Goal: Information Seeking & Learning: Learn about a topic

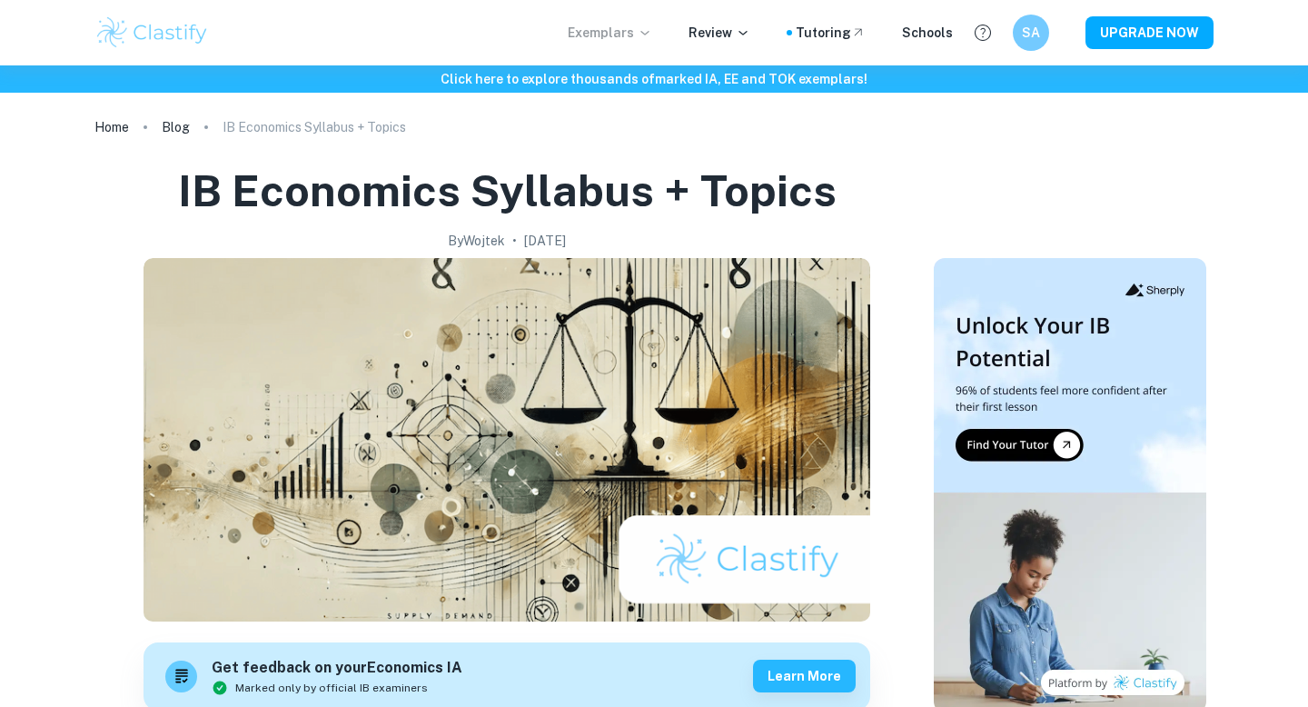
click at [602, 35] on p "Exemplars" at bounding box center [610, 33] width 84 height 20
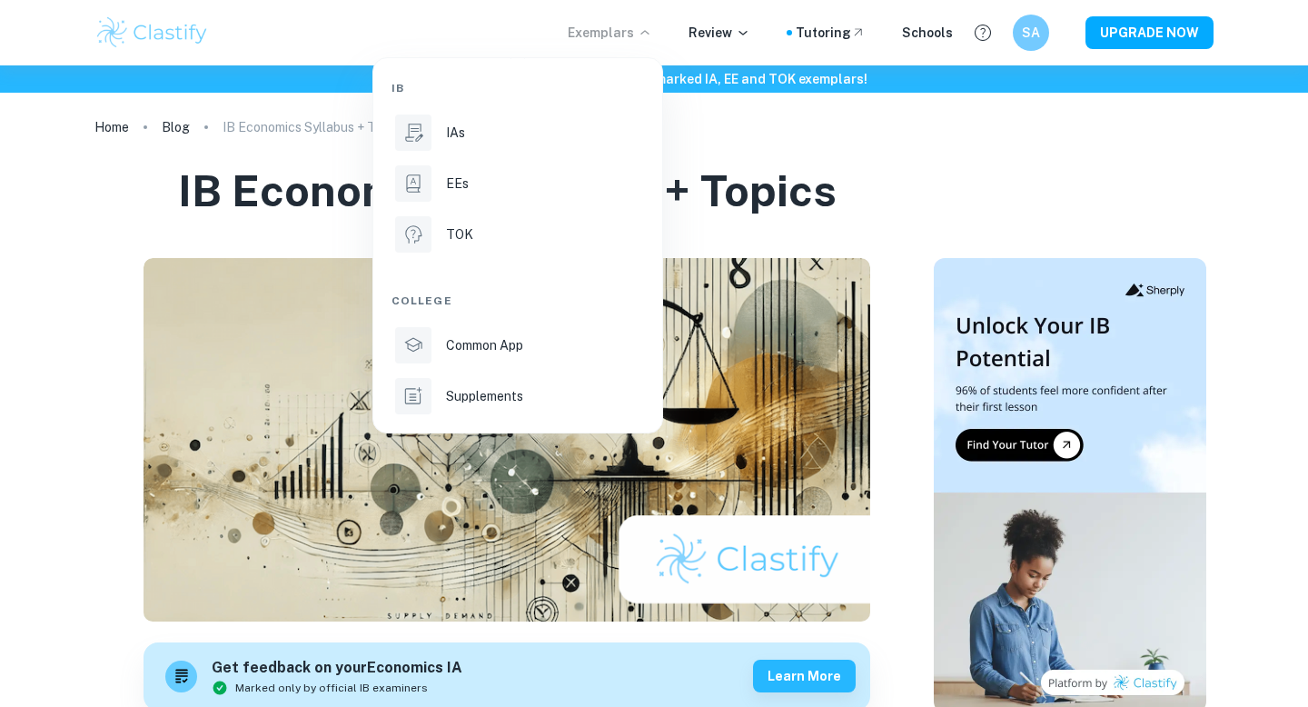
click at [46, 243] on div at bounding box center [654, 353] width 1308 height 707
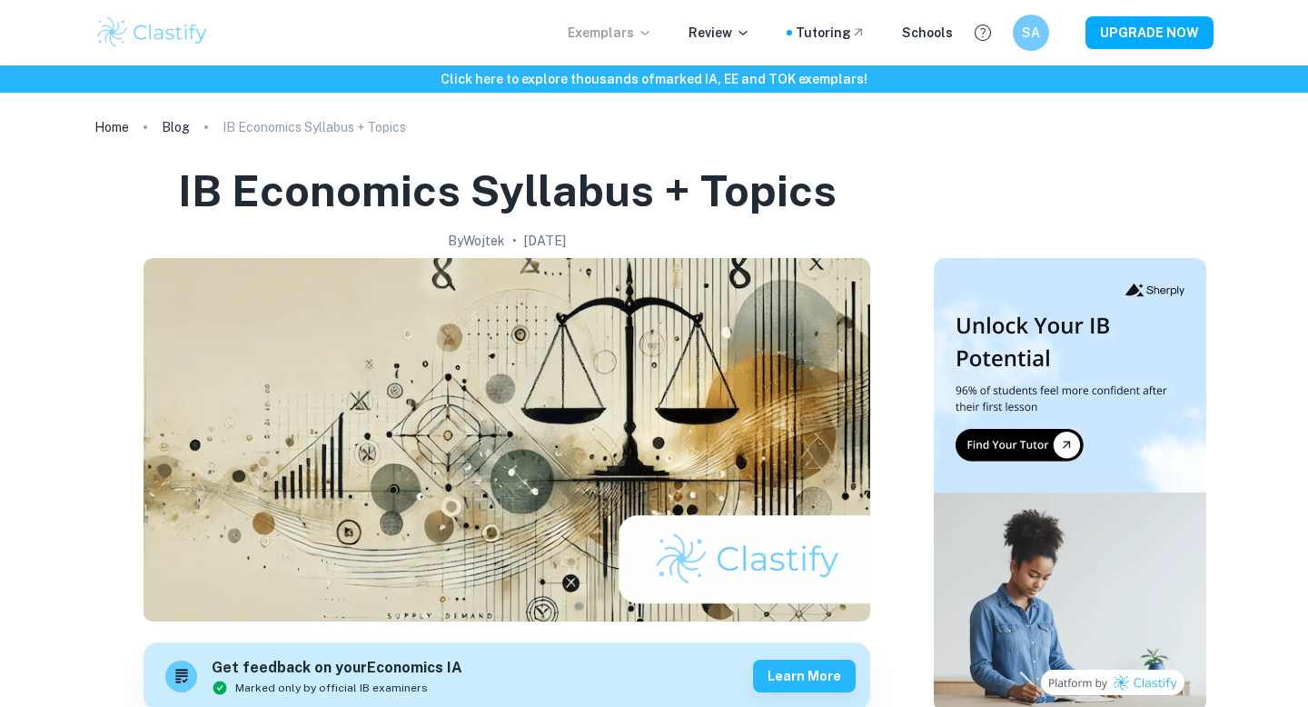
click at [584, 35] on p "Exemplars" at bounding box center [610, 33] width 84 height 20
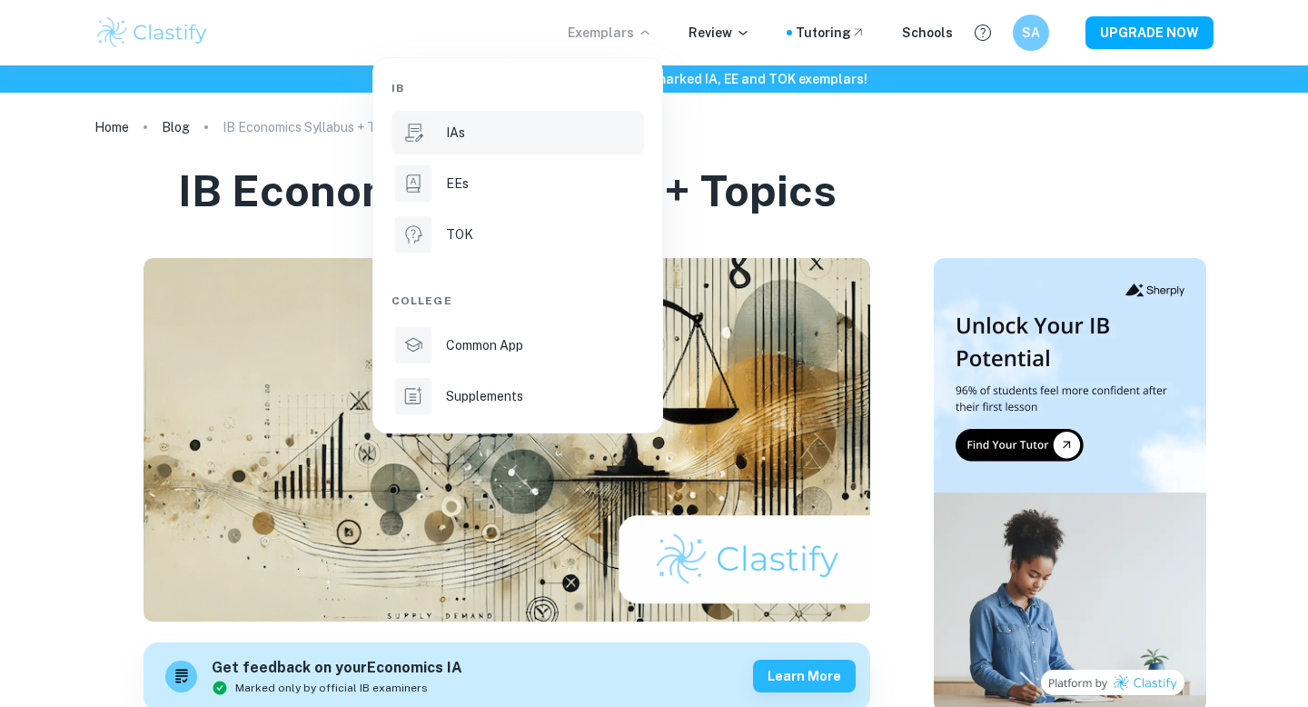
click at [479, 133] on div "IAs" at bounding box center [543, 133] width 194 height 20
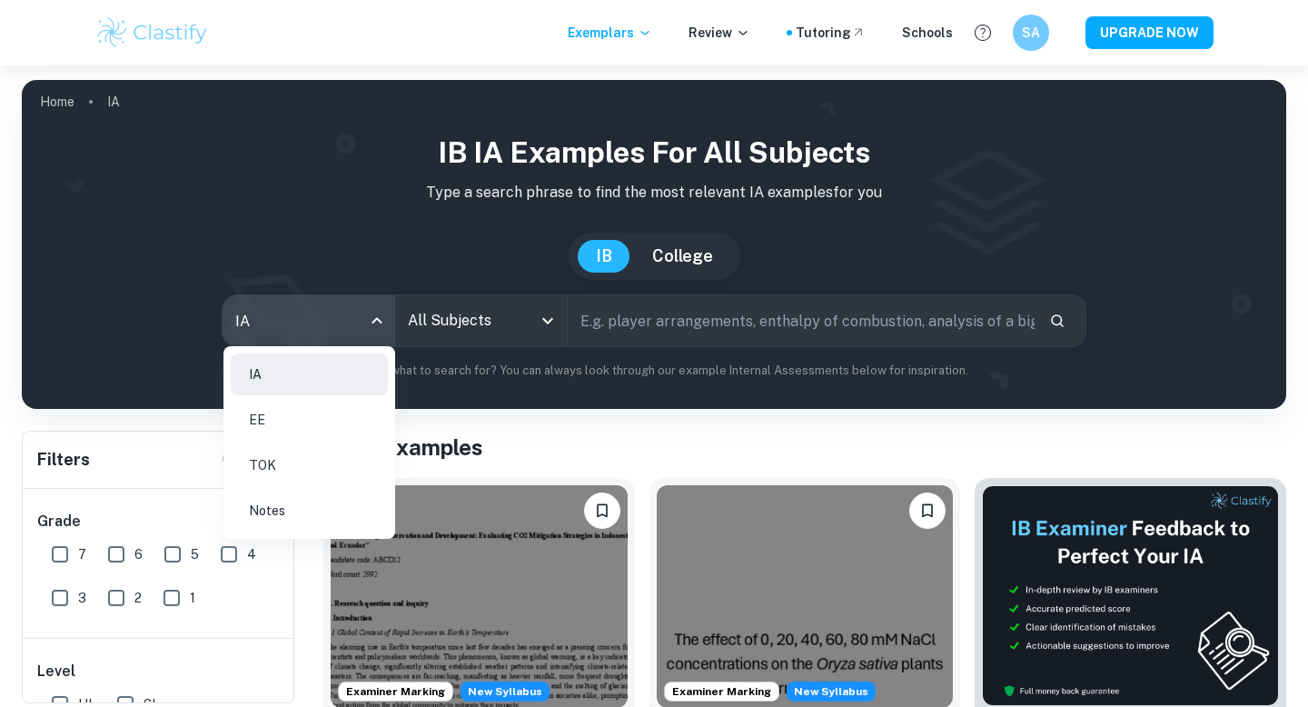
click at [379, 319] on body "We value your privacy We use cookies to enhance your browsing experience, serve…" at bounding box center [654, 418] width 1308 height 707
click at [328, 500] on li "Notes" at bounding box center [309, 511] width 157 height 42
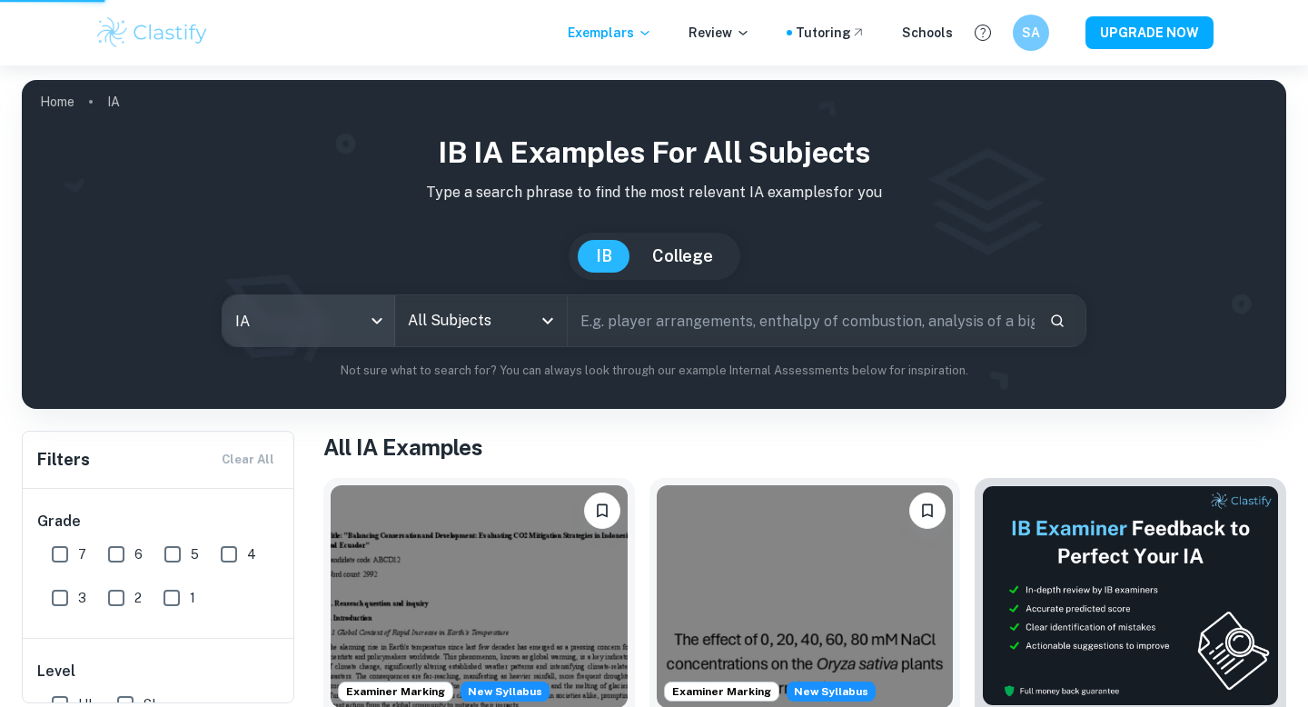
type input "notes"
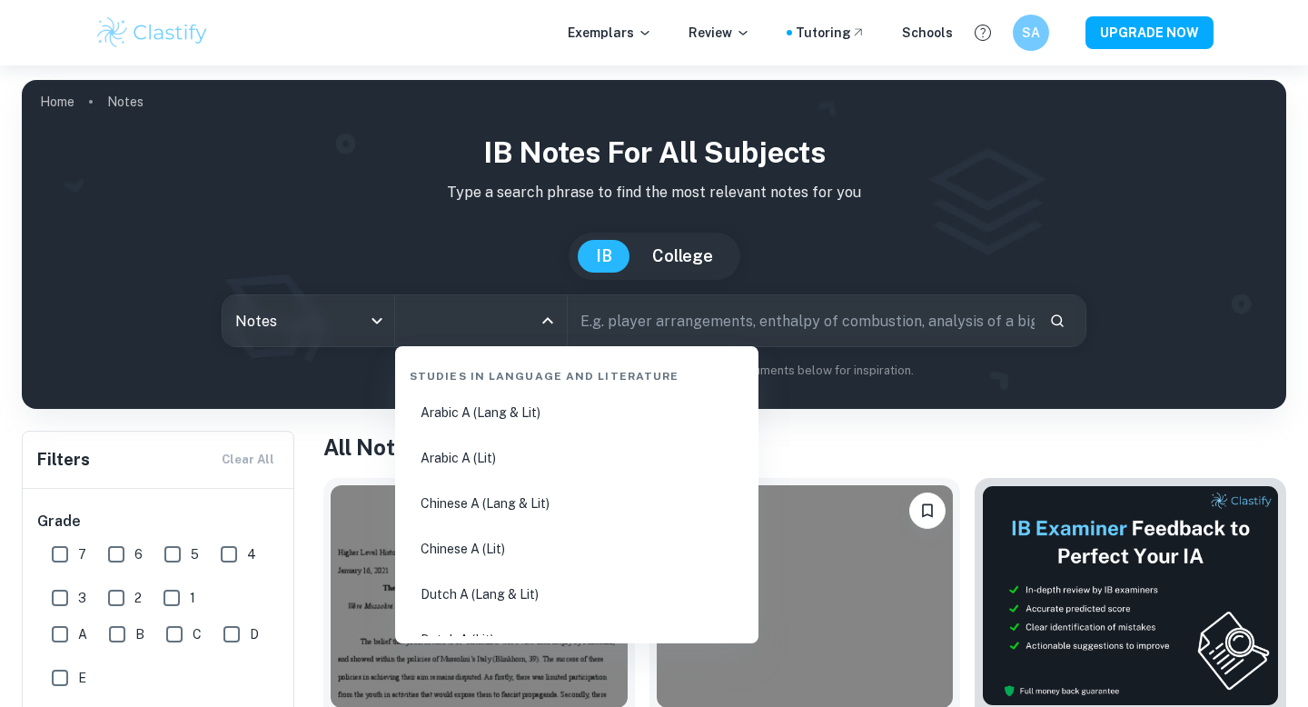
click at [500, 303] on input "All Subjects" at bounding box center [467, 320] width 128 height 35
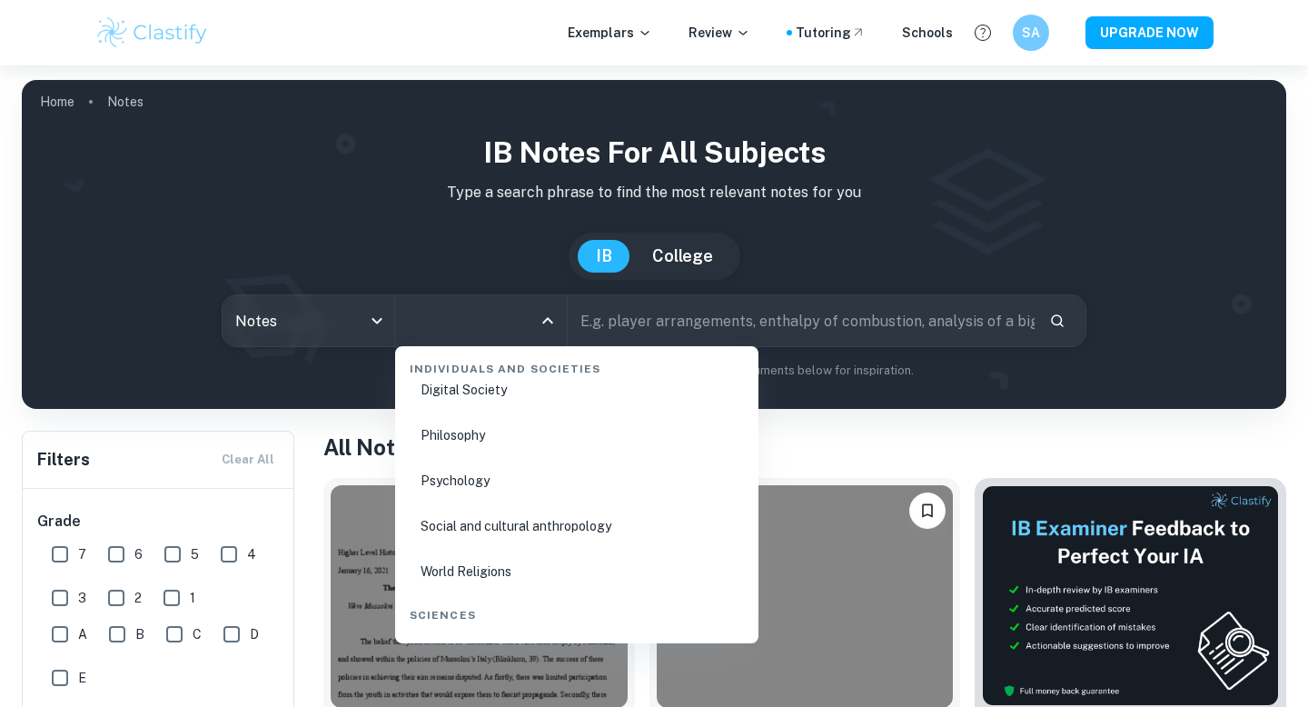
scroll to position [2455, 0]
click at [471, 481] on li "Psychology" at bounding box center [576, 479] width 349 height 42
type input "Psychology"
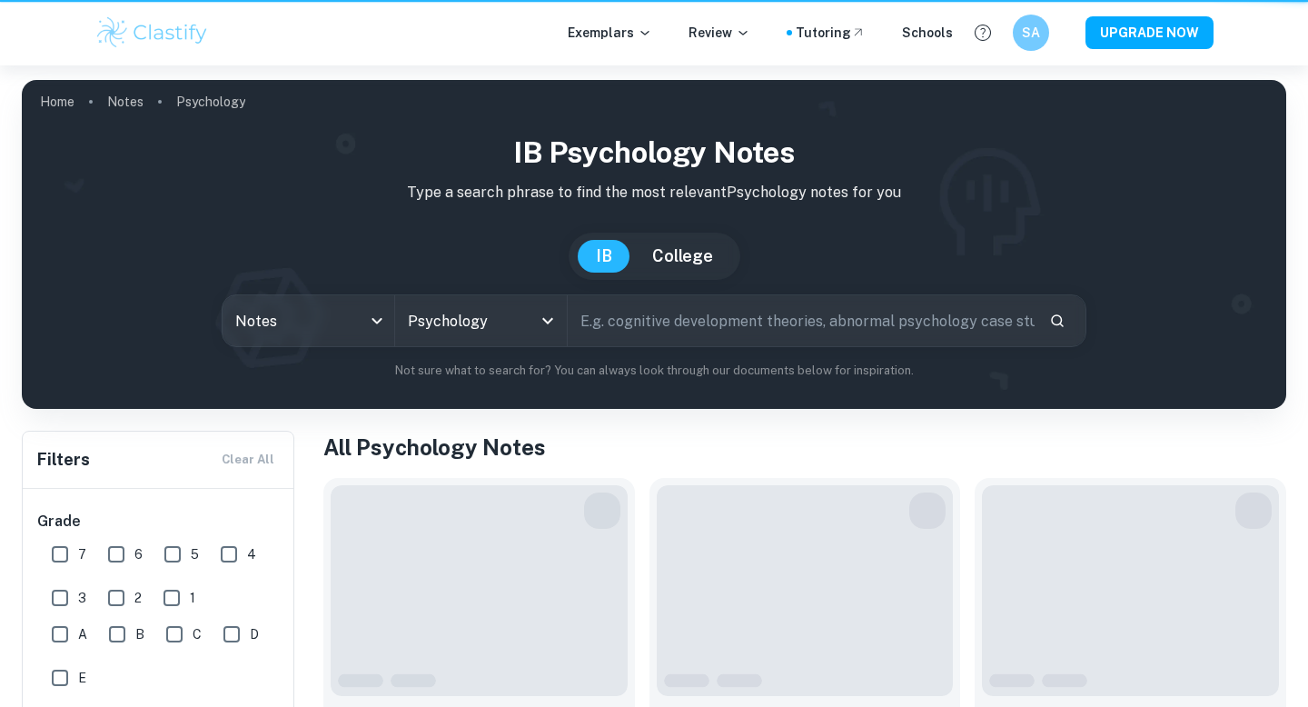
click at [644, 321] on input "text" at bounding box center [801, 320] width 467 height 51
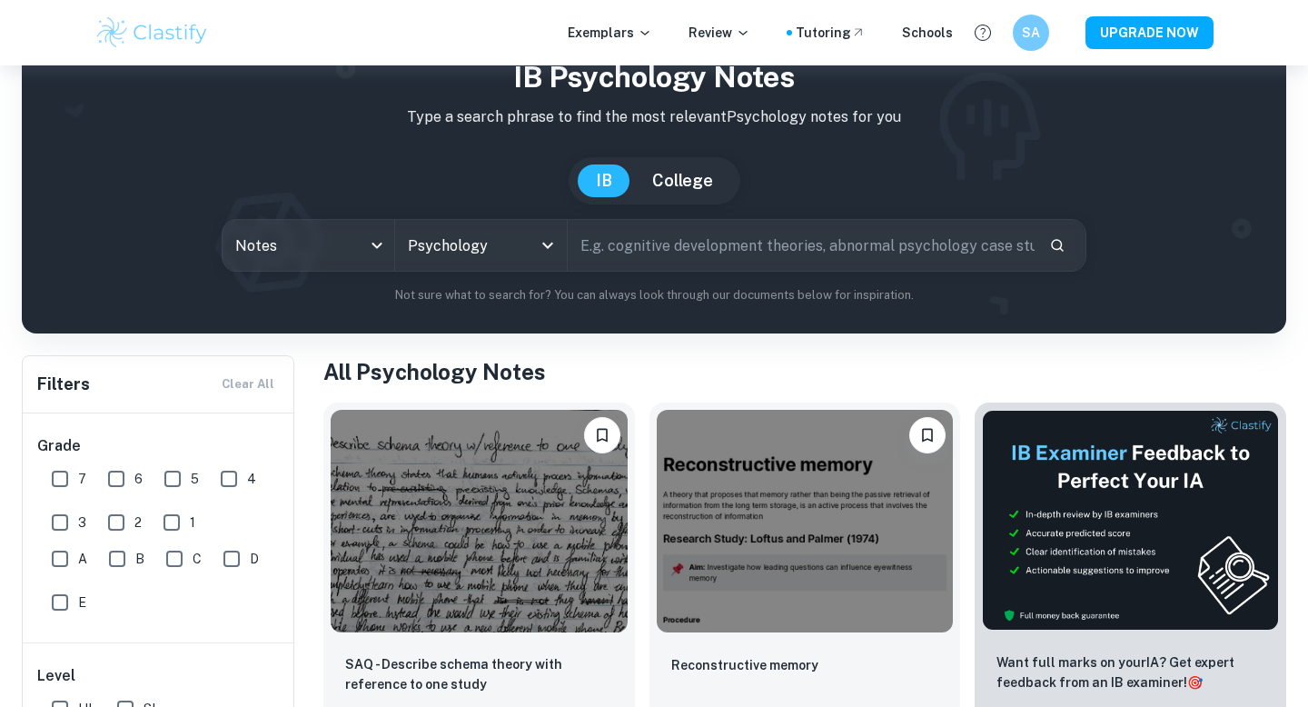
scroll to position [87, 0]
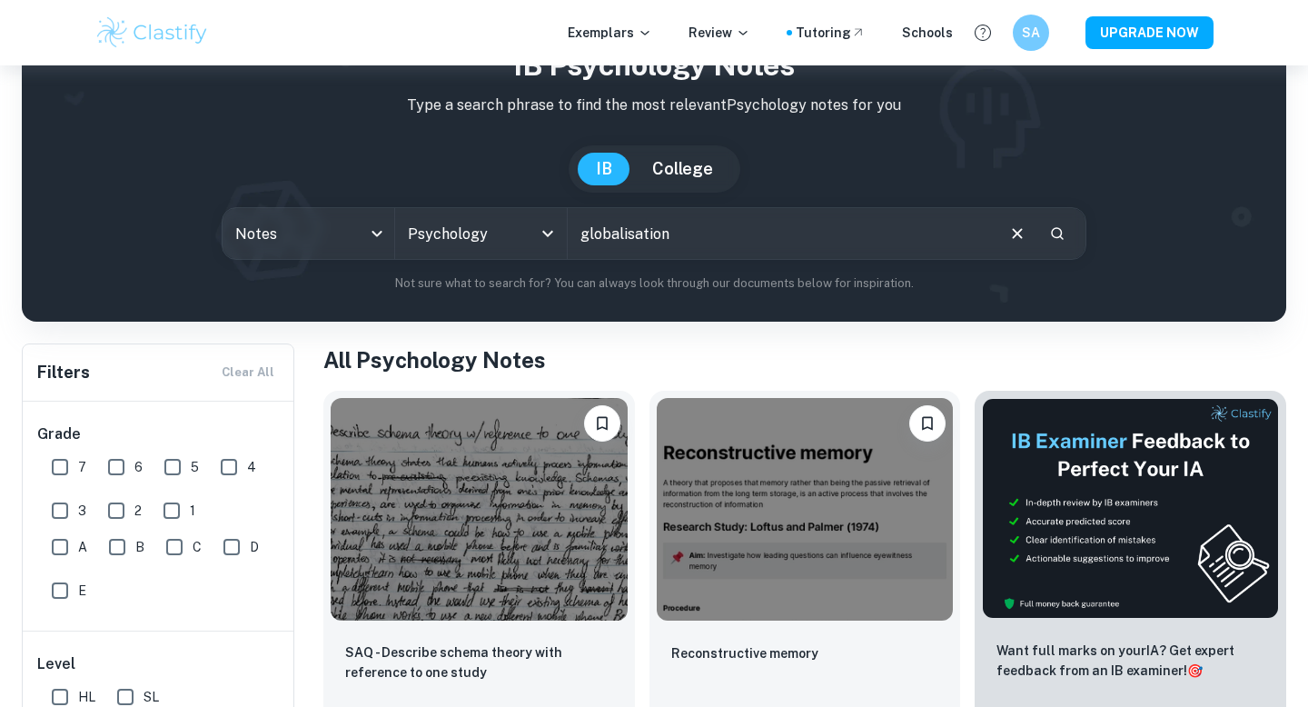
type input "globalisation"
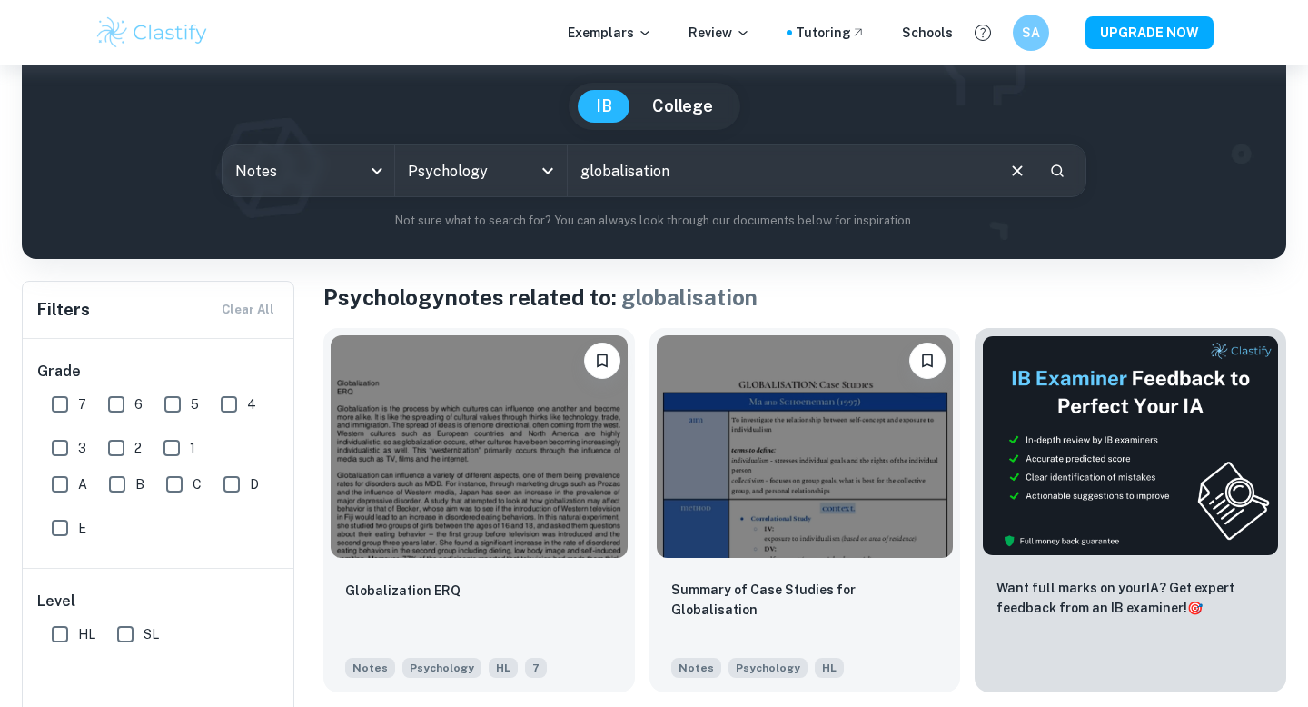
scroll to position [200, 0]
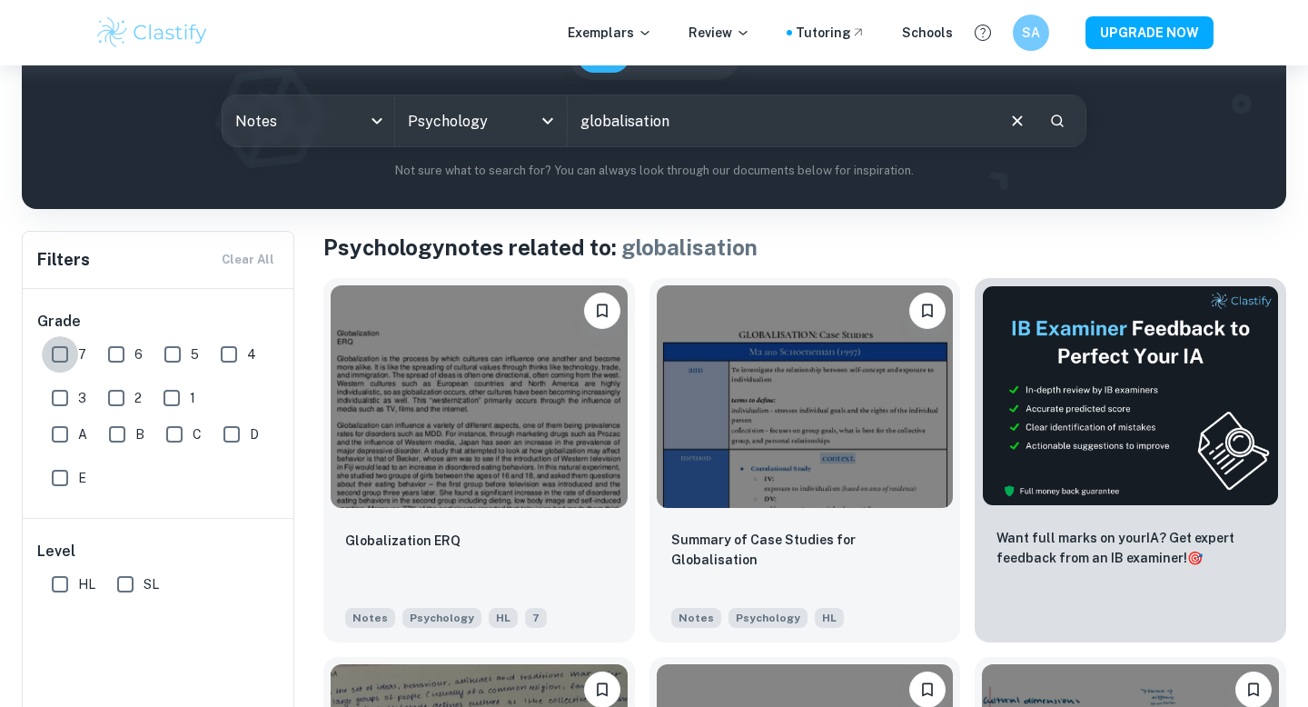
click at [57, 342] on input "7" at bounding box center [60, 354] width 36 height 36
checkbox input "true"
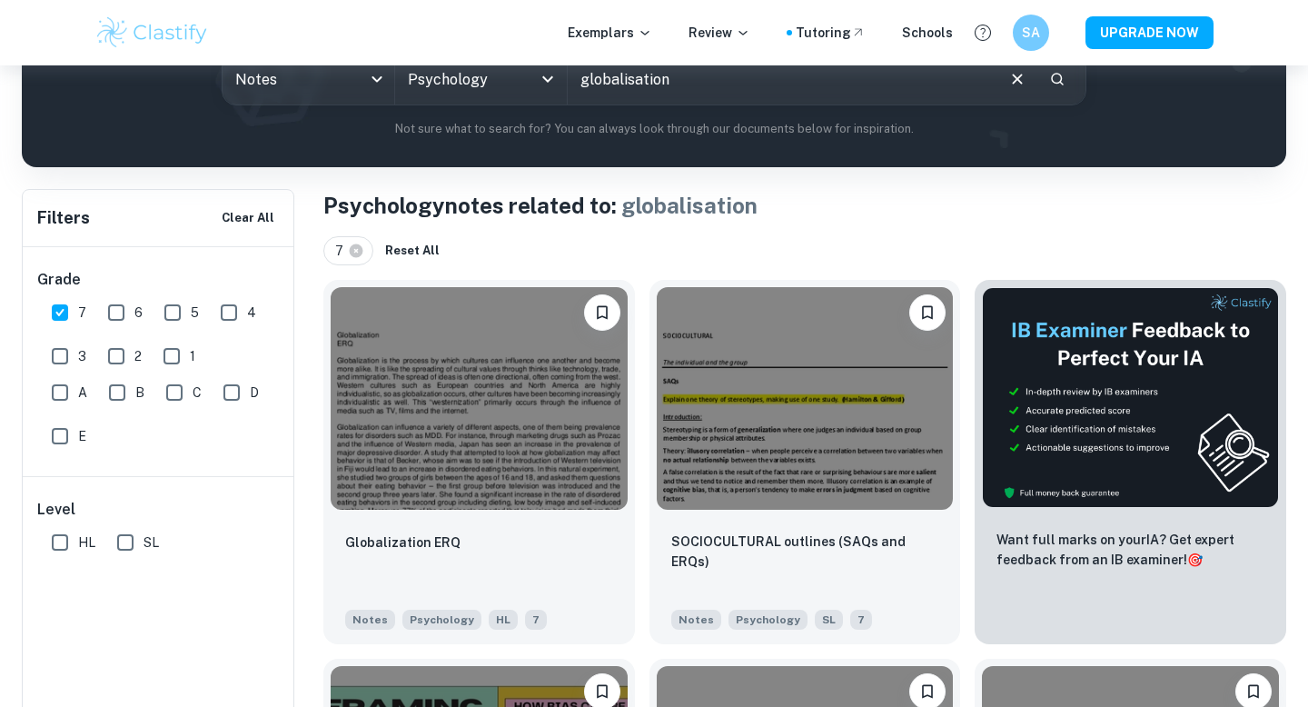
scroll to position [247, 0]
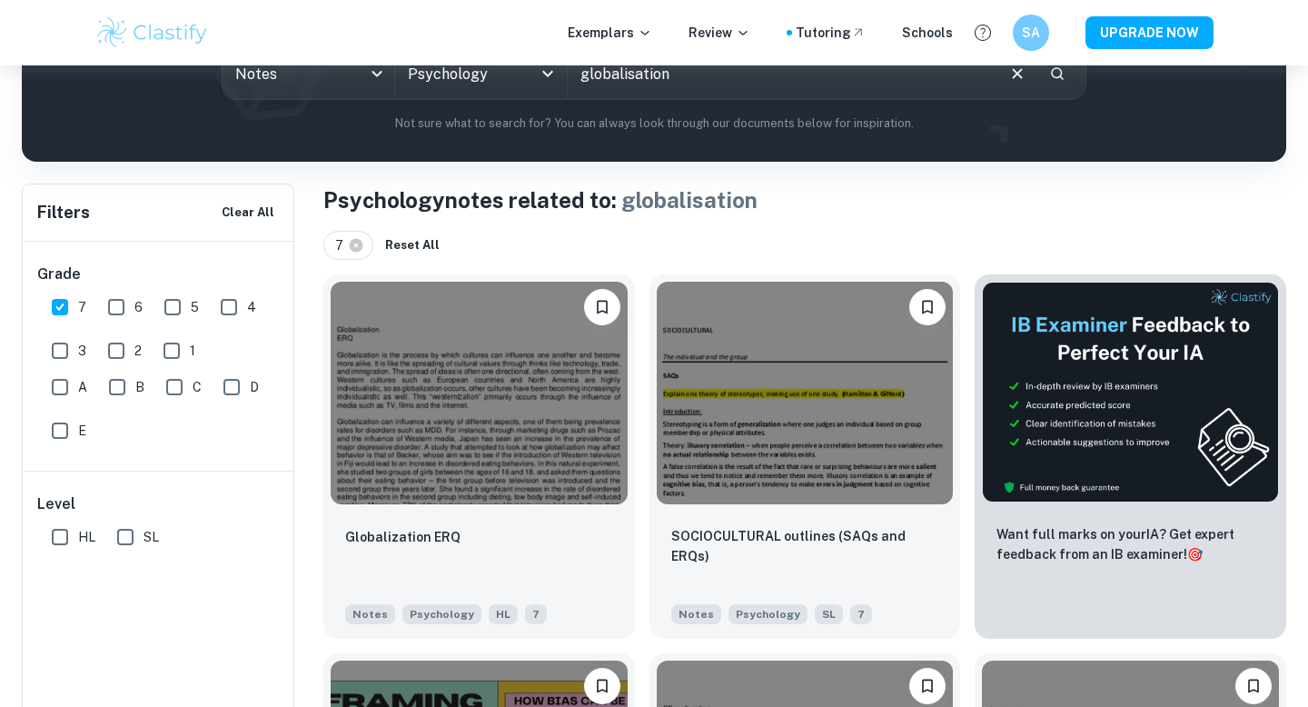
click at [50, 539] on input "HL" at bounding box center [60, 537] width 36 height 36
checkbox input "true"
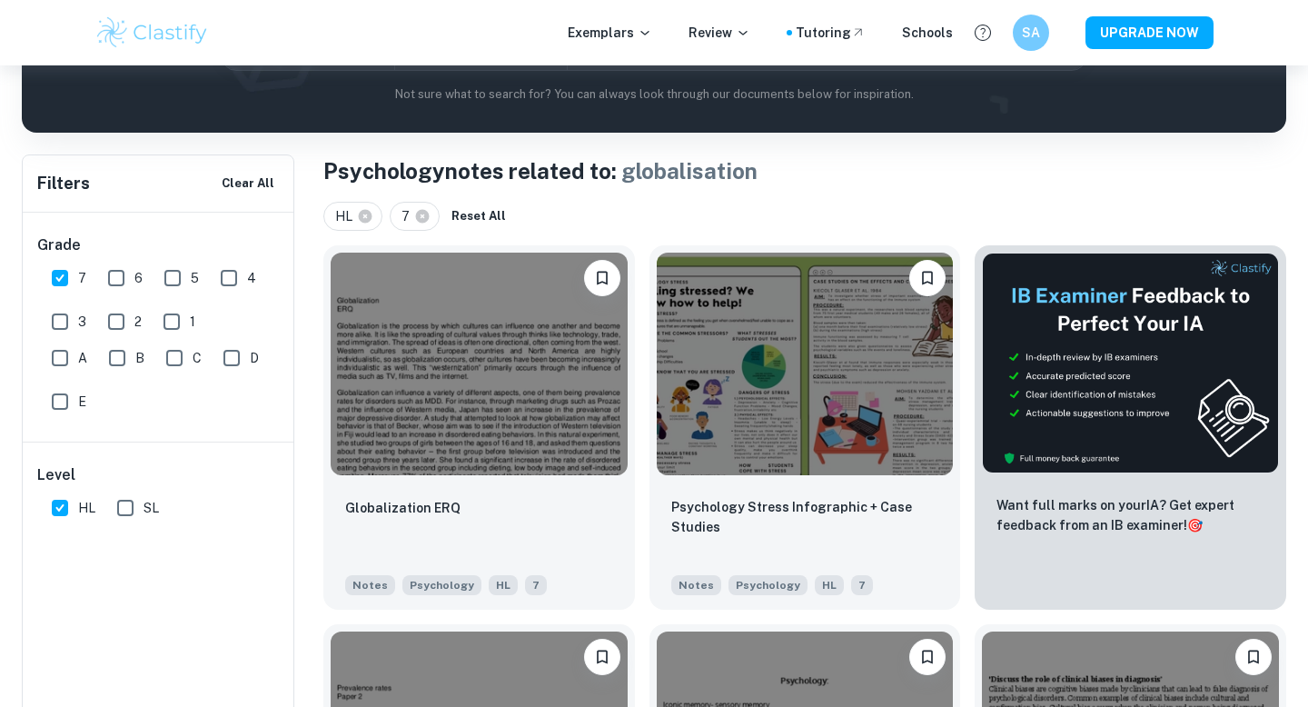
scroll to position [25, 0]
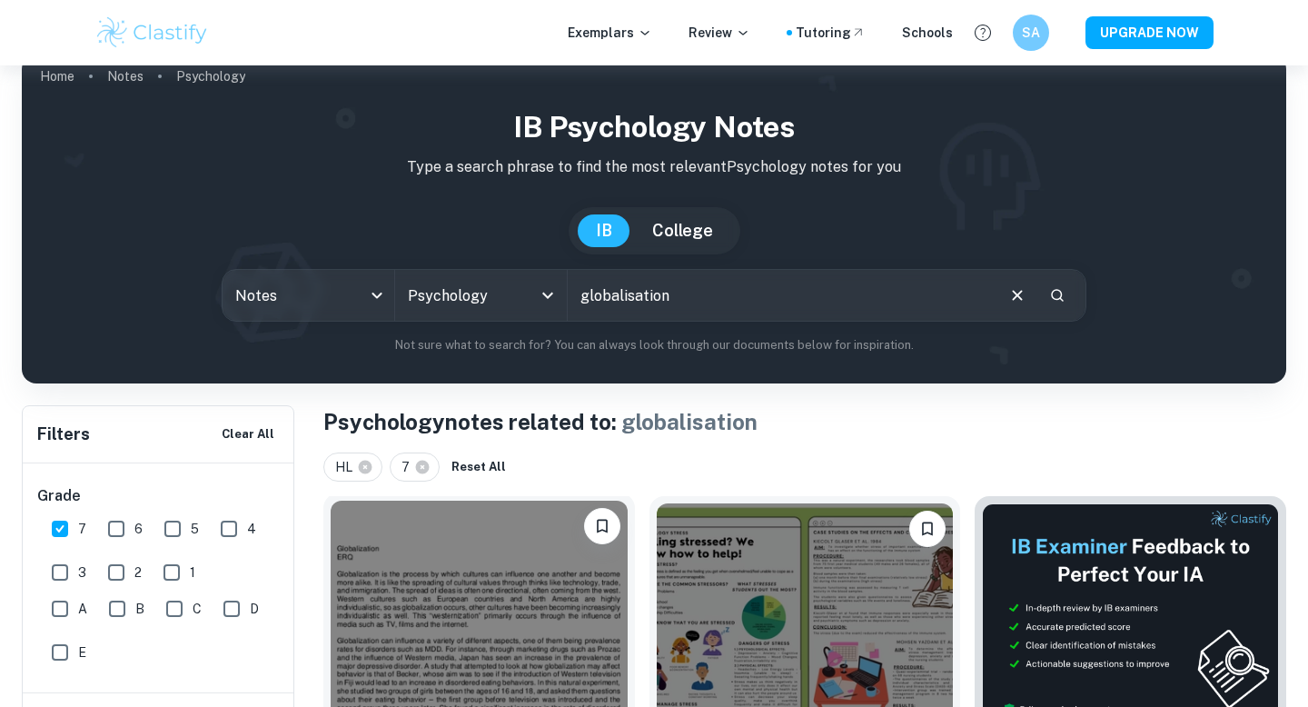
click at [470, 616] on img at bounding box center [479, 612] width 297 height 223
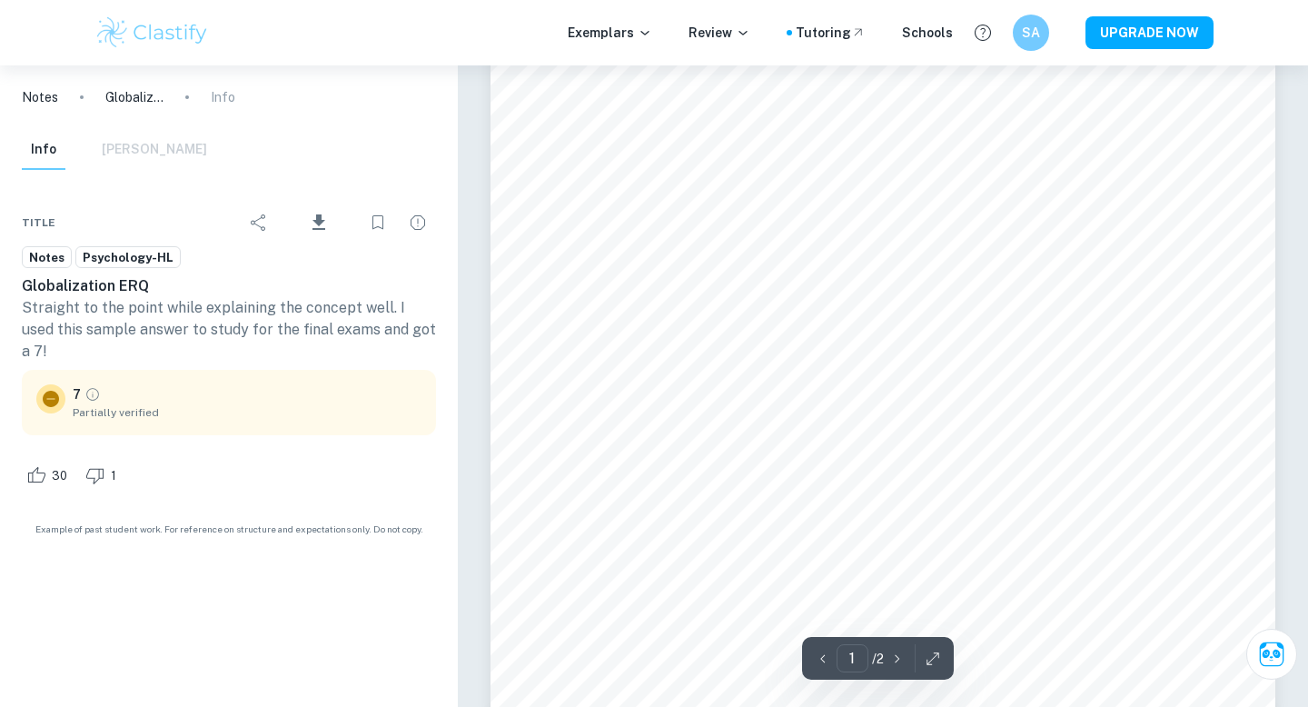
scroll to position [391, 0]
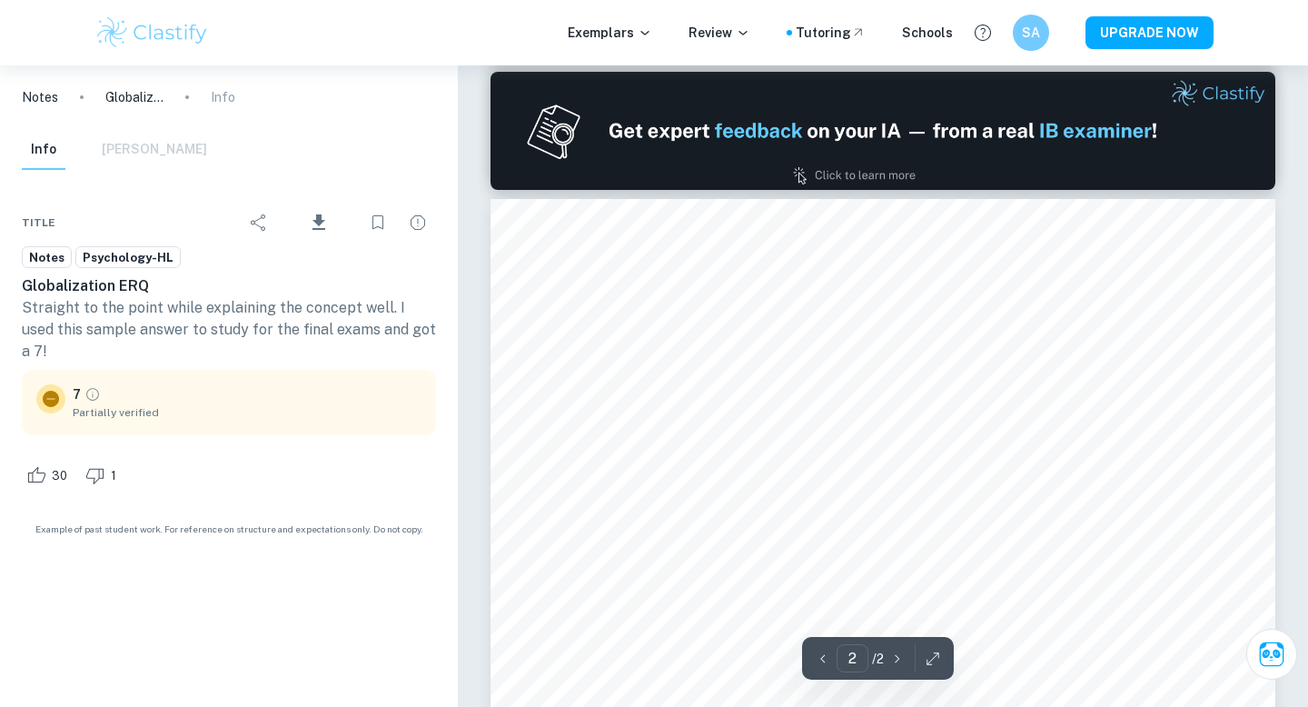
type input "1"
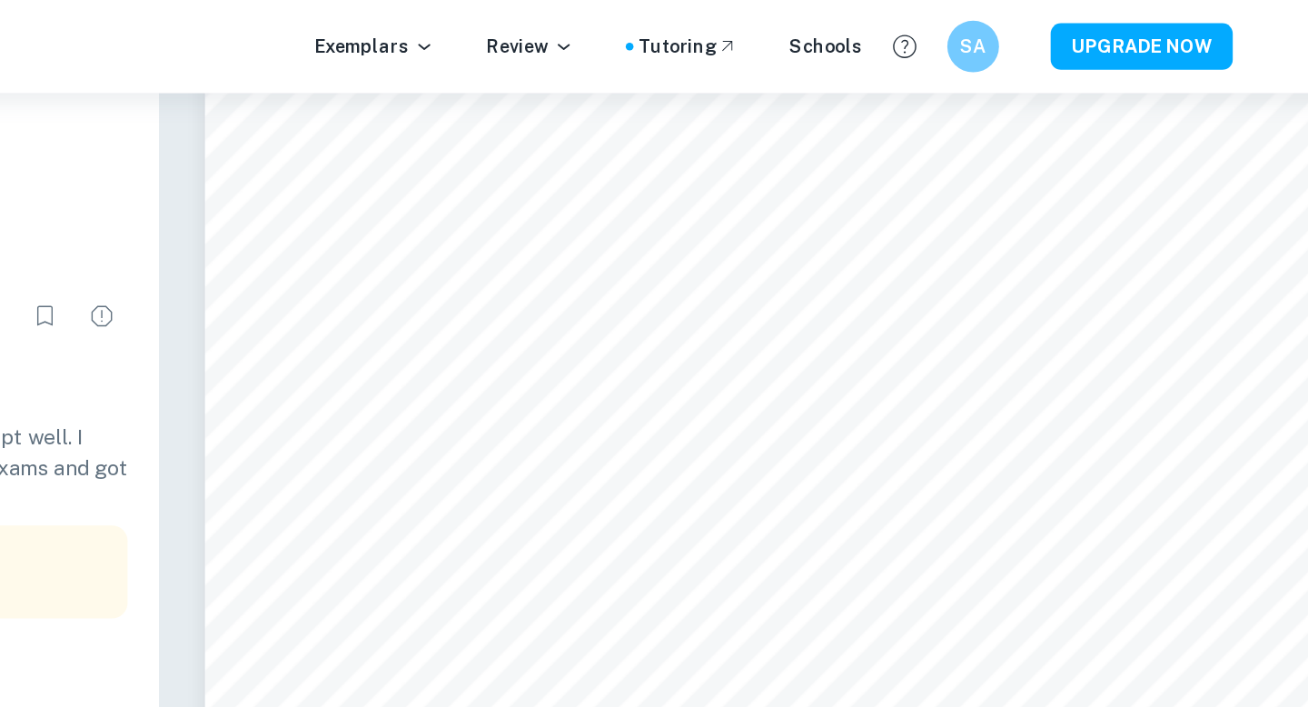
scroll to position [115, 0]
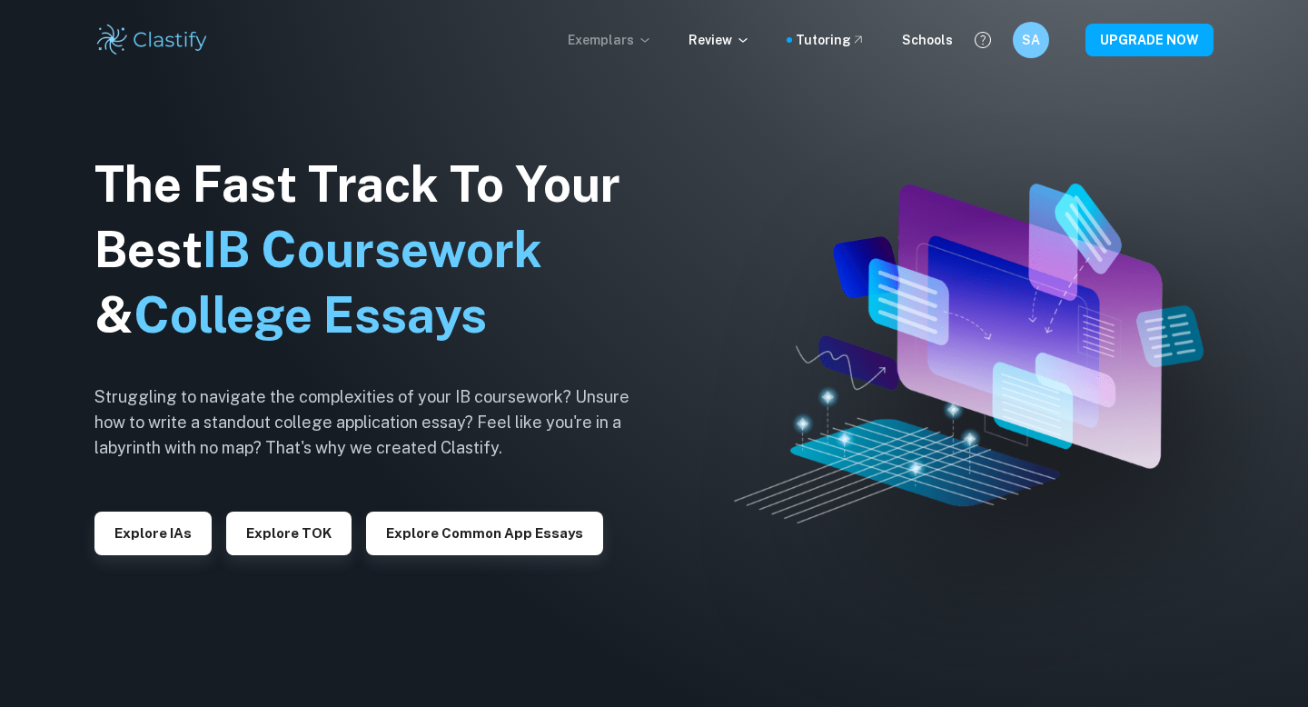
click at [610, 42] on p "Exemplars" at bounding box center [610, 40] width 84 height 20
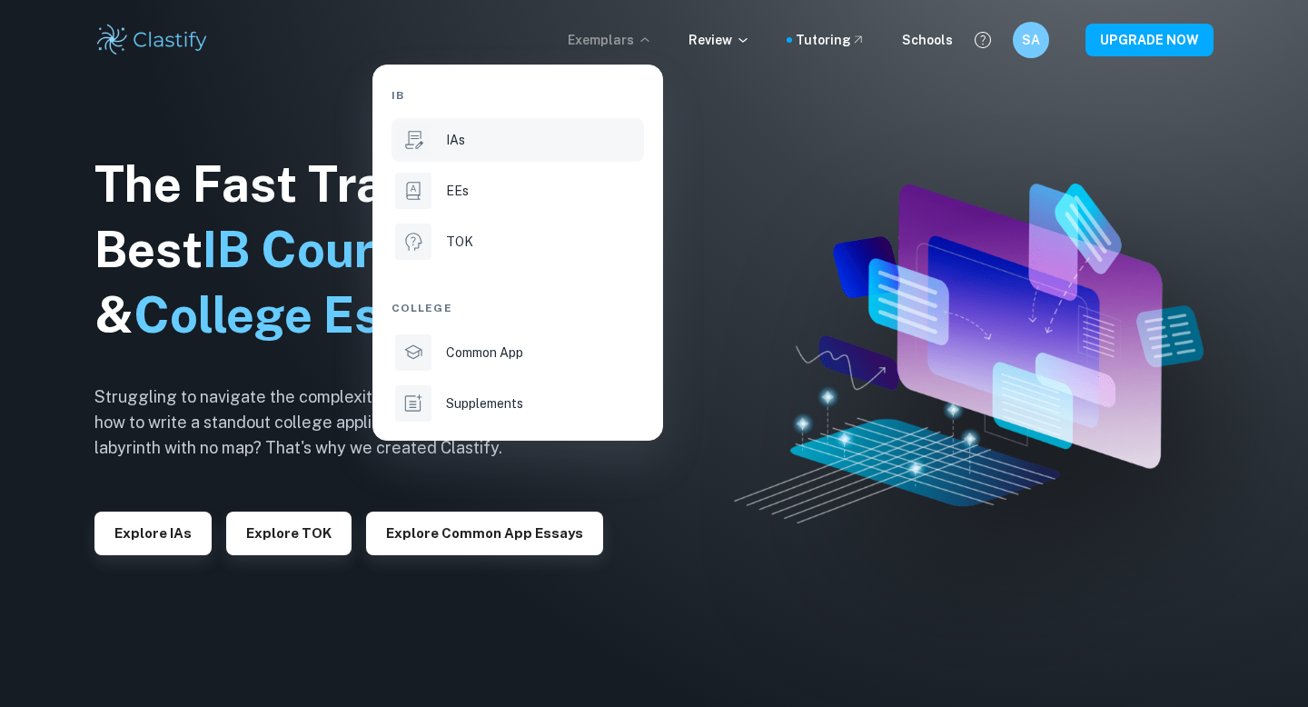
click at [428, 134] on div at bounding box center [413, 140] width 36 height 36
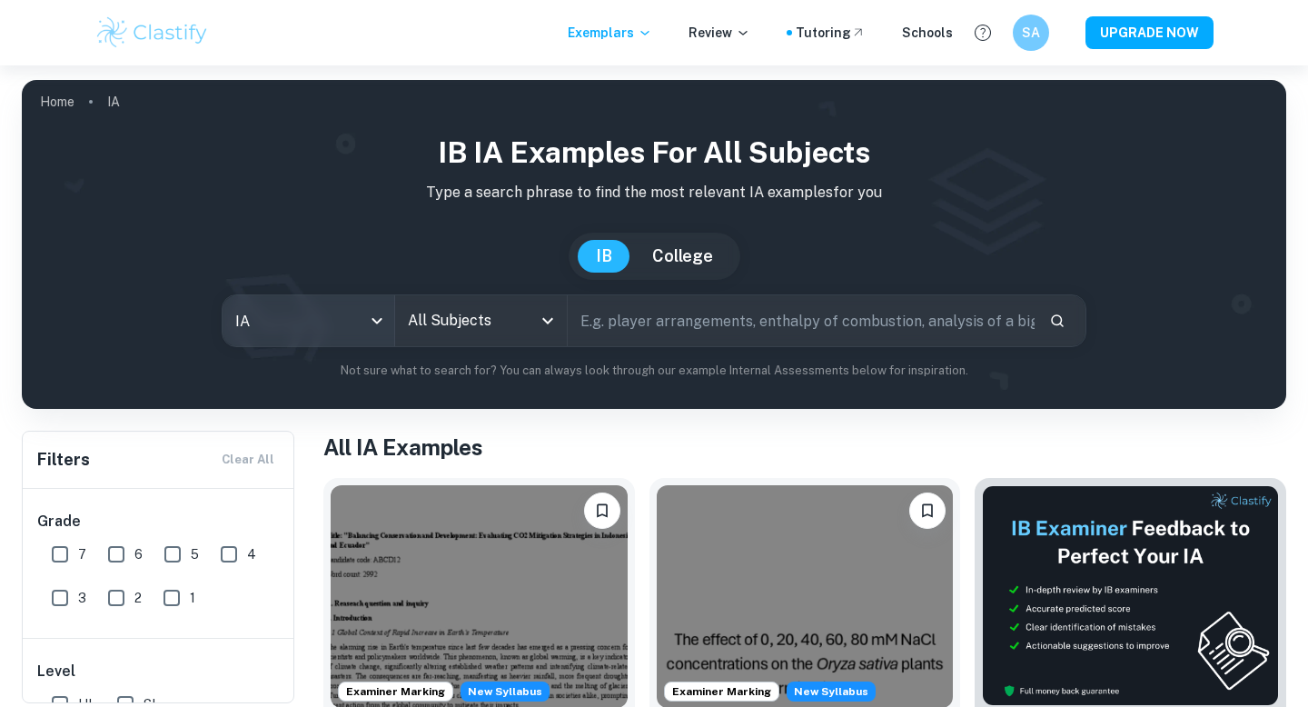
click at [271, 325] on body "We value your privacy We use cookies to enhance your browsing experience, serve…" at bounding box center [654, 418] width 1308 height 707
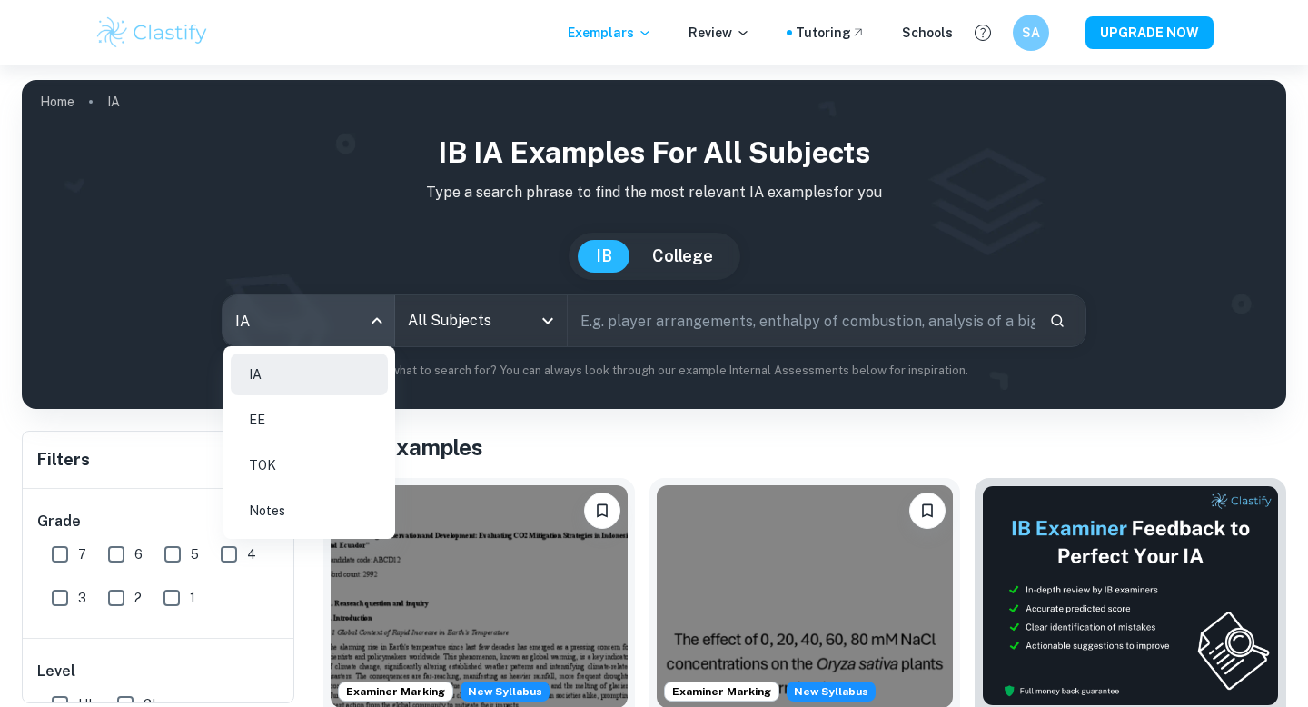
click at [278, 524] on li "Notes" at bounding box center [309, 511] width 157 height 42
type input "notes"
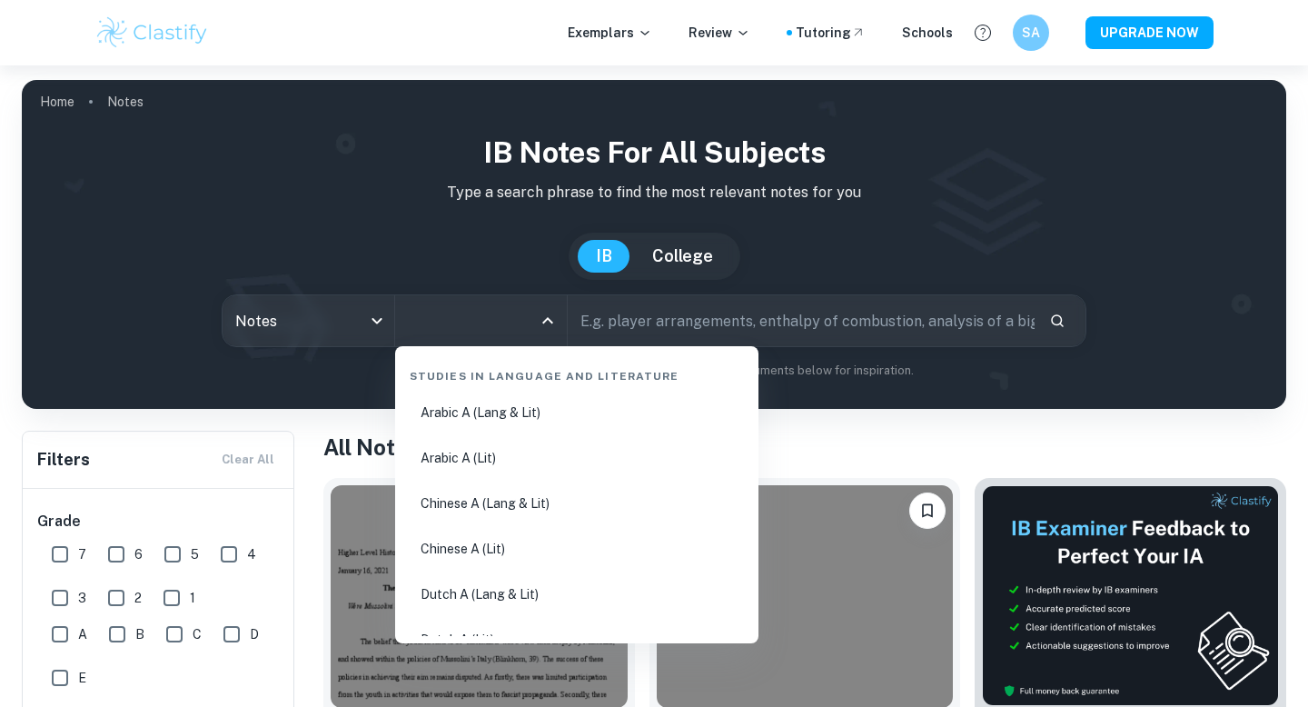
click at [495, 313] on input "All Subjects" at bounding box center [467, 320] width 128 height 35
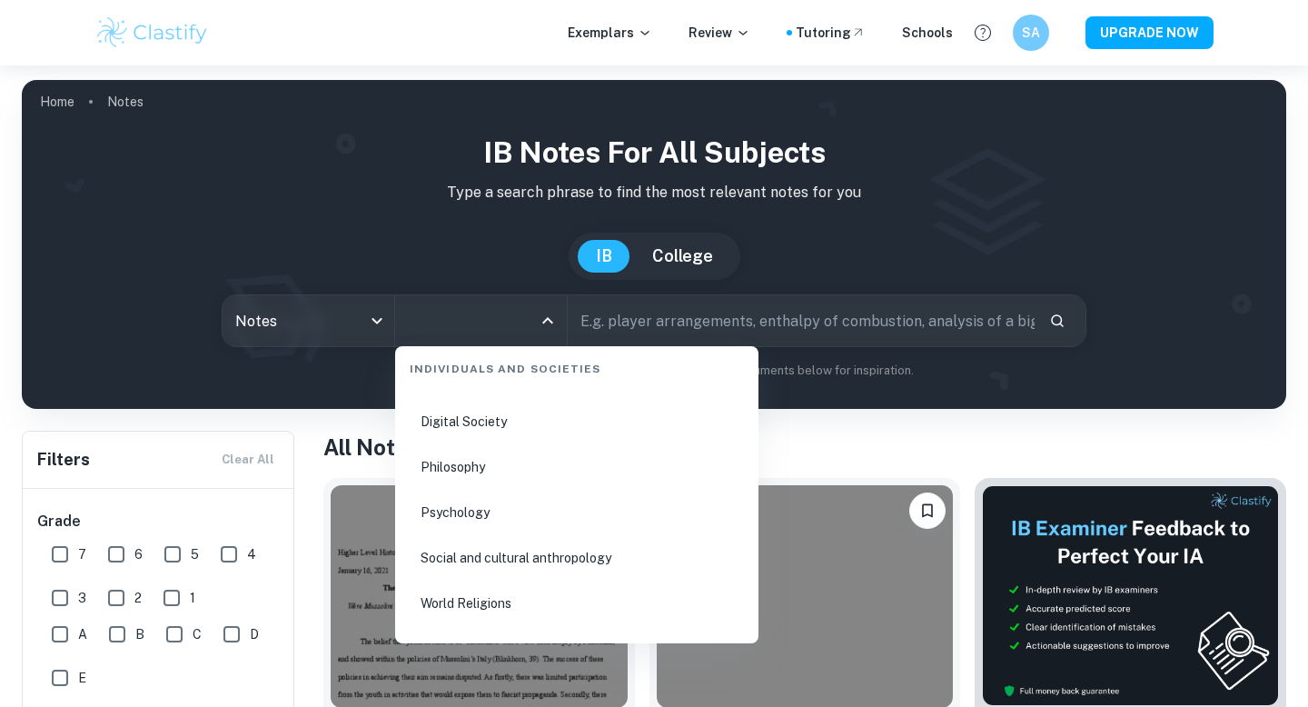
click at [476, 530] on li "Psychology" at bounding box center [576, 512] width 349 height 42
type input "Psychology"
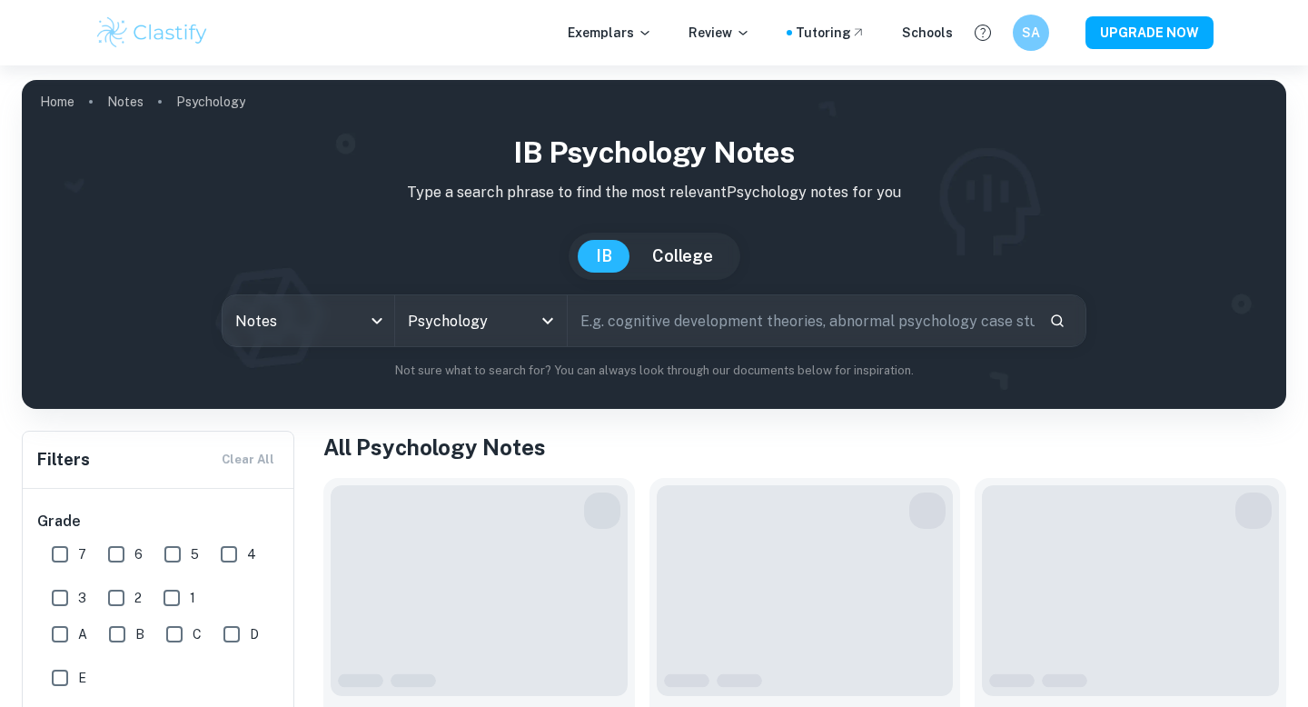
click at [639, 330] on input "text" at bounding box center [801, 320] width 467 height 51
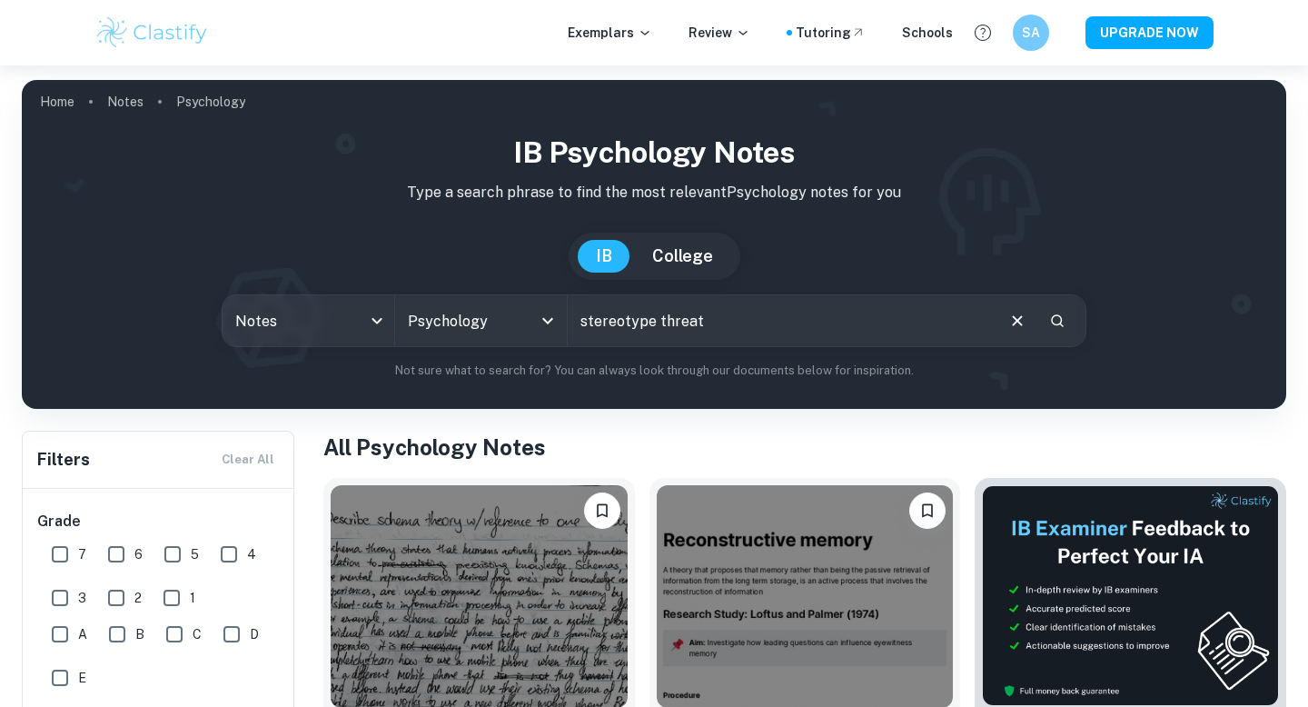
type input "stereotype threat"
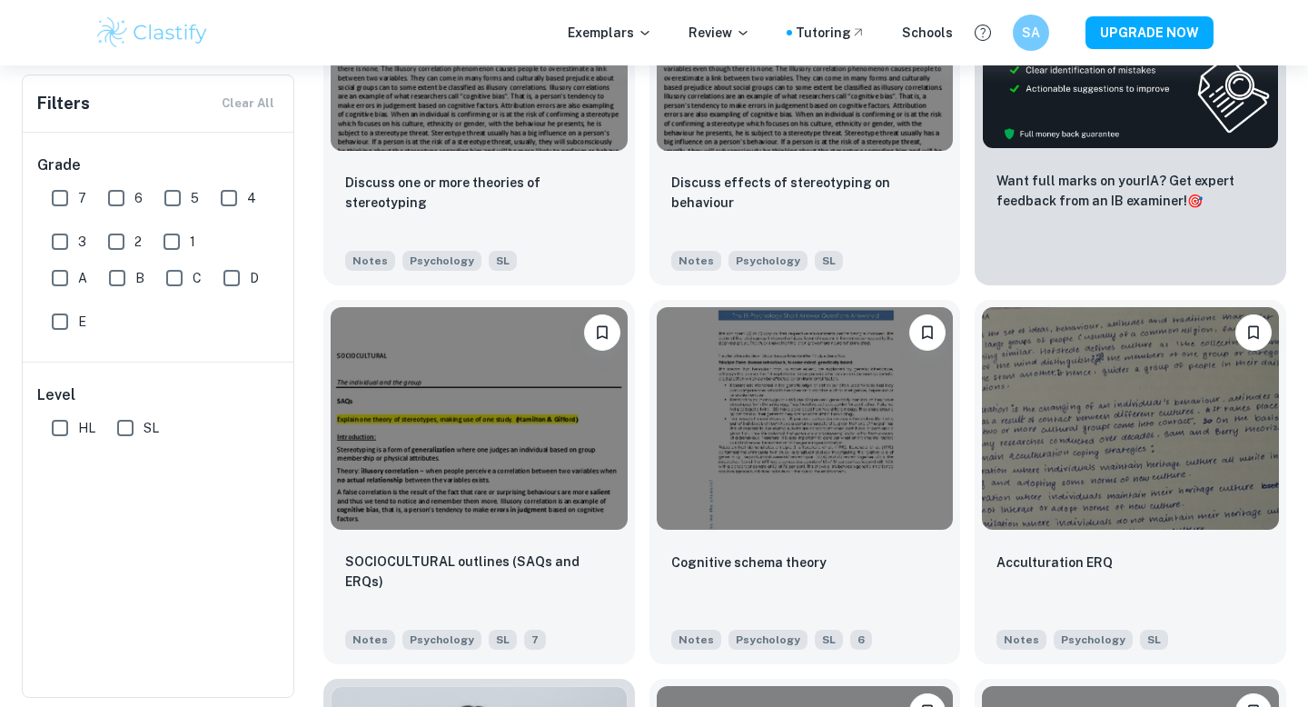
scroll to position [566, 0]
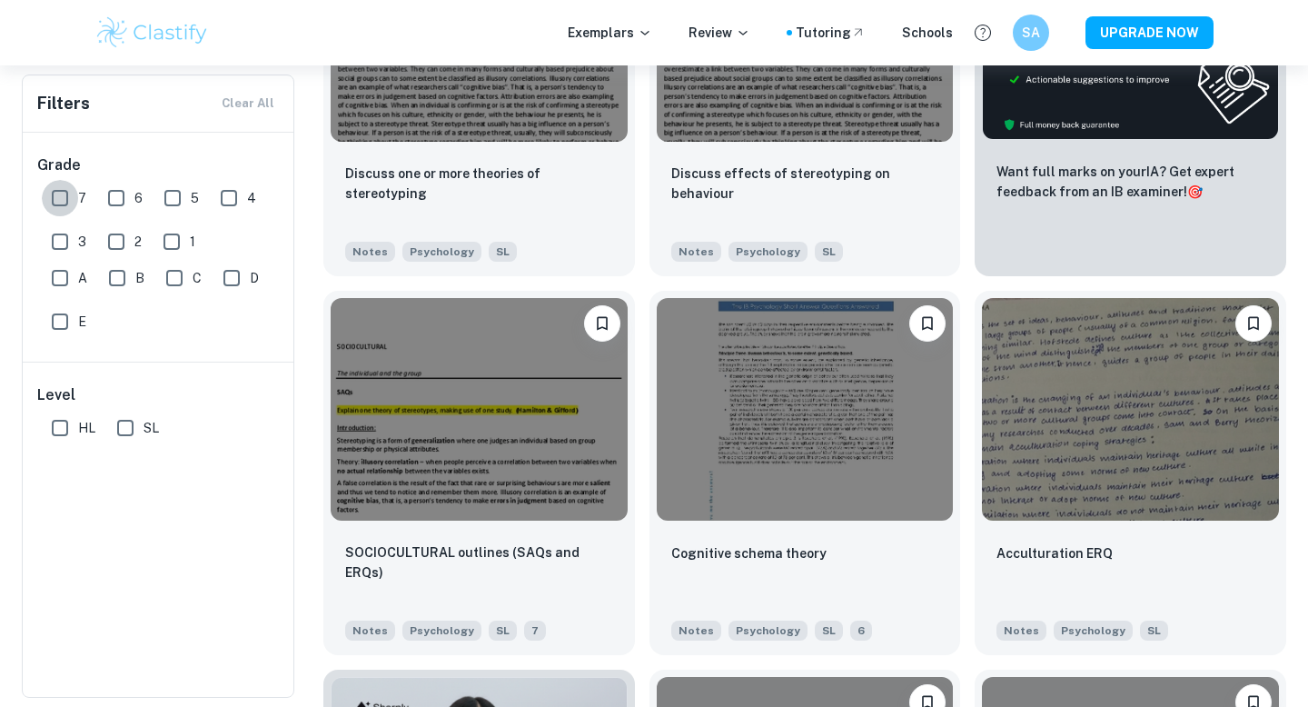
click at [58, 204] on input "7" at bounding box center [60, 198] width 36 height 36
checkbox input "true"
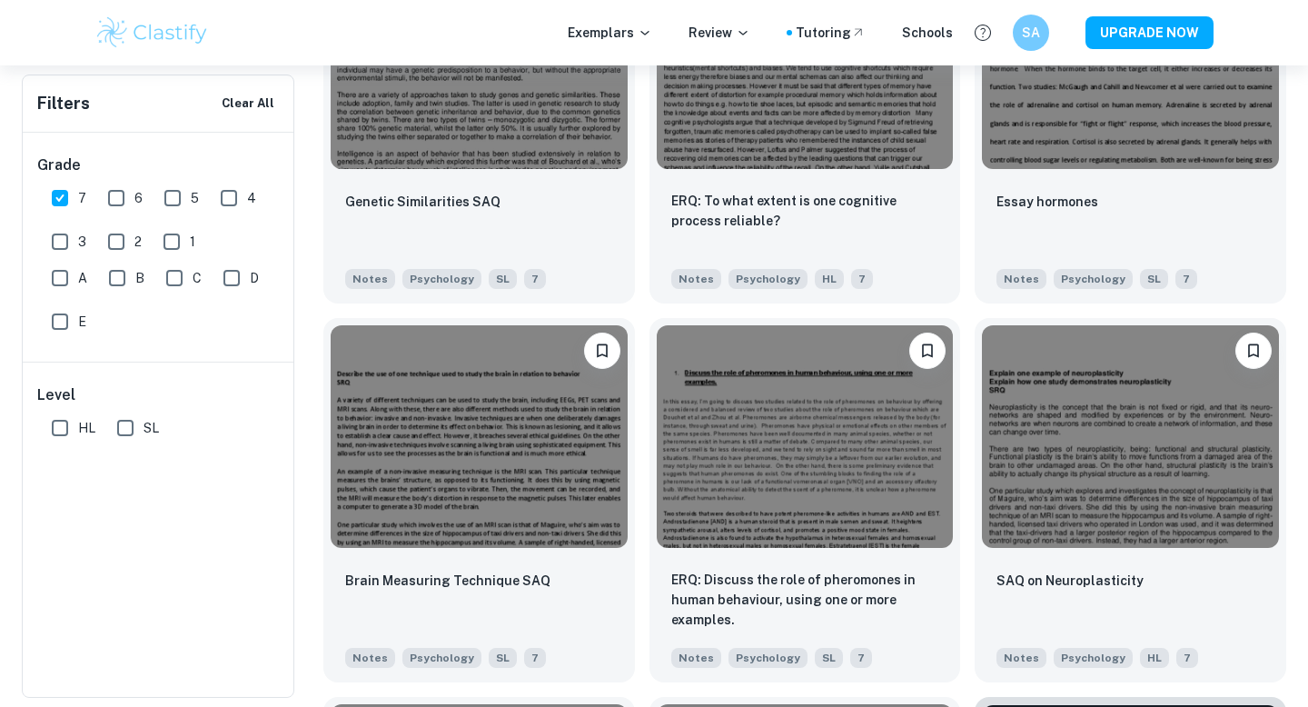
scroll to position [5886, 0]
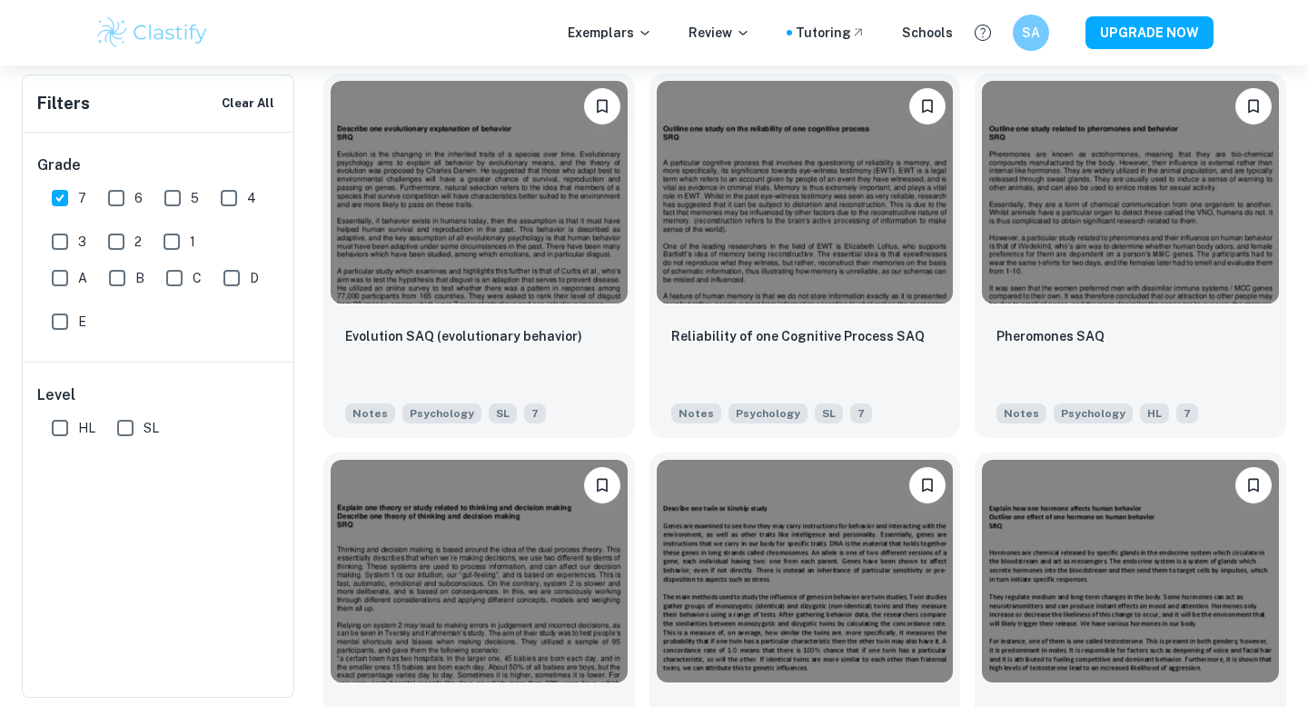
click at [122, 205] on input "6" at bounding box center [116, 198] width 36 height 36
checkbox input "true"
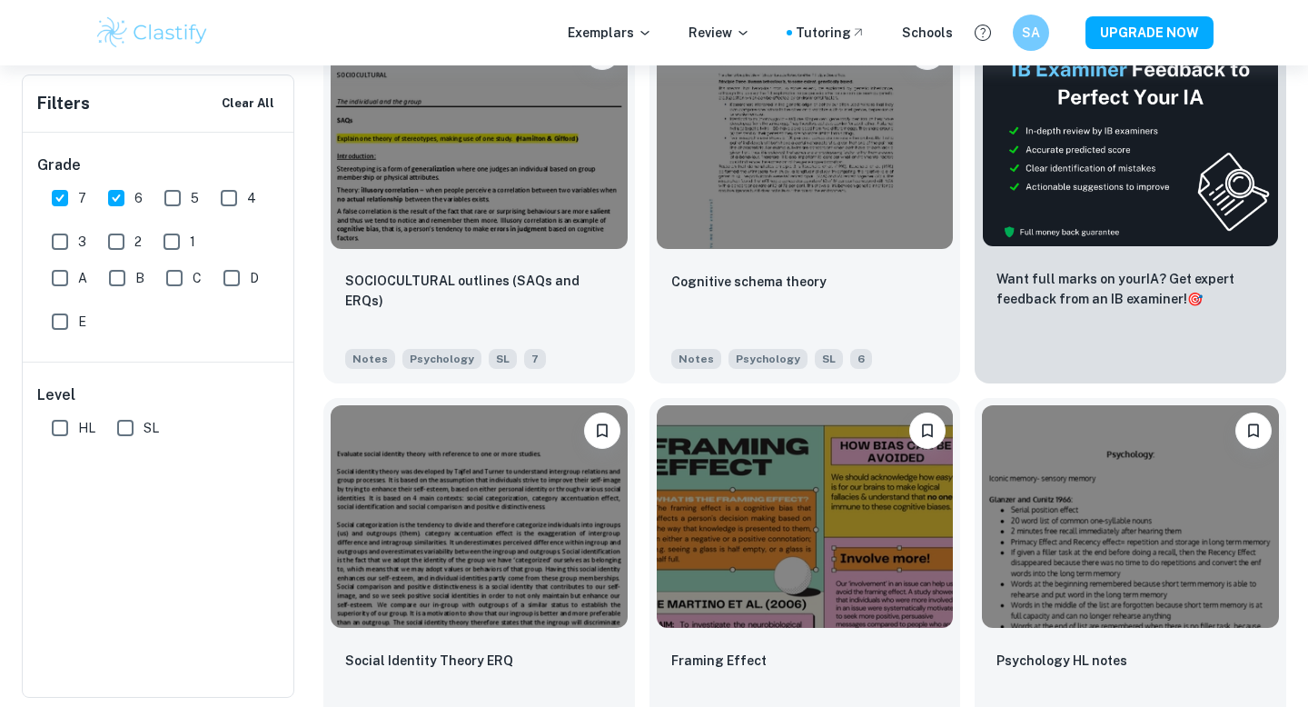
scroll to position [524, 0]
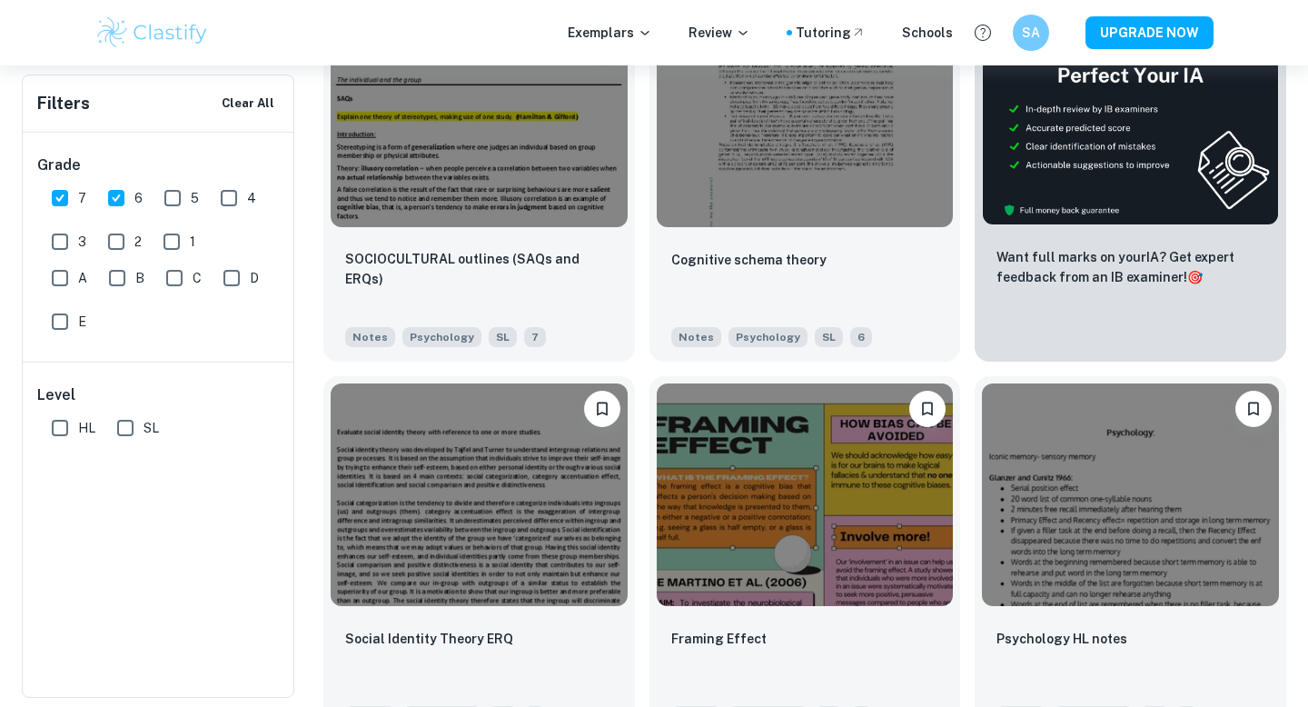
click at [173, 197] on input "5" at bounding box center [172, 198] width 36 height 36
checkbox input "true"
click at [222, 200] on input "4" at bounding box center [229, 198] width 36 height 36
checkbox input "true"
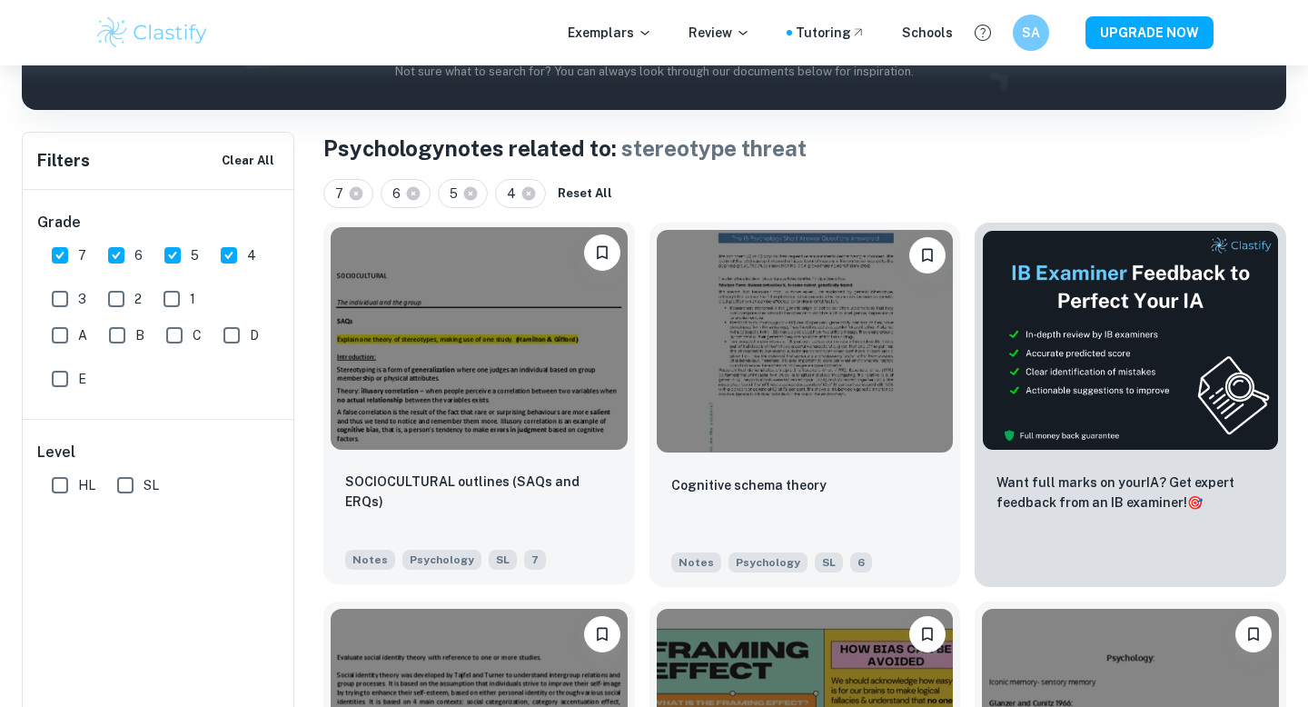
scroll to position [239, 0]
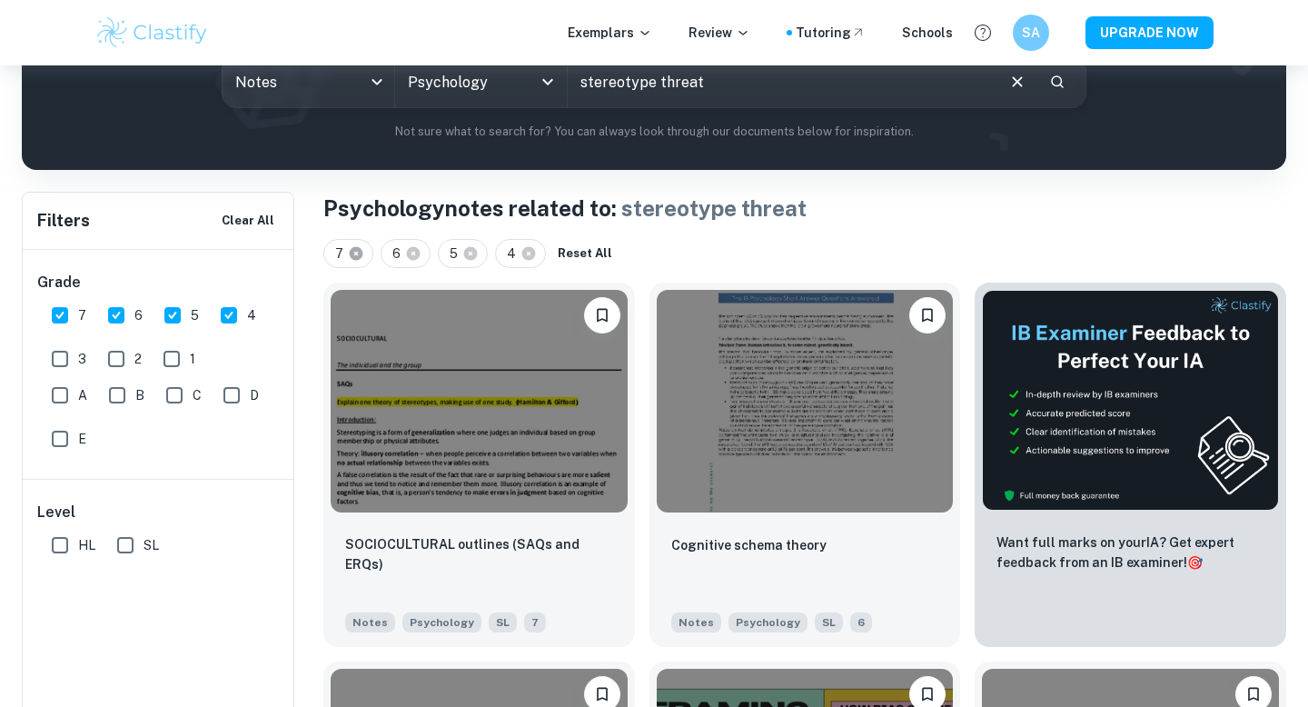
click at [355, 254] on icon at bounding box center [356, 253] width 16 height 16
checkbox input "false"
click at [355, 254] on icon at bounding box center [356, 253] width 16 height 16
checkbox input "false"
click at [355, 254] on icon at bounding box center [356, 253] width 16 height 16
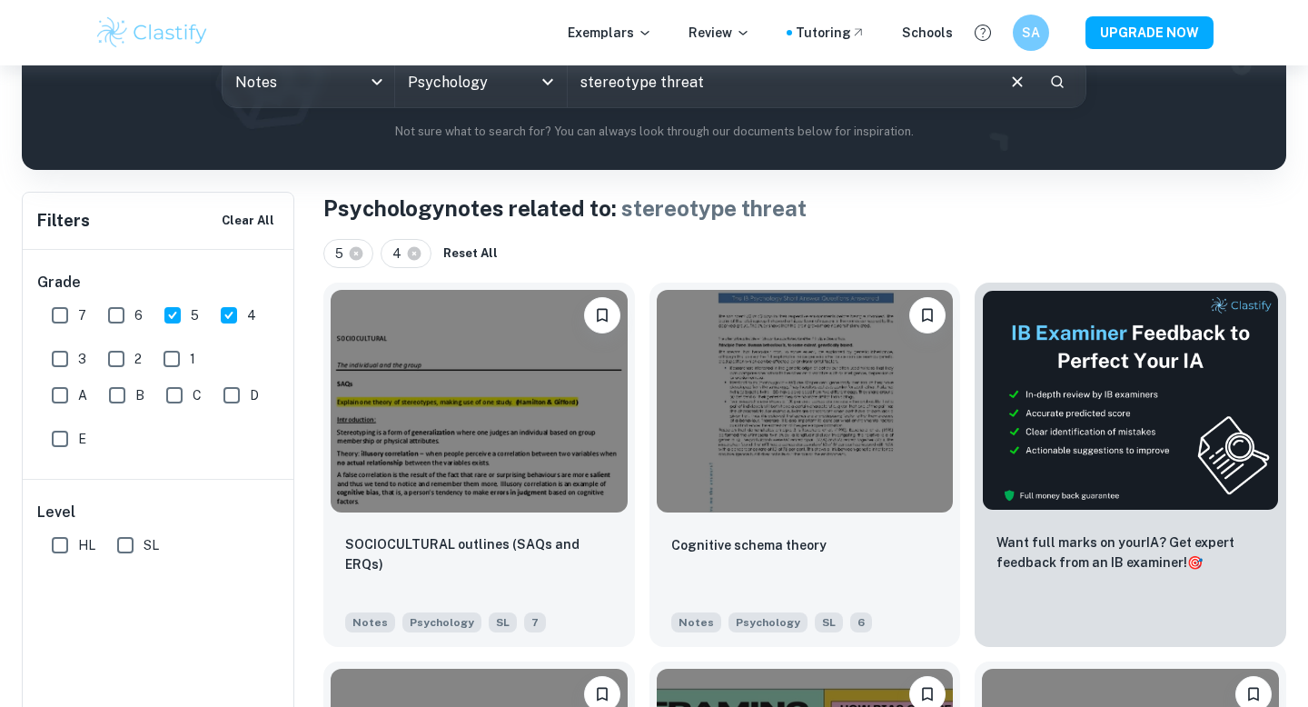
checkbox input "false"
click at [355, 254] on icon at bounding box center [357, 253] width 16 height 16
checkbox input "false"
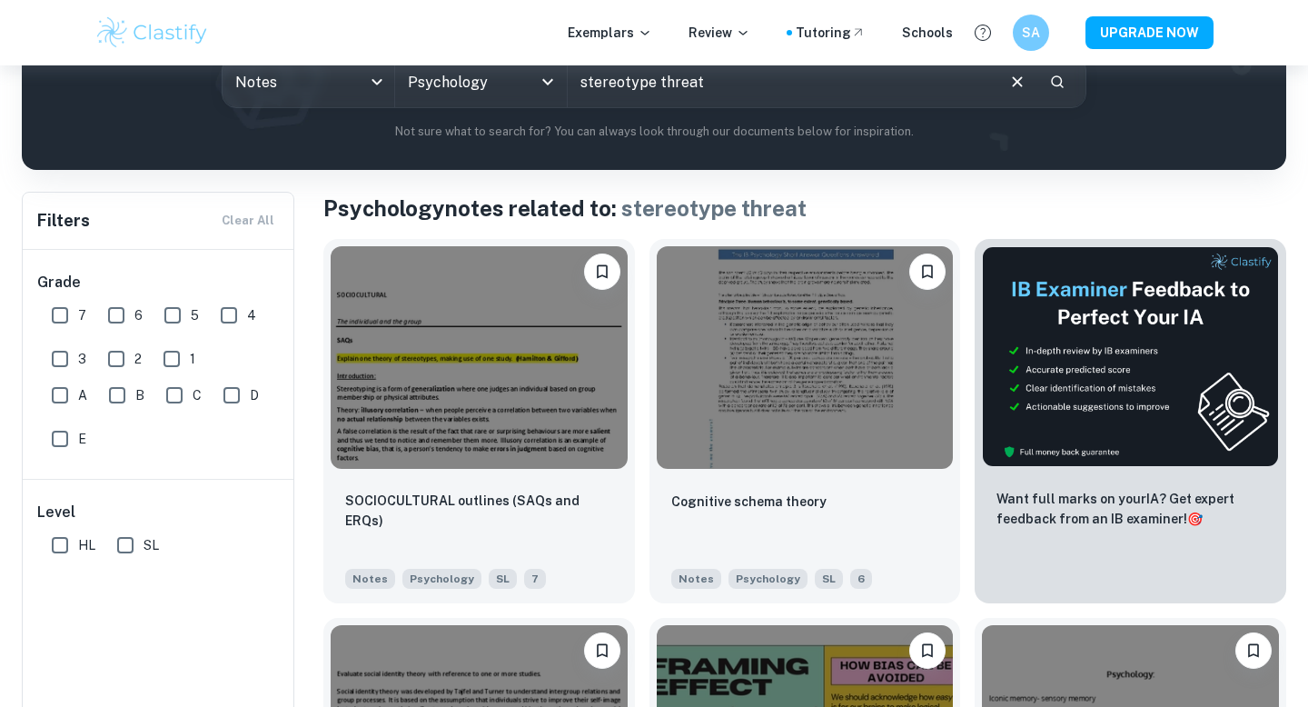
scroll to position [151, 0]
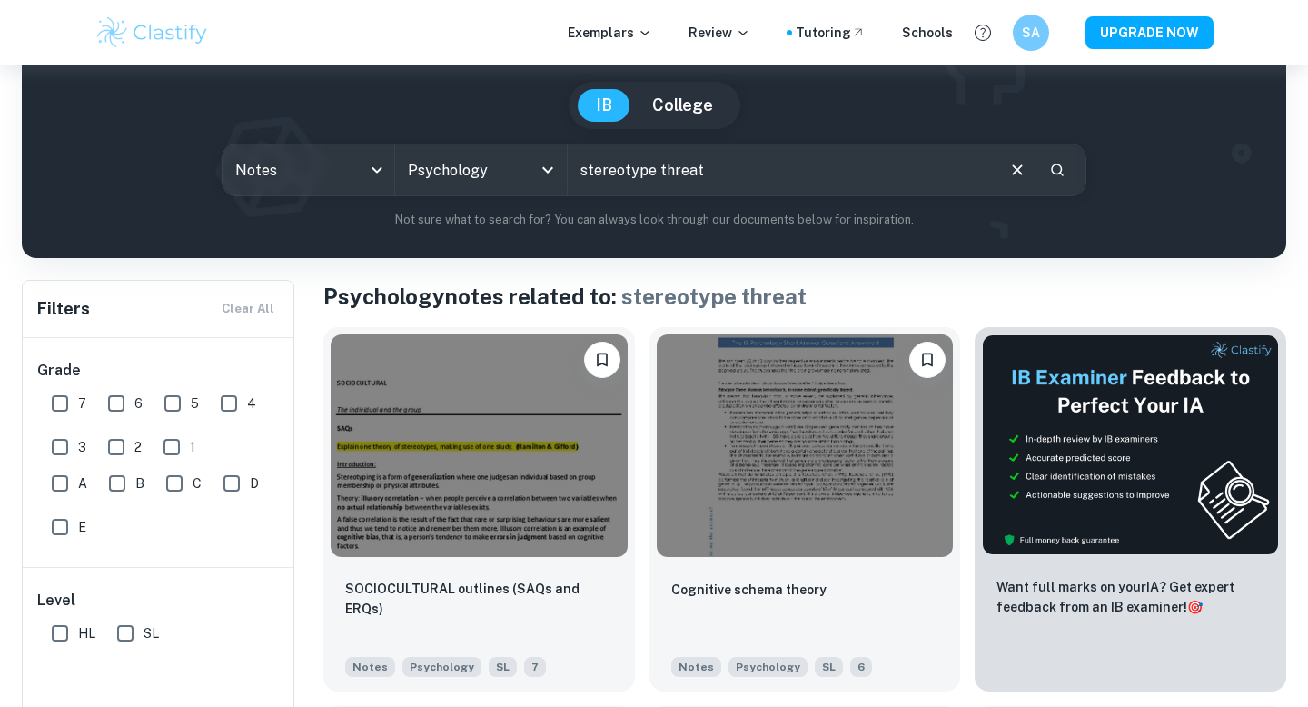
click at [745, 173] on input "stereotype threat" at bounding box center [780, 169] width 425 height 51
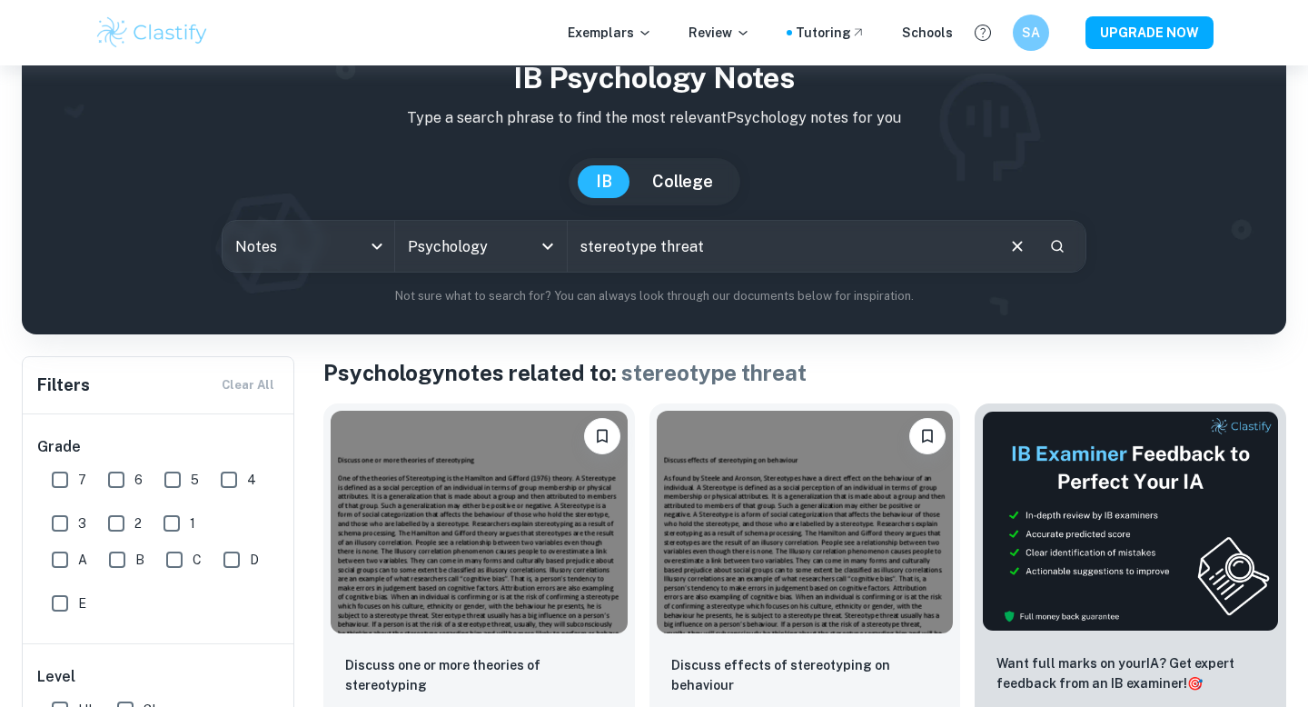
scroll to position [183, 0]
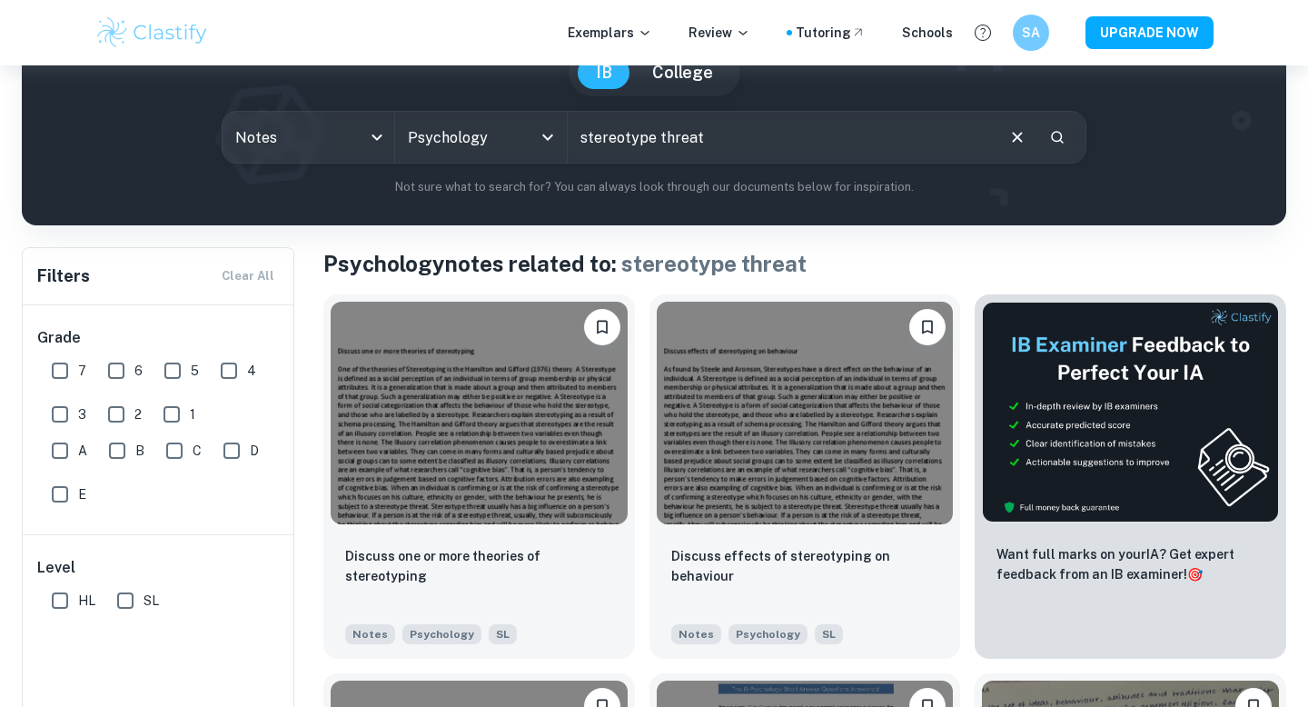
drag, startPoint x: 719, startPoint y: 138, endPoint x: 567, endPoint y: 135, distance: 151.7
click at [567, 136] on div "Notes notes All Subjects Psychology All Subjects stereotype threat ​" at bounding box center [654, 137] width 865 height 53
type input "enculturation"
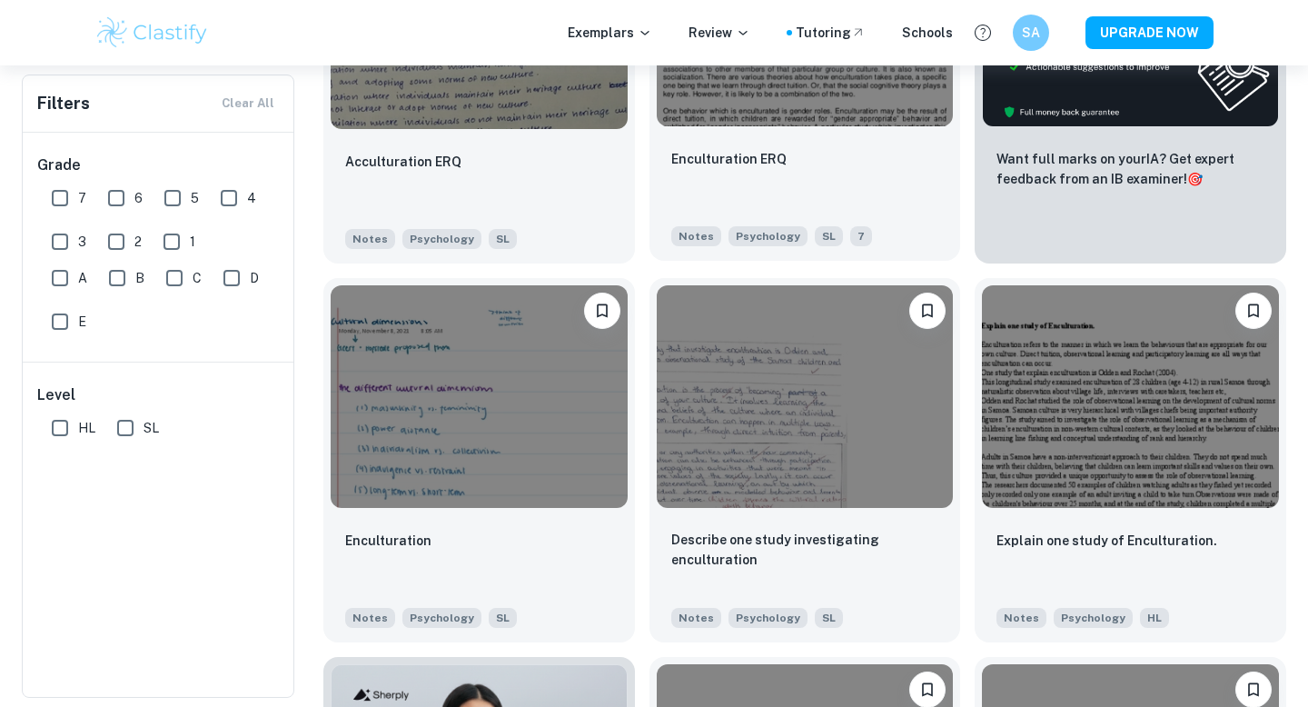
scroll to position [570, 0]
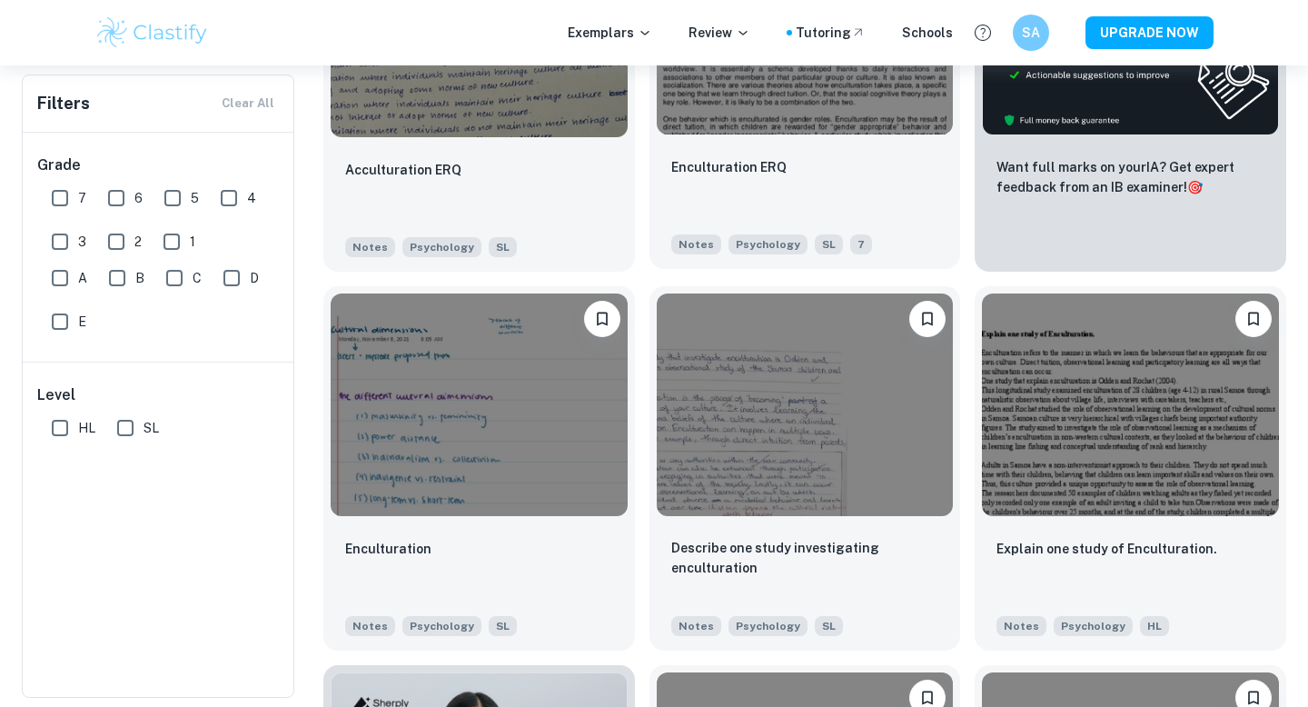
click at [738, 149] on div "Enculturation ERQ Notes Psychology SL 7" at bounding box center [805, 205] width 312 height 127
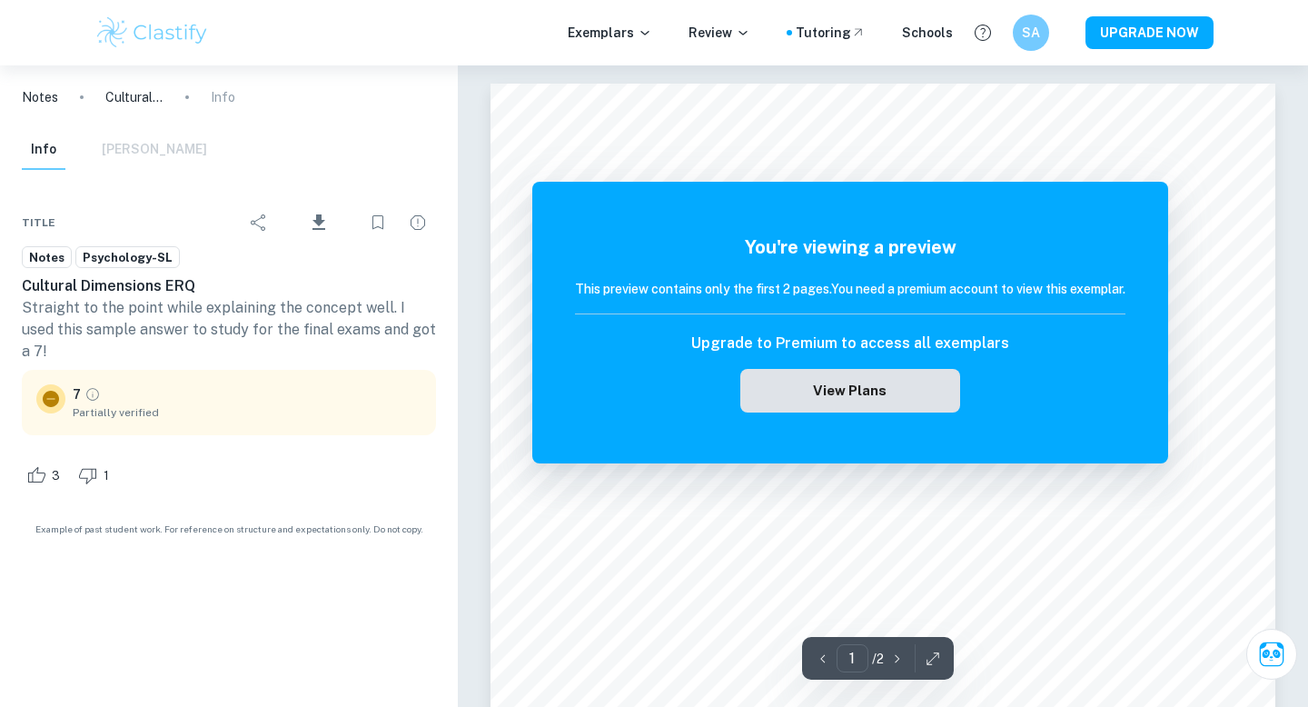
click at [871, 391] on button "View Plans" at bounding box center [850, 391] width 220 height 44
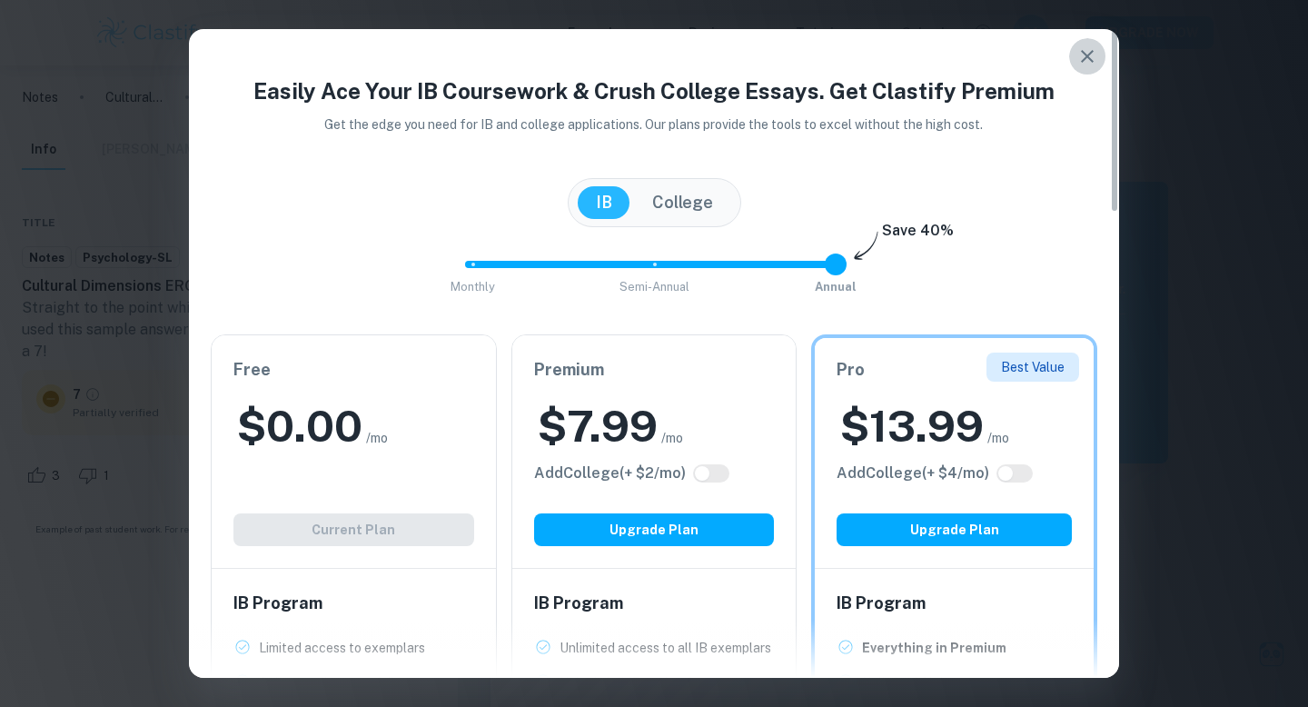
click at [1089, 52] on icon "button" at bounding box center [1087, 56] width 22 height 22
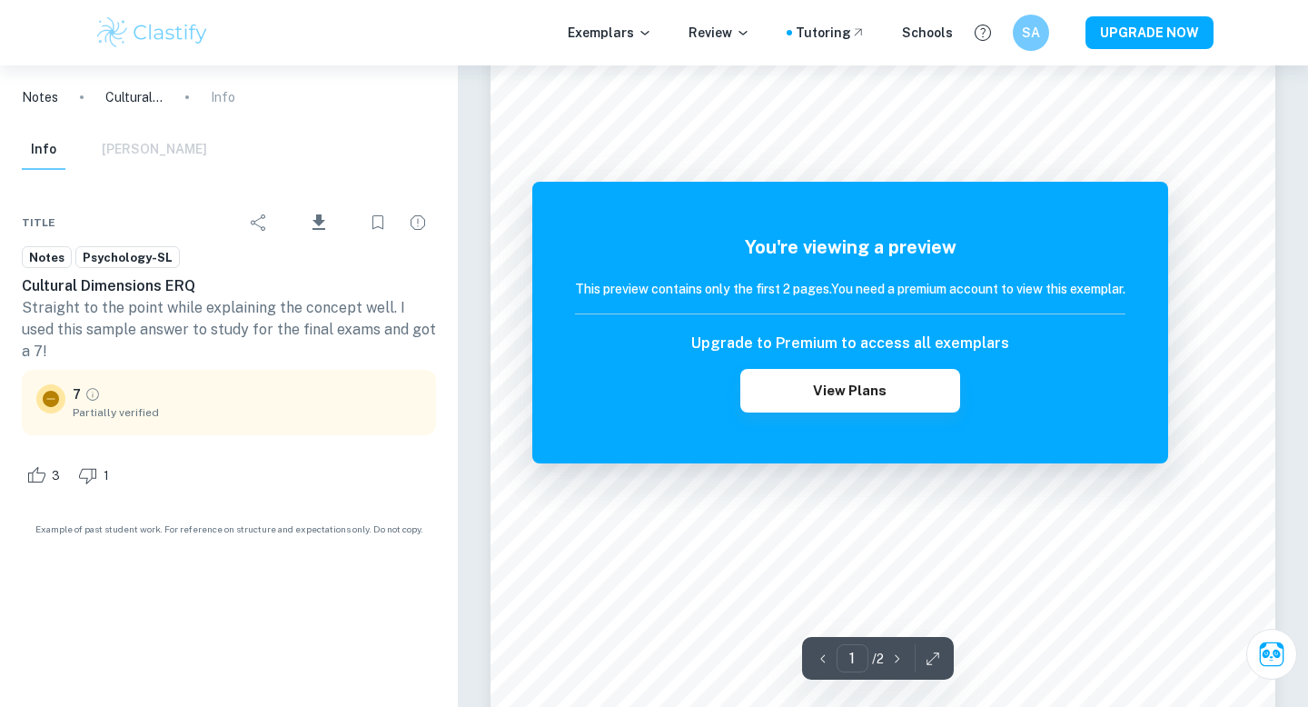
scroll to position [143, 0]
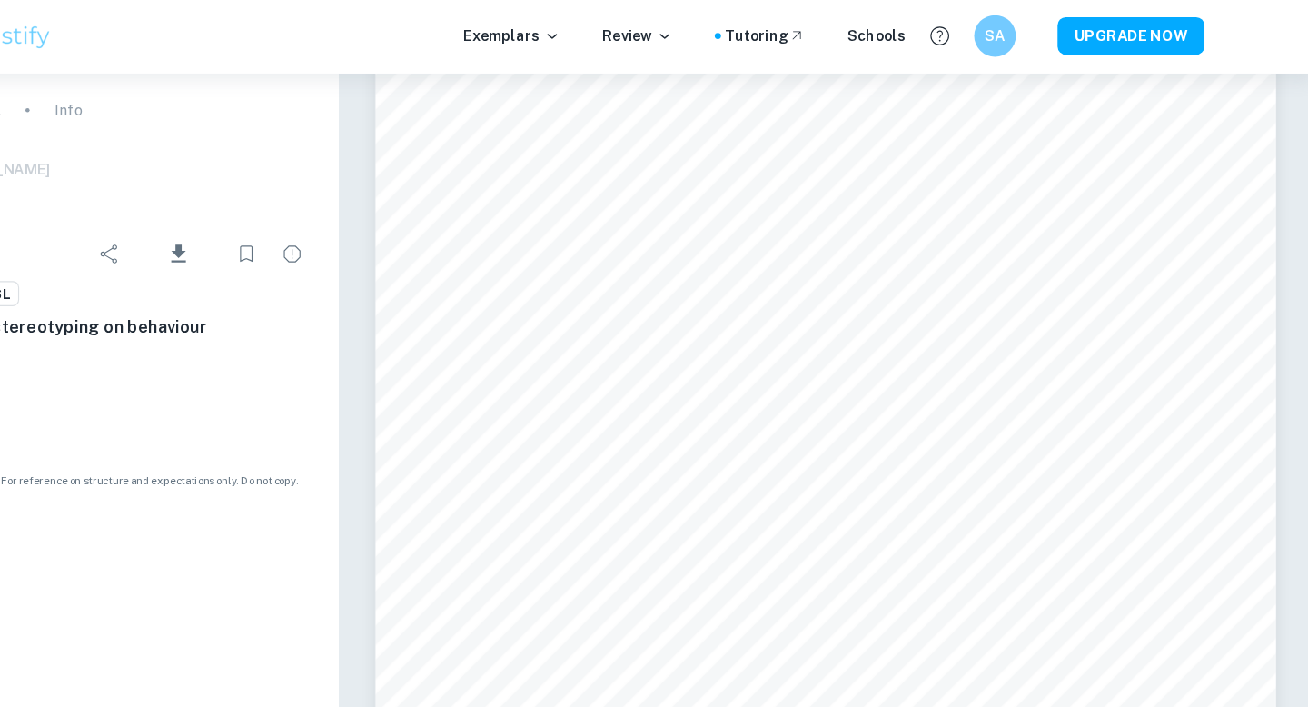
scroll to position [77, 0]
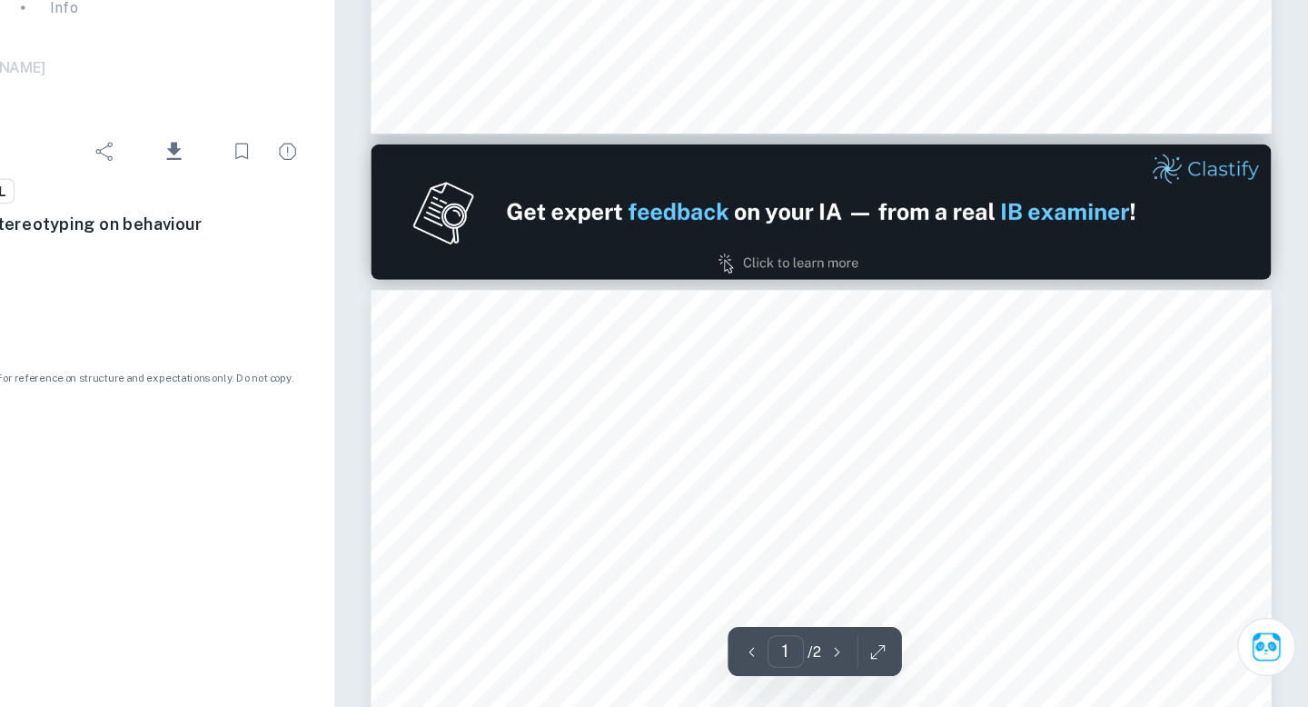
type input "2"
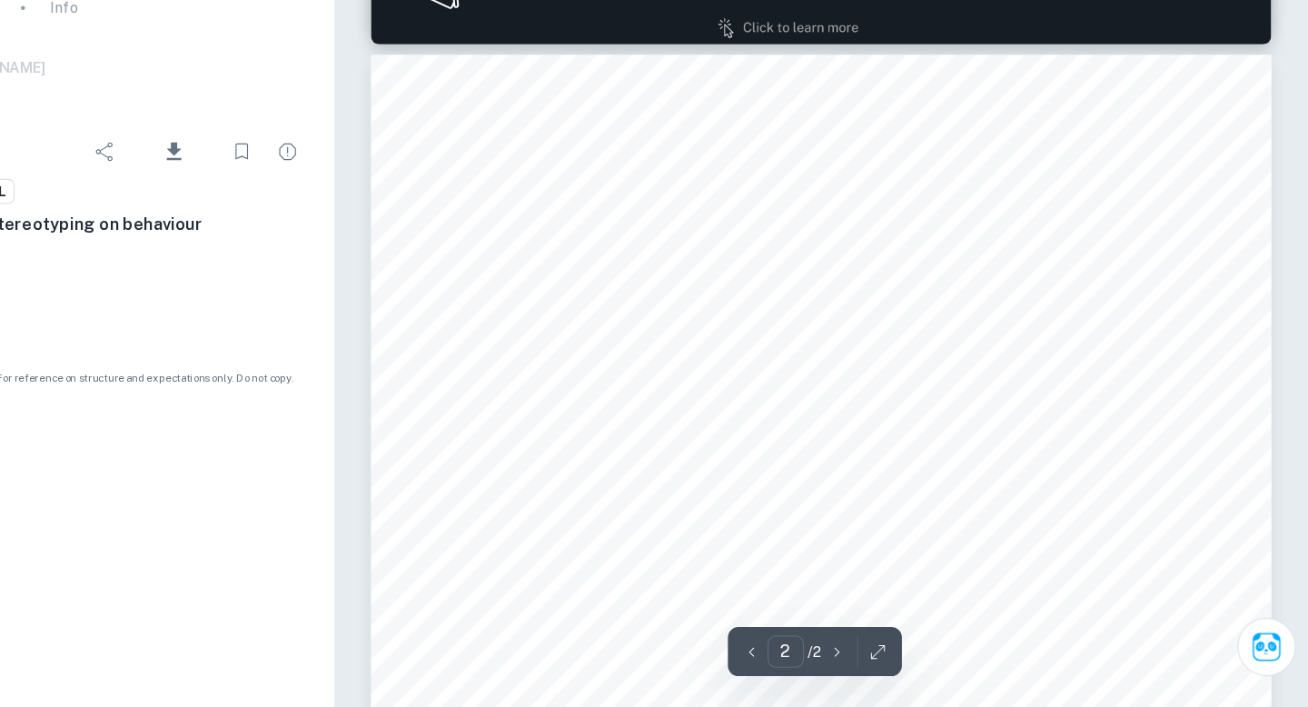
scroll to position [1212, 0]
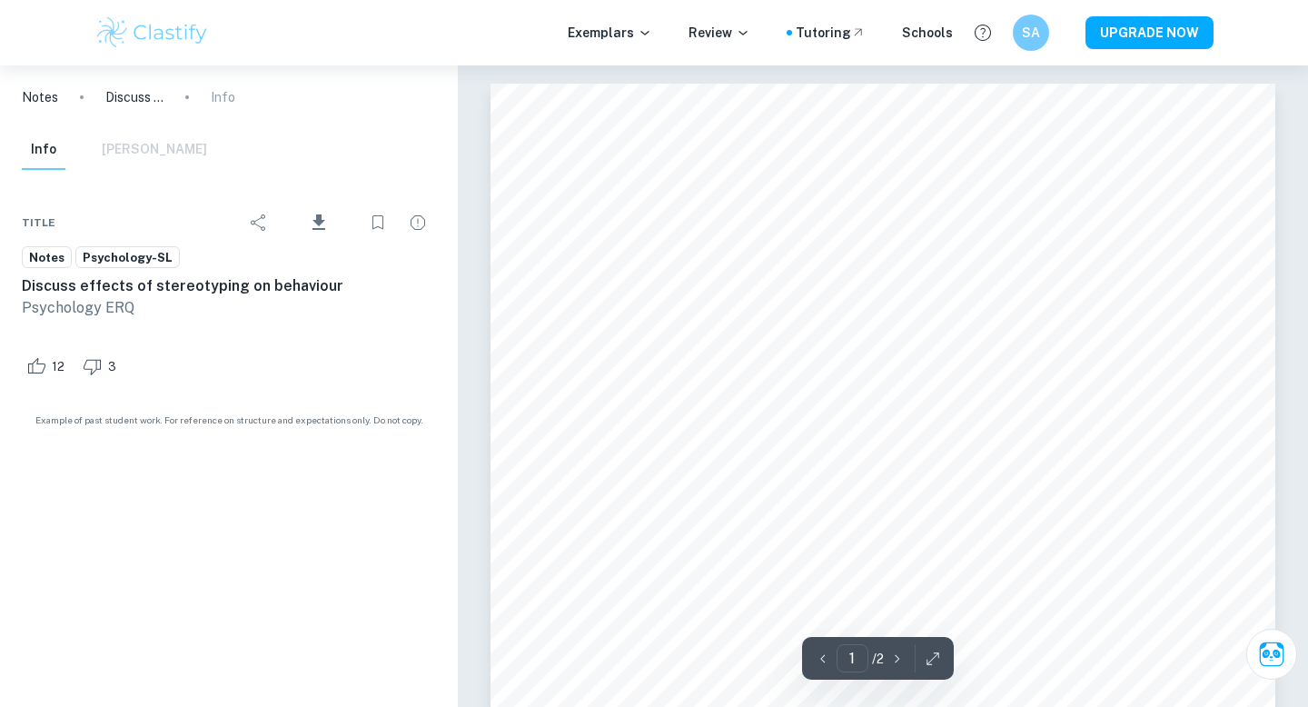
click at [55, 95] on p "Notes" at bounding box center [40, 97] width 36 height 20
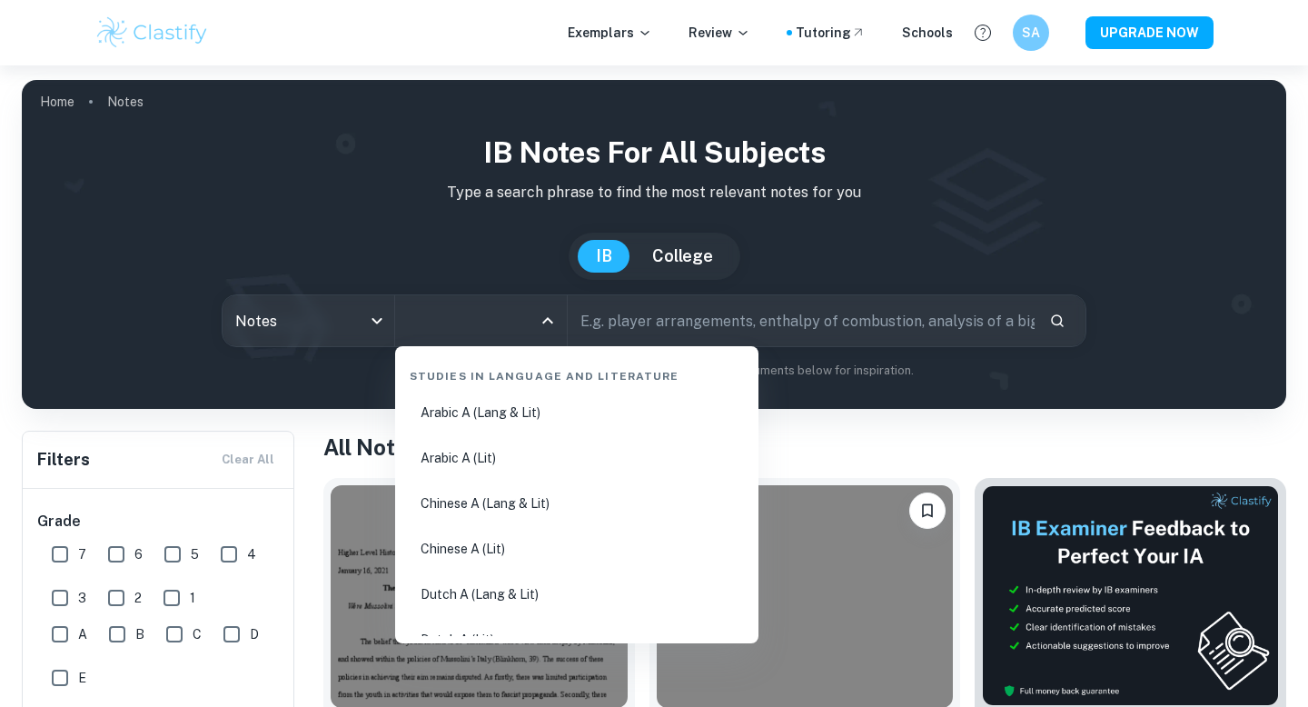
click at [513, 326] on input "All Subjects" at bounding box center [467, 320] width 128 height 35
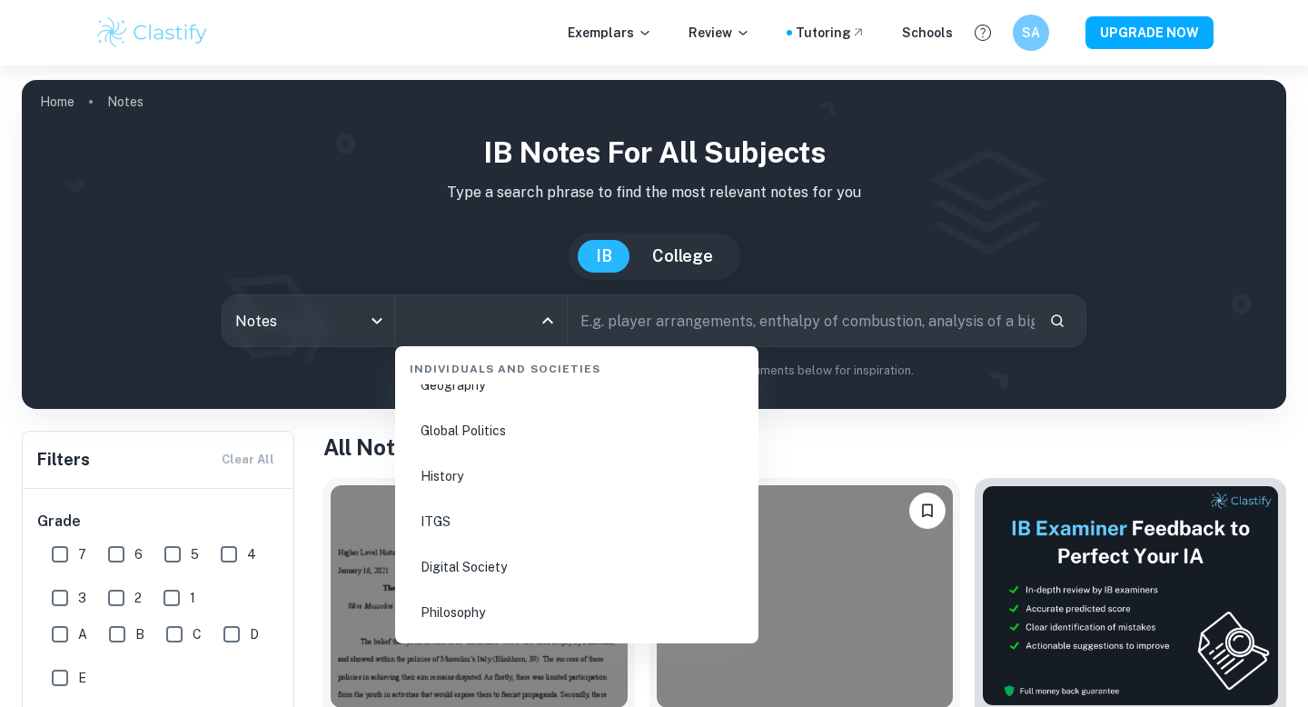
scroll to position [2463, 0]
click at [487, 469] on li "Psychology" at bounding box center [576, 471] width 349 height 42
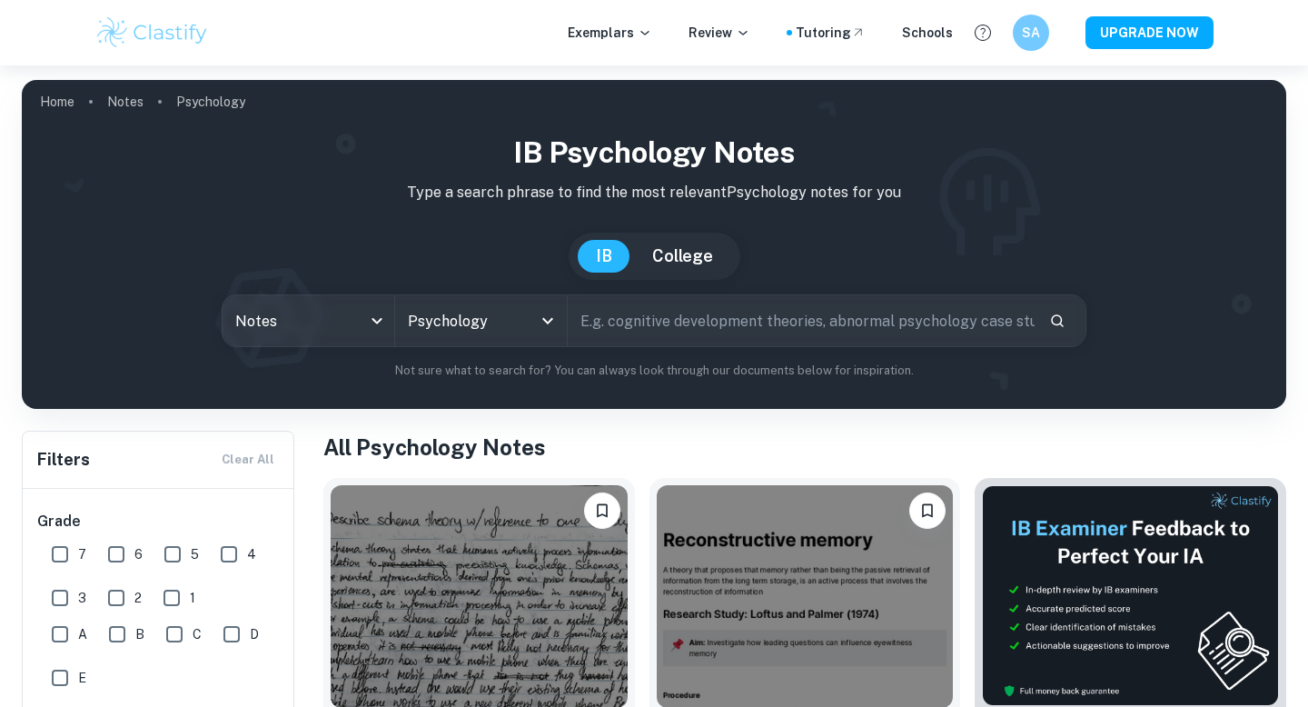
click at [674, 333] on input "text" at bounding box center [801, 320] width 467 height 51
type input "stereotype threat"
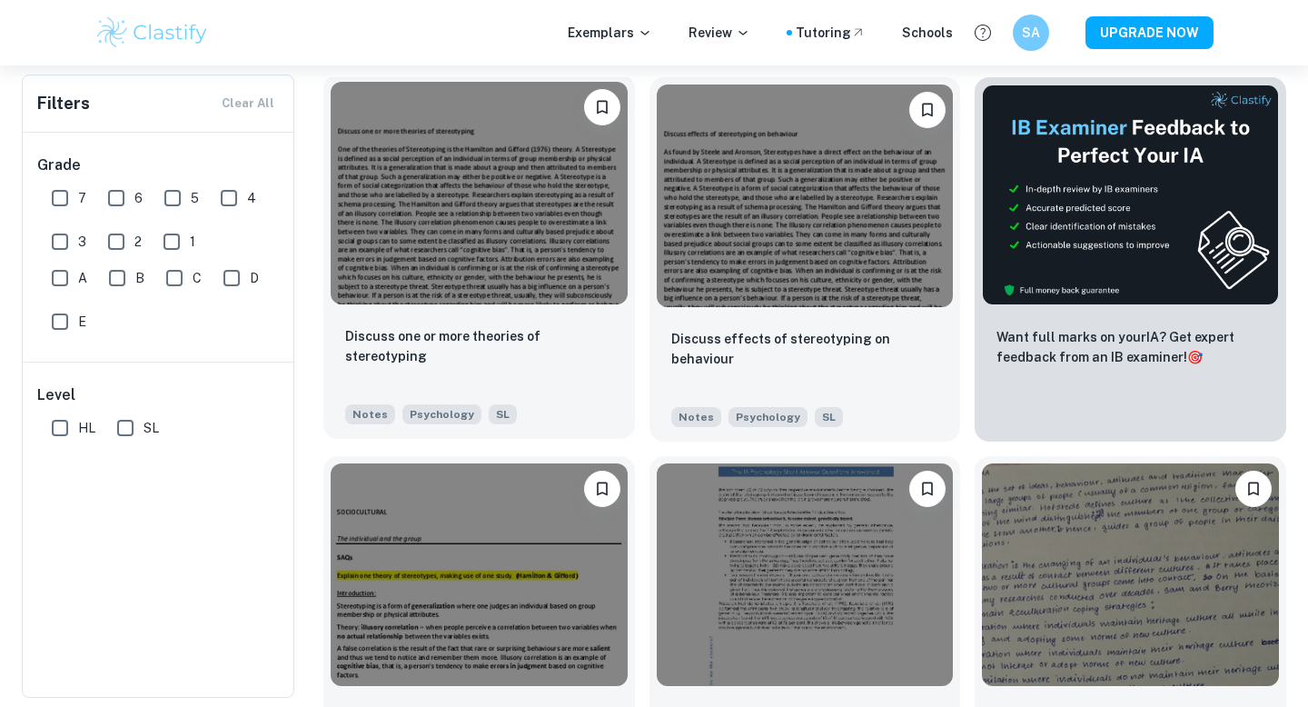
scroll to position [396, 0]
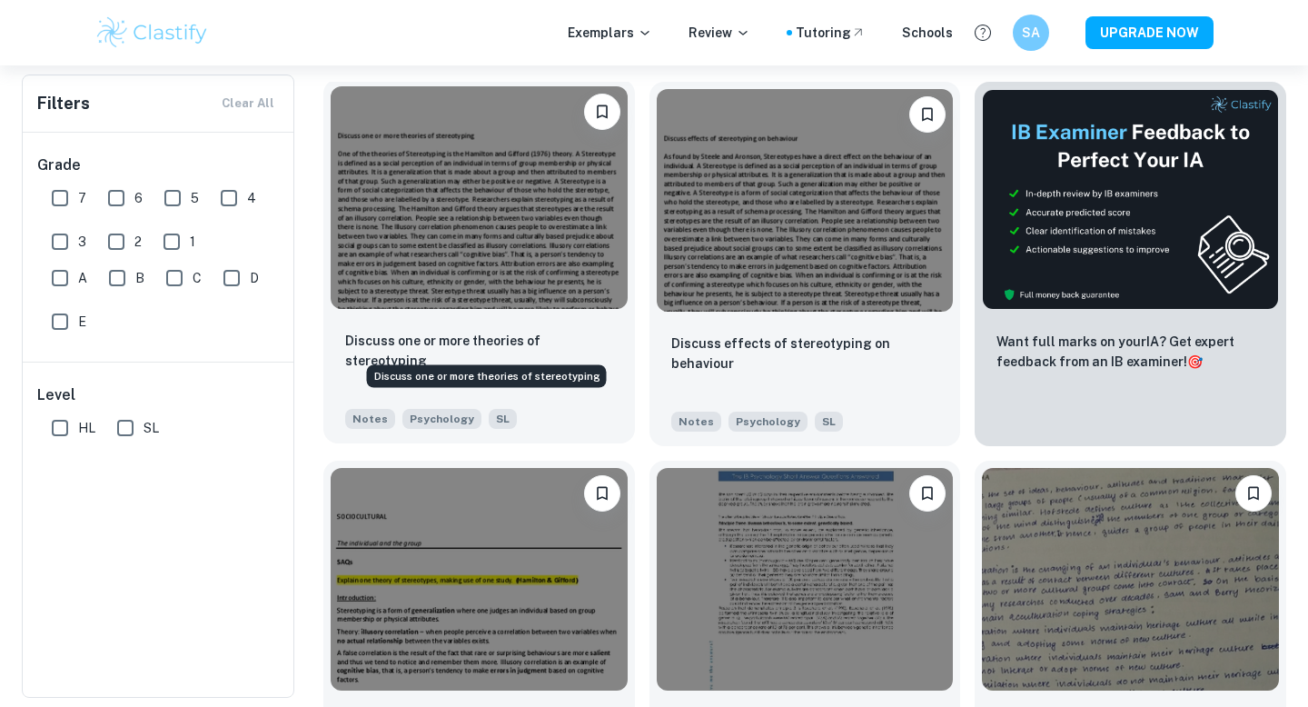
click at [543, 352] on div "Discuss one or more theories of stereotyping" at bounding box center [486, 370] width 243 height 37
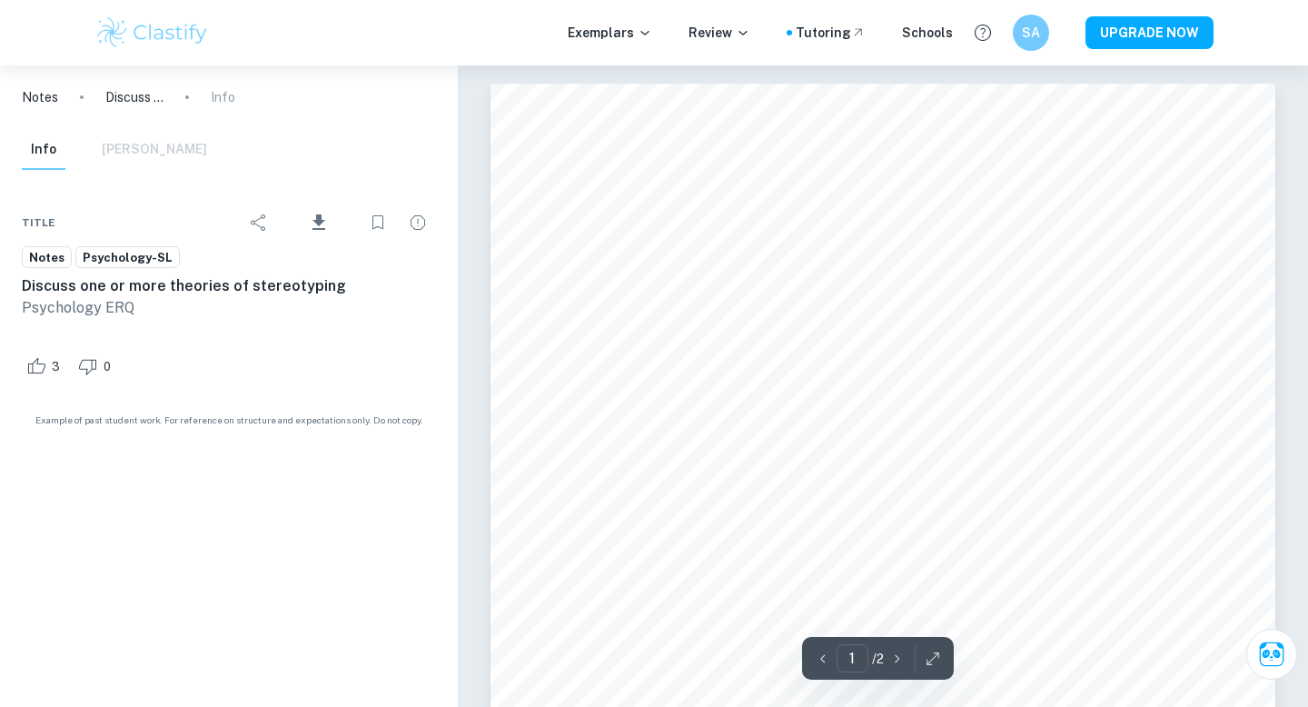
scroll to position [84, 0]
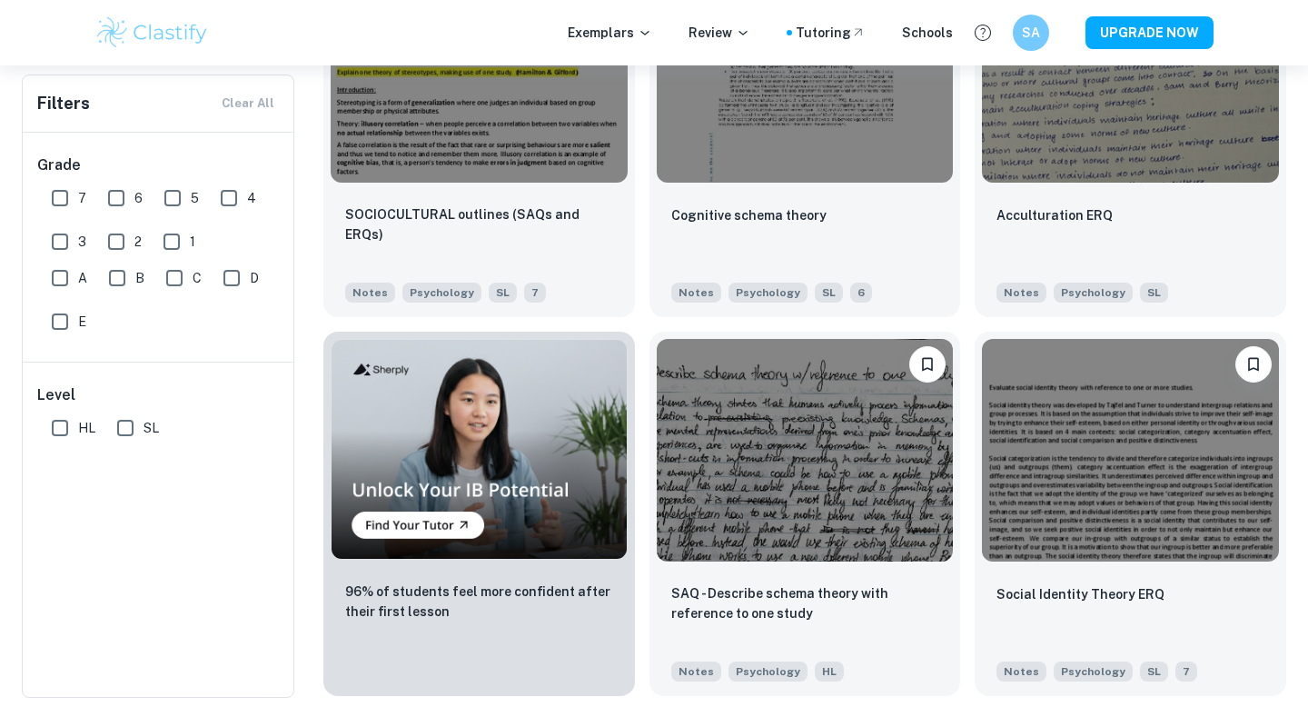
scroll to position [903, 0]
click at [433, 144] on img at bounding box center [479, 69] width 297 height 223
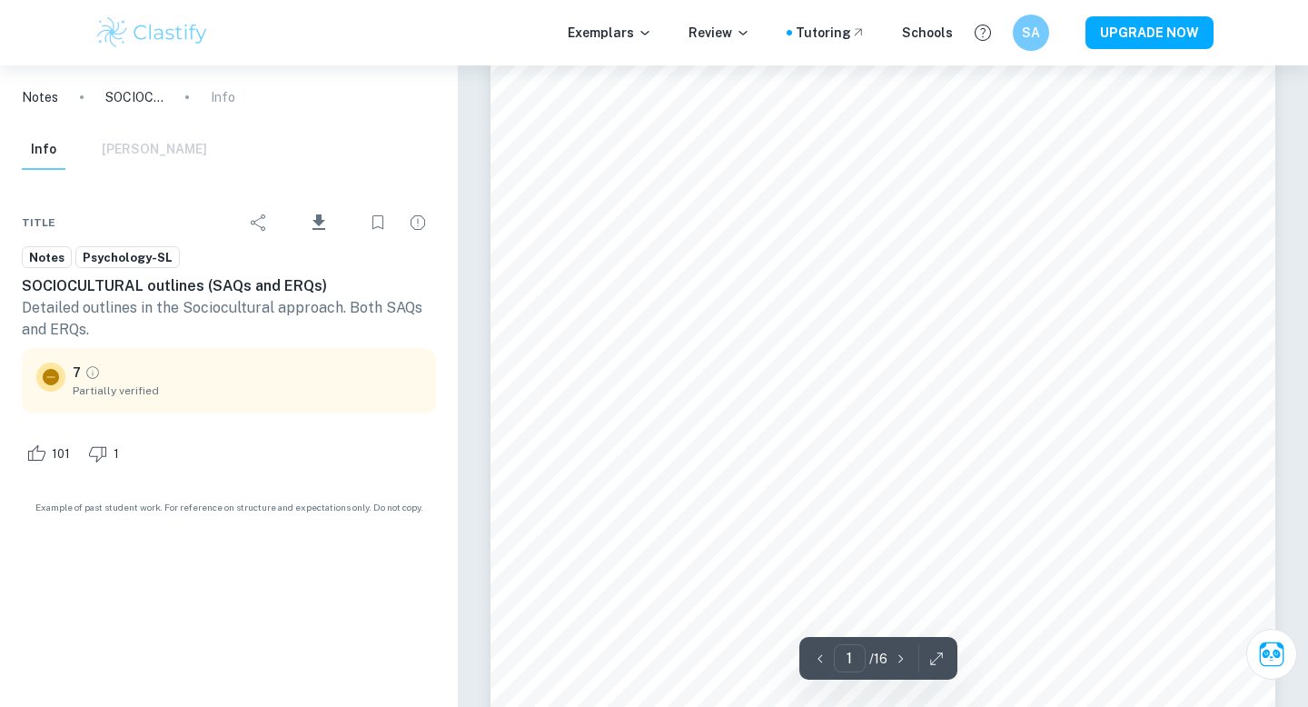
scroll to position [134, 0]
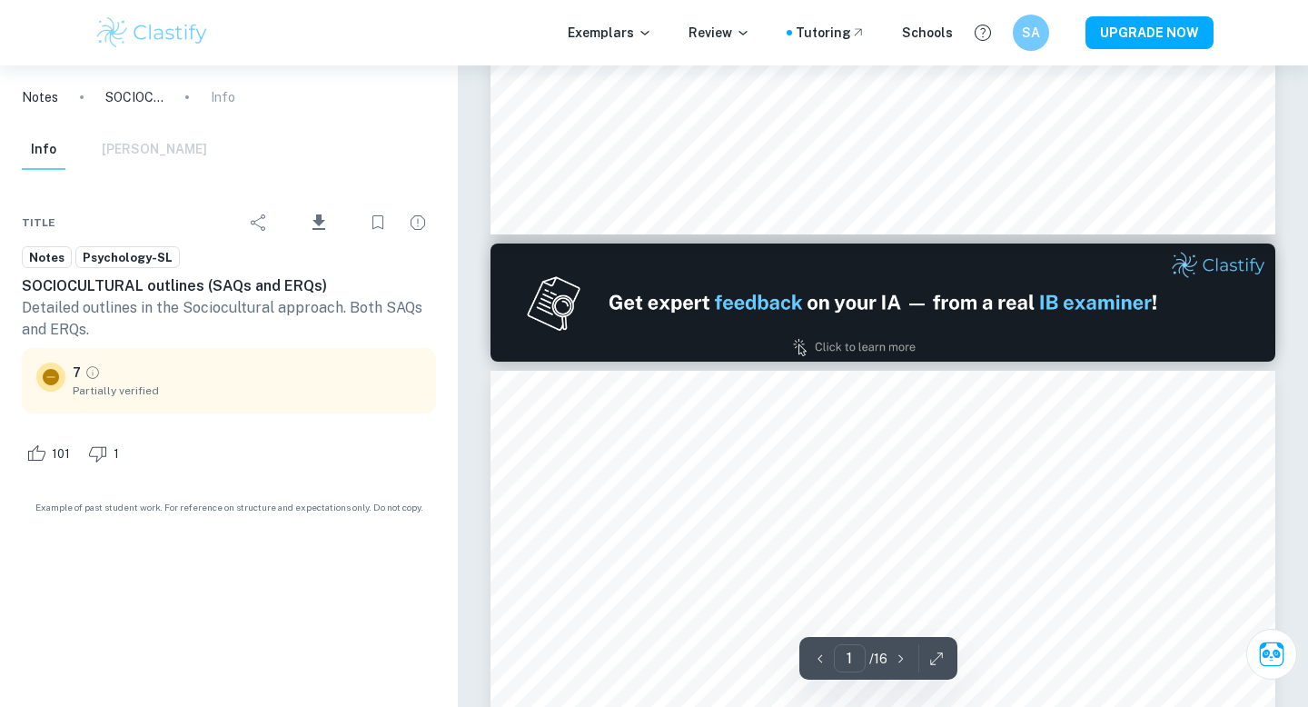
type input "2"
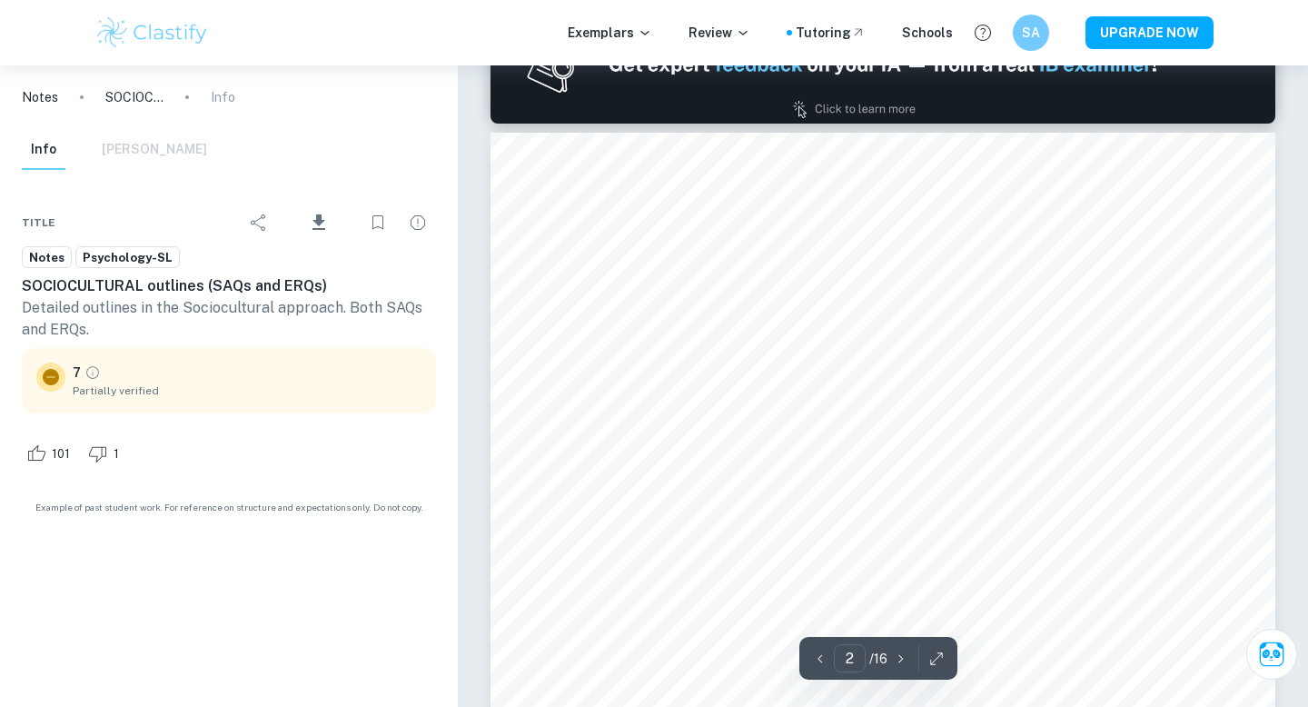
scroll to position [1368, 0]
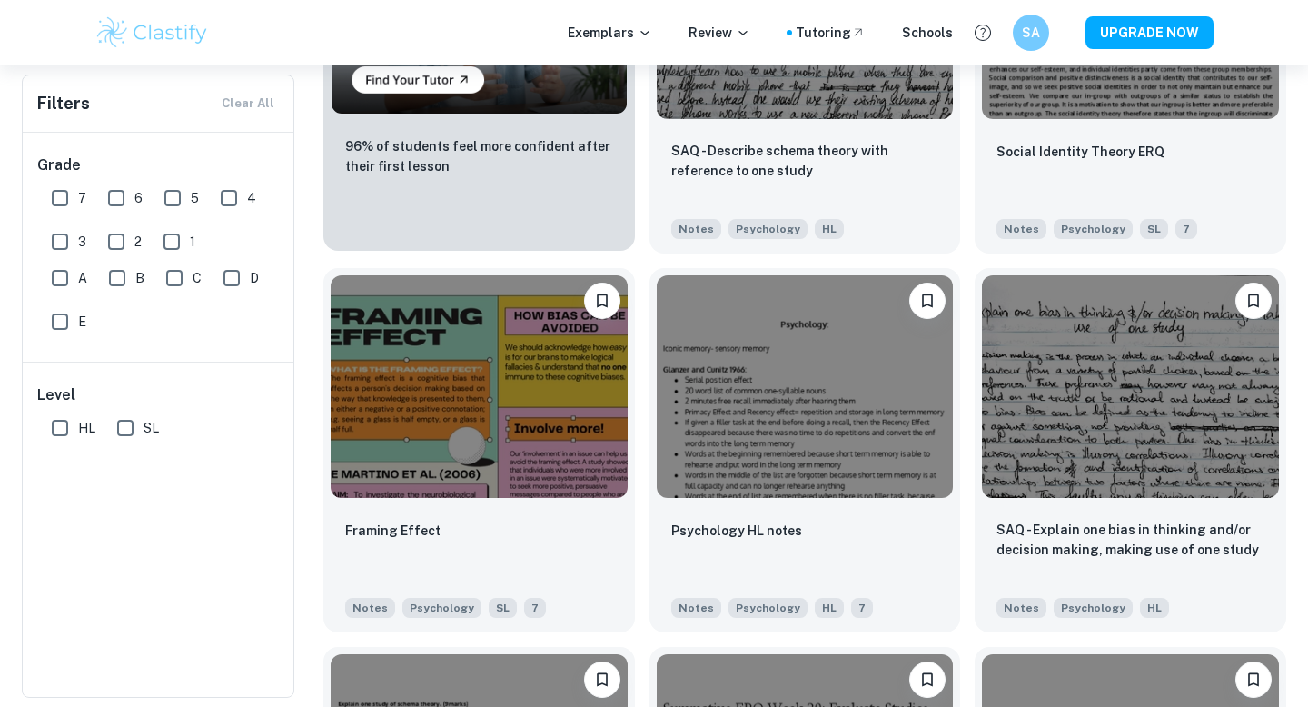
scroll to position [814, 0]
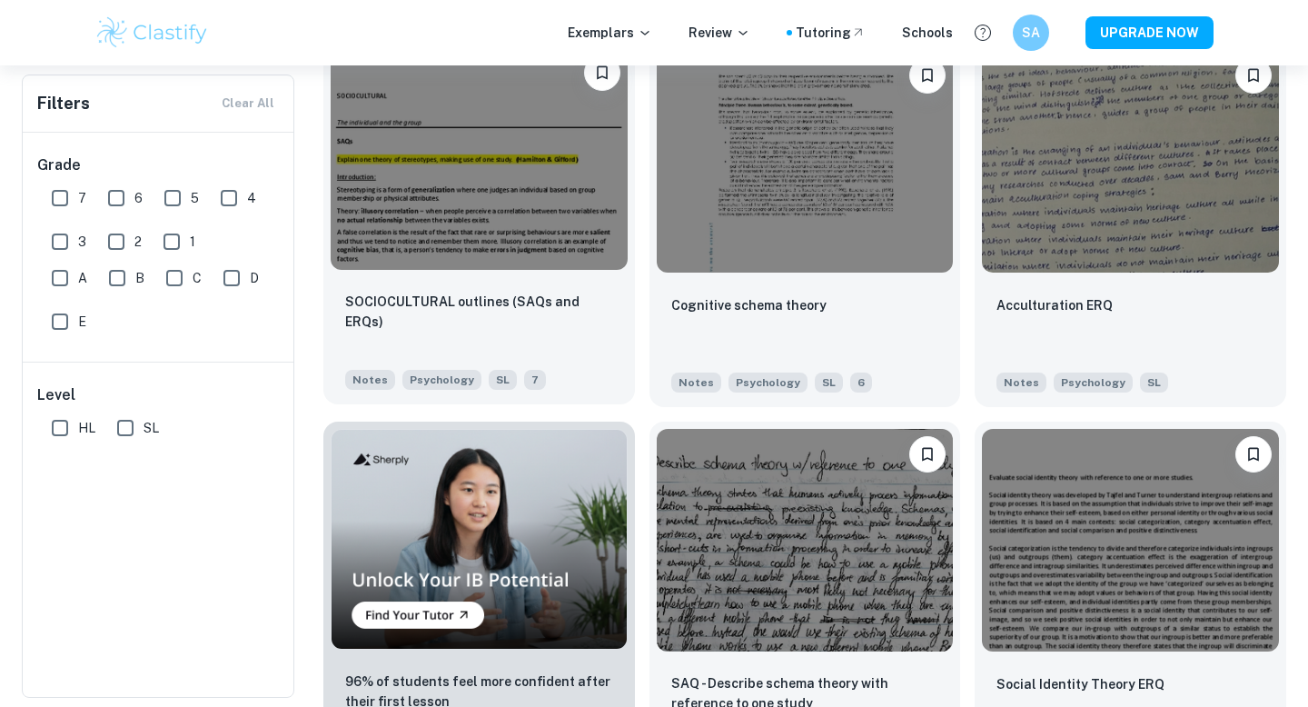
click at [429, 207] on img at bounding box center [479, 158] width 297 height 223
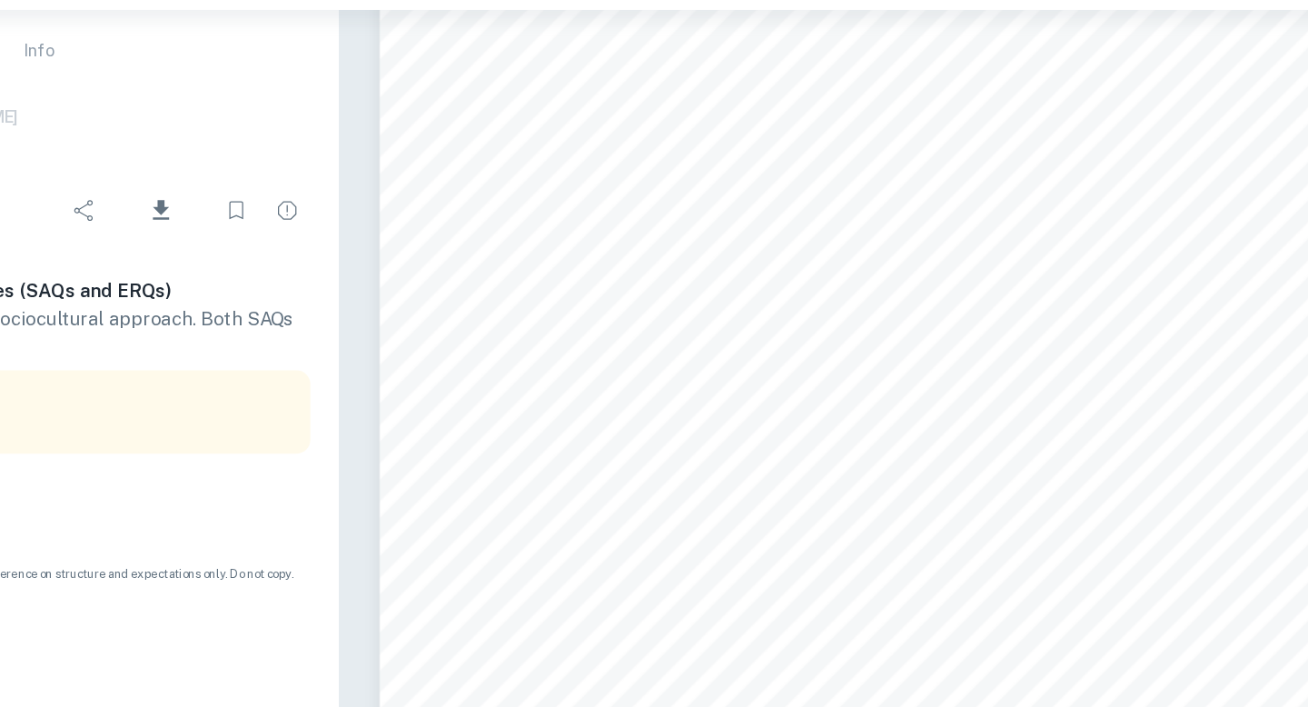
scroll to position [250, 0]
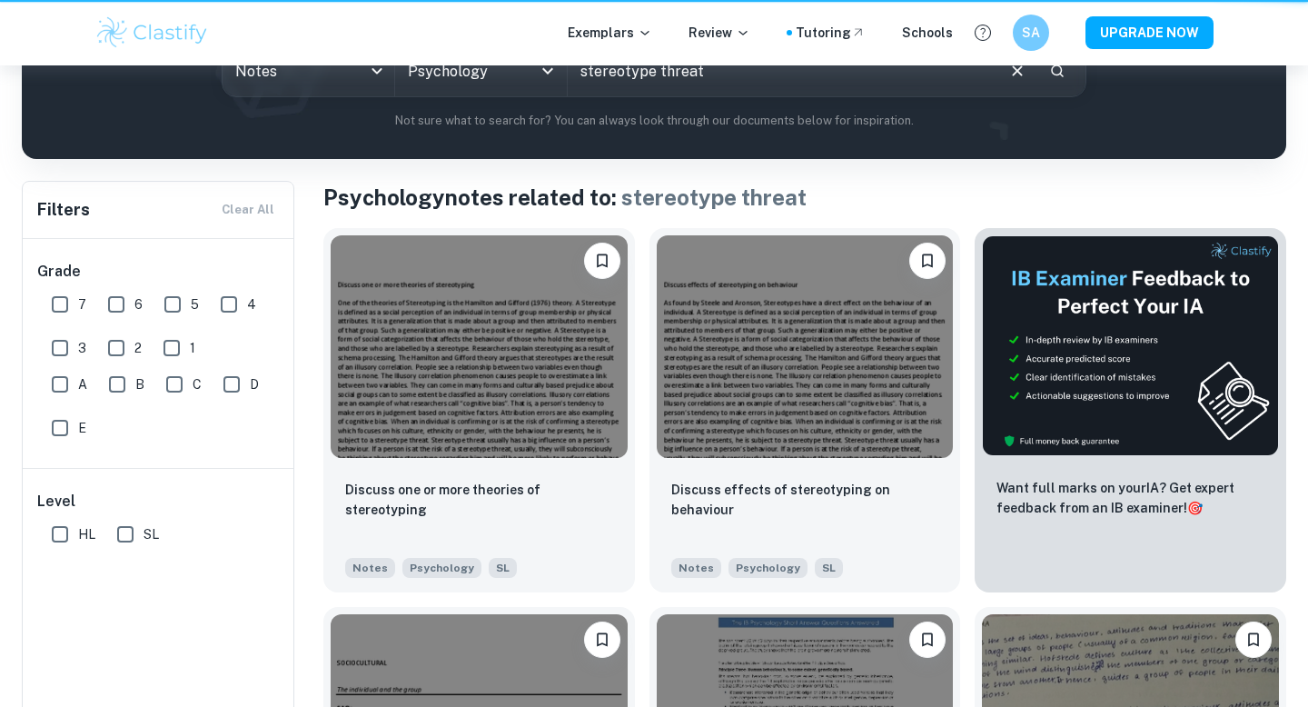
scroll to position [814, 0]
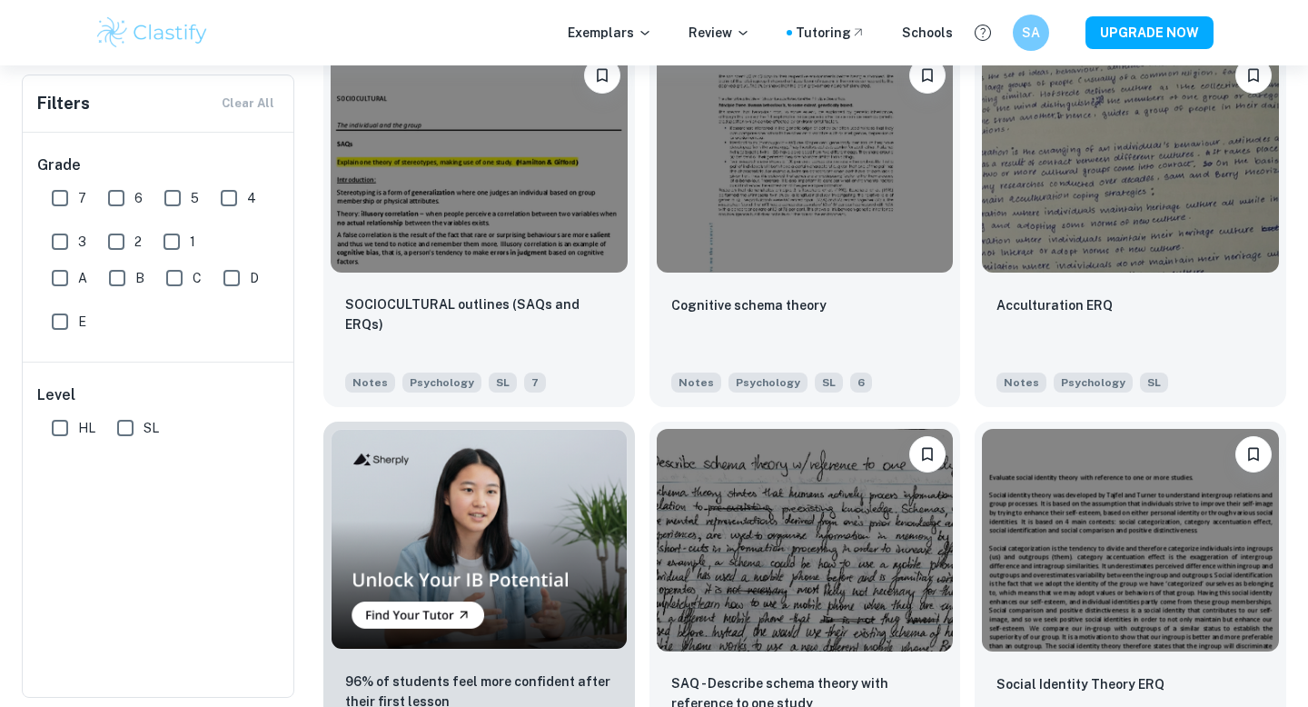
click at [66, 195] on input "7" at bounding box center [60, 198] width 36 height 36
checkbox input "true"
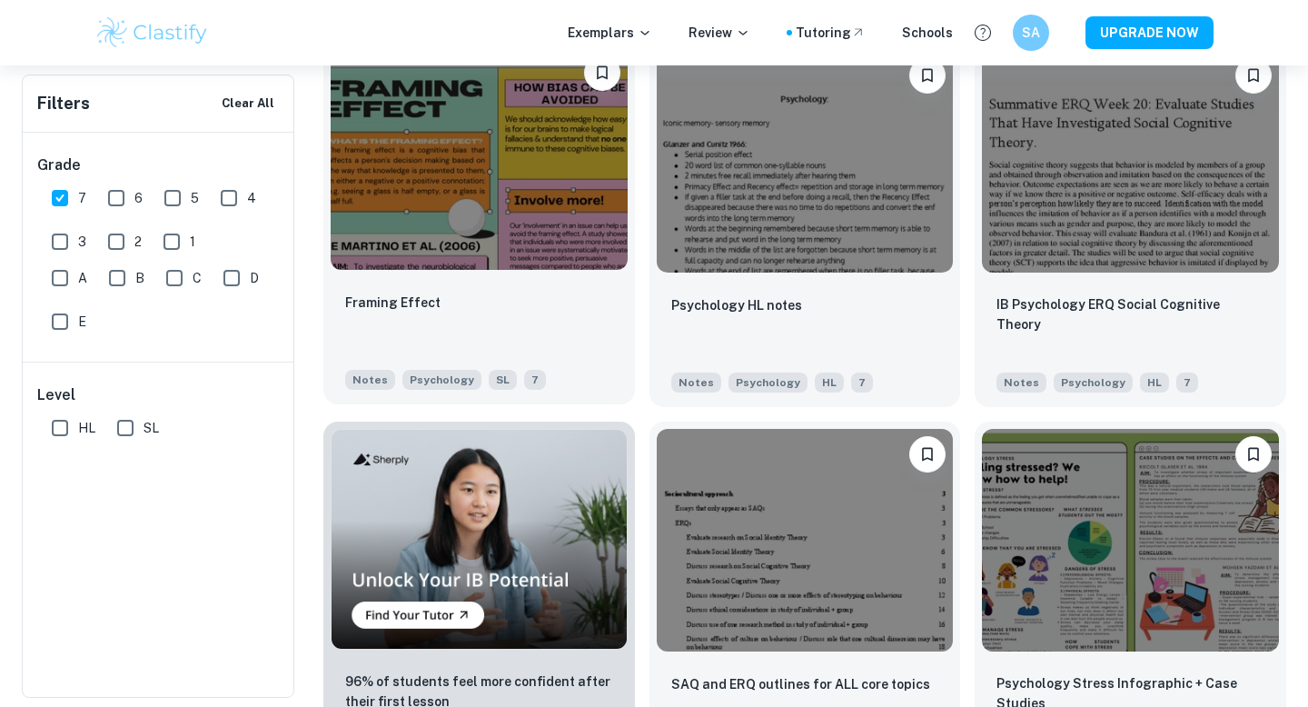
scroll to position [869, 0]
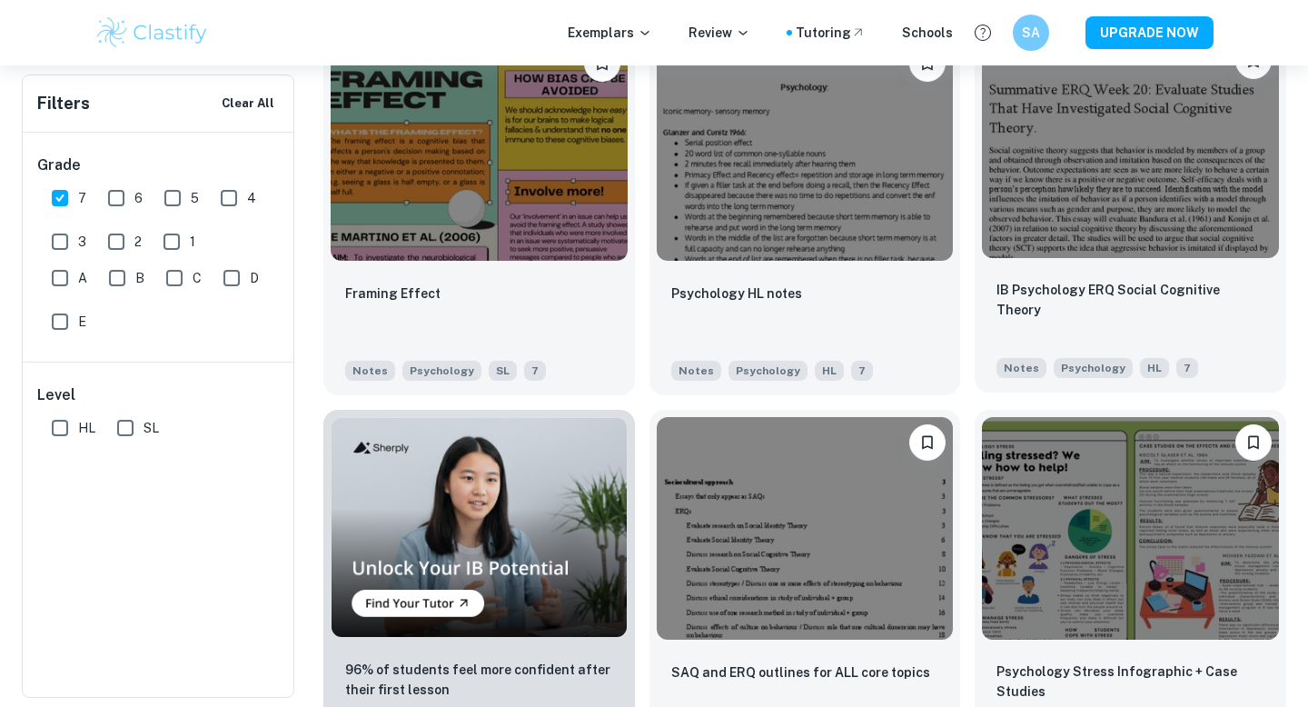
click at [1022, 271] on div "IB Psychology ERQ Social Cognitive Theory Notes Psychology HL 7" at bounding box center [1131, 328] width 312 height 127
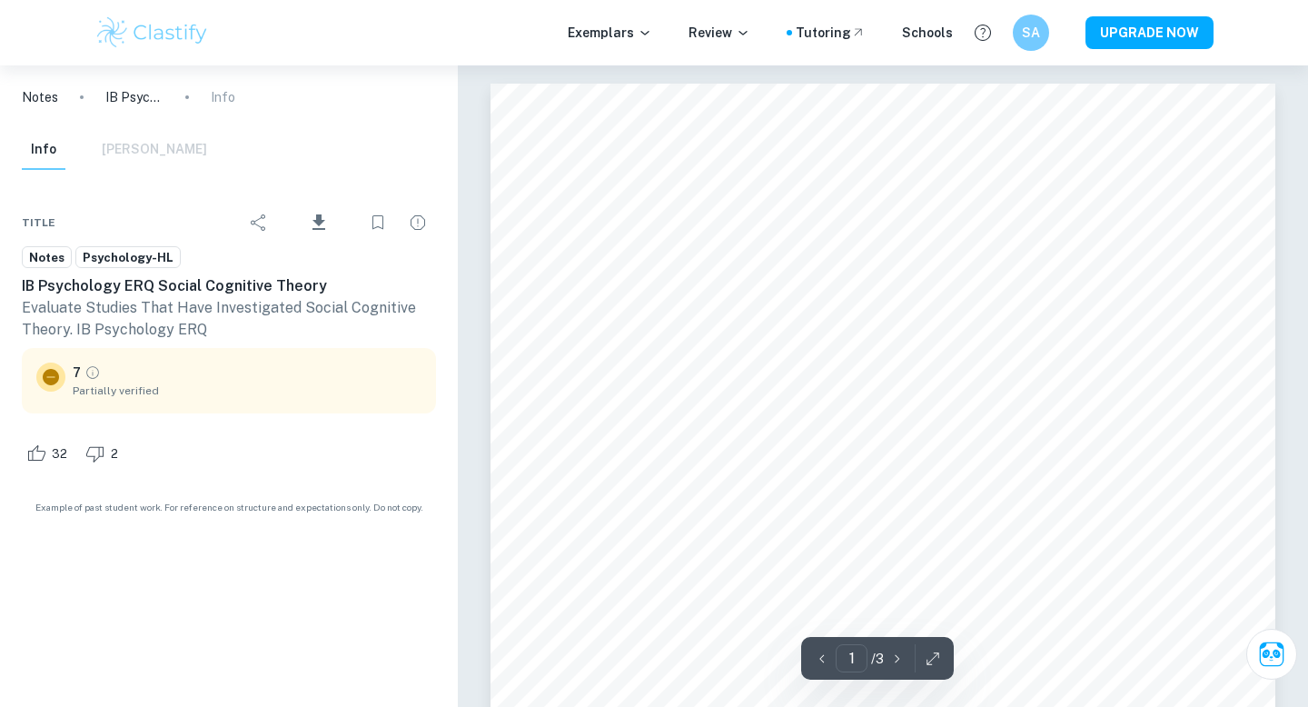
scroll to position [35, 0]
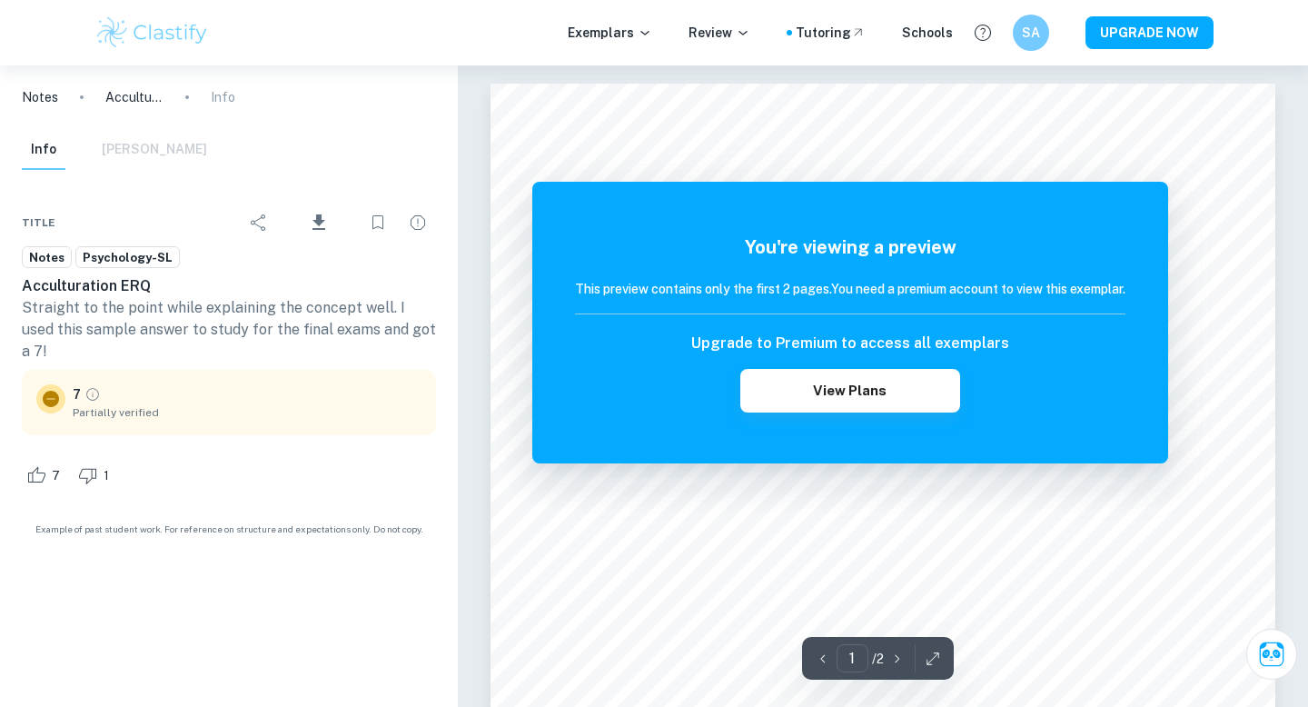
scroll to position [171, 0]
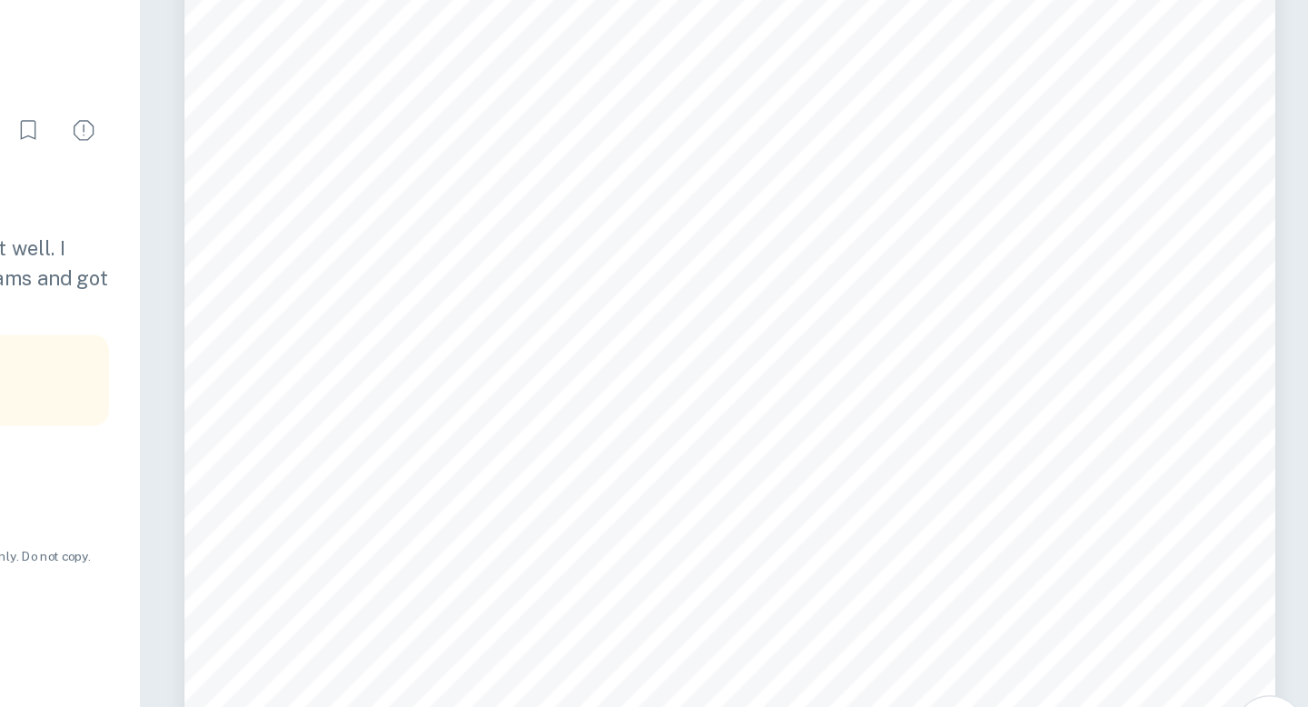
scroll to position [49, 0]
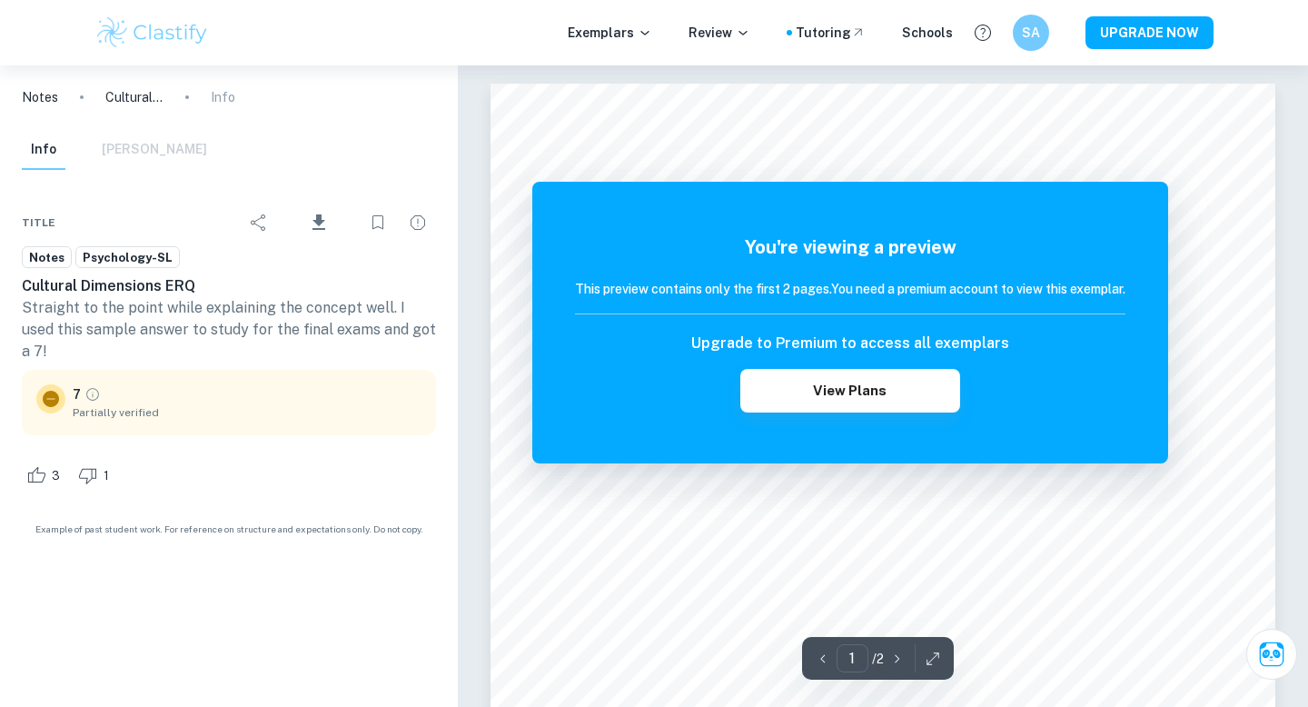
scroll to position [143, 0]
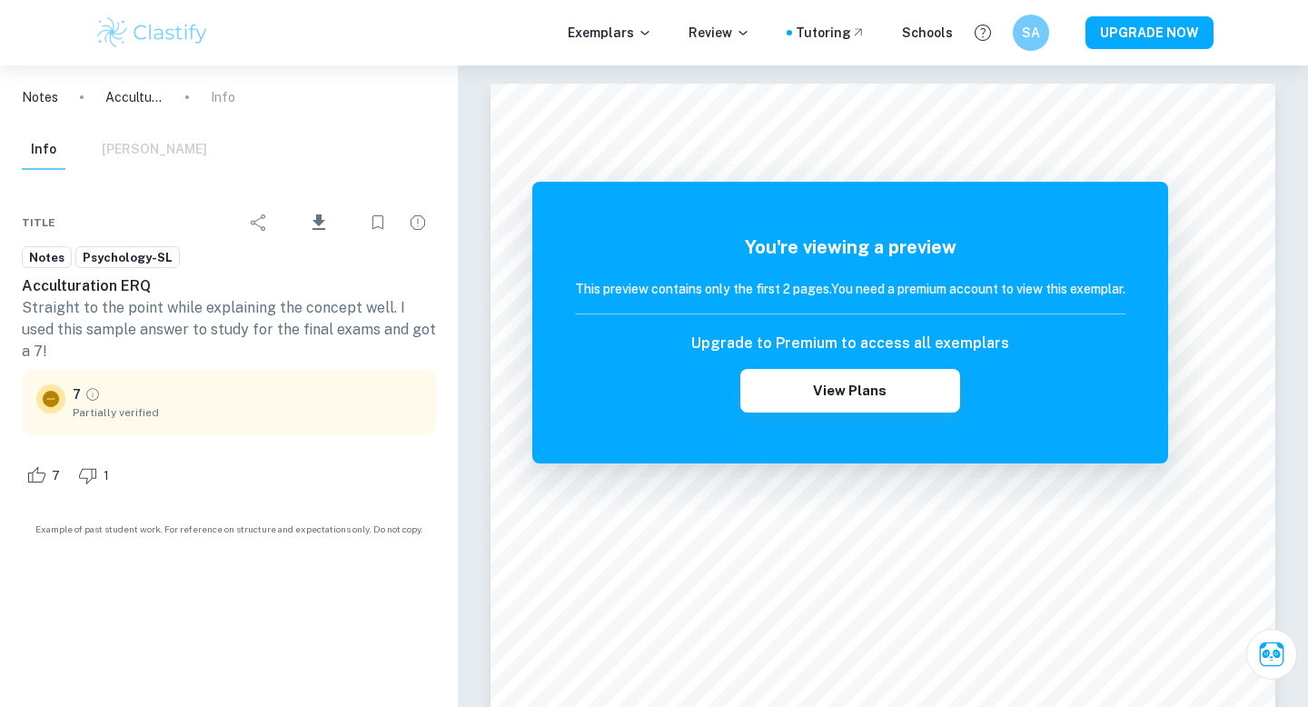
click at [123, 37] on img at bounding box center [151, 33] width 115 height 36
click at [36, 94] on p "Notes" at bounding box center [40, 97] width 36 height 20
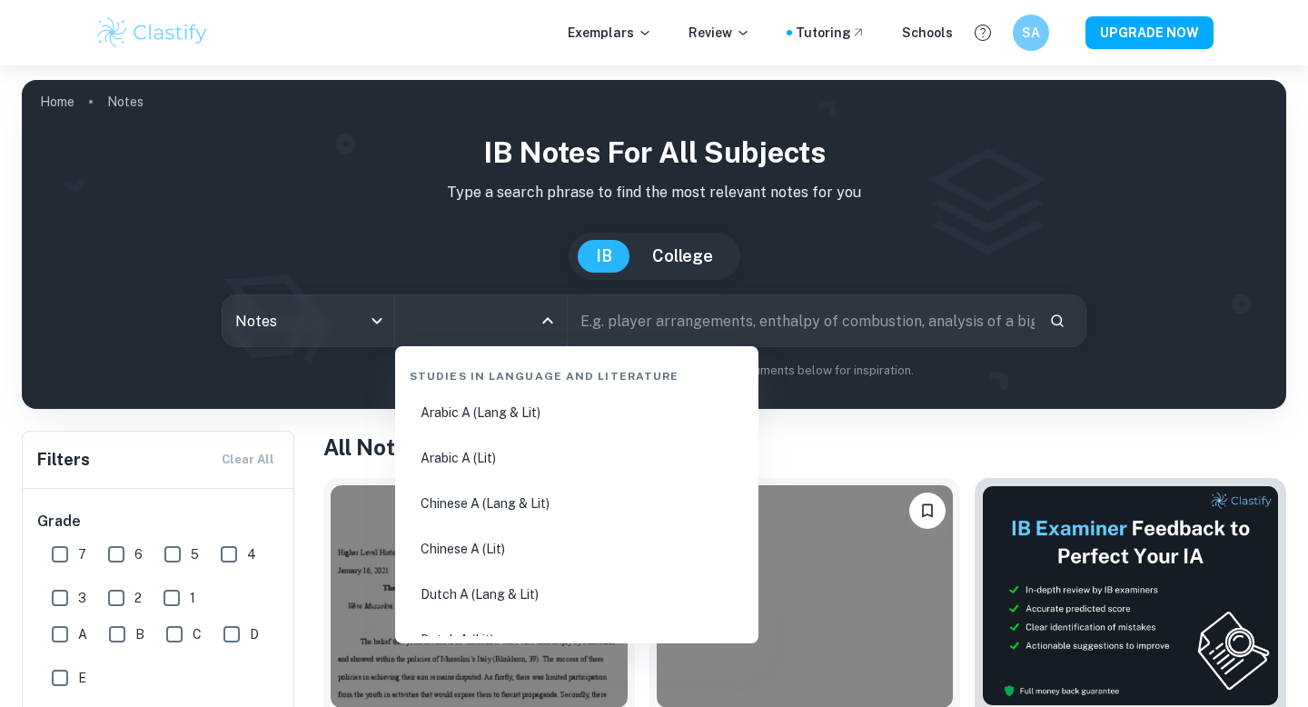
click at [517, 308] on input "All Subjects" at bounding box center [467, 320] width 128 height 35
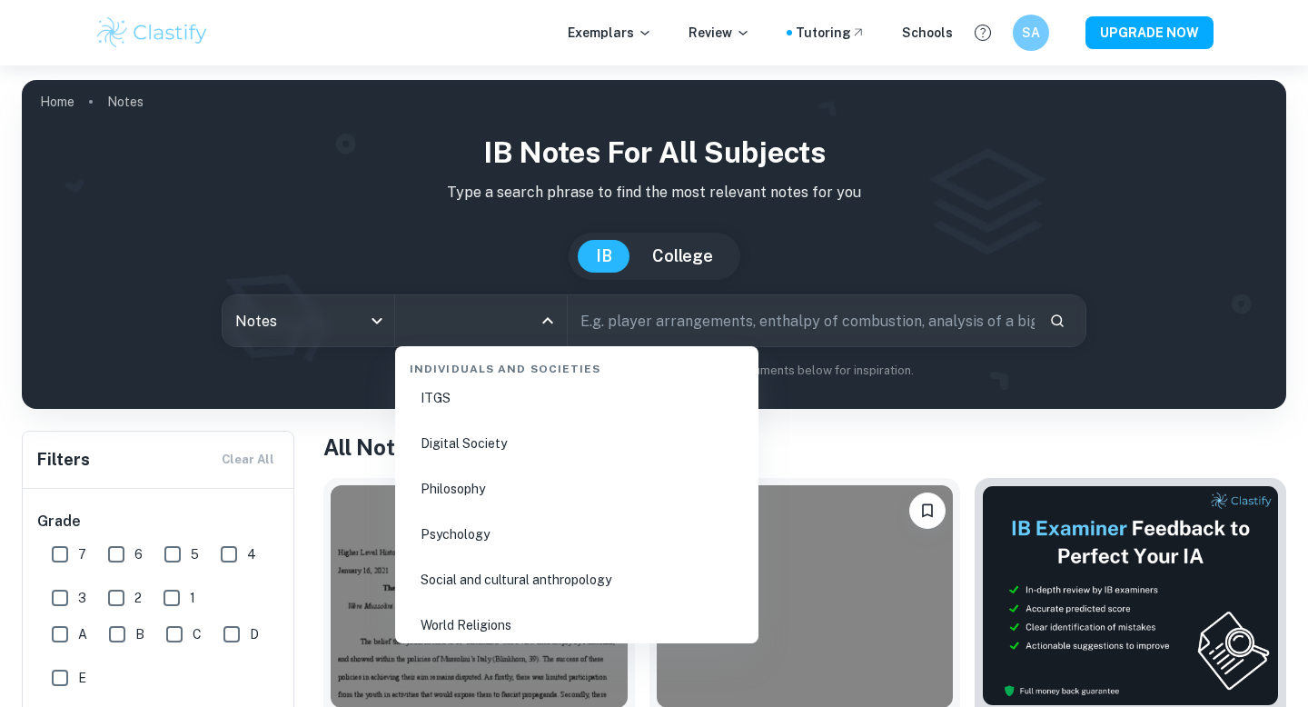
scroll to position [2393, 0]
click at [479, 544] on li "Psychology" at bounding box center [576, 541] width 349 height 42
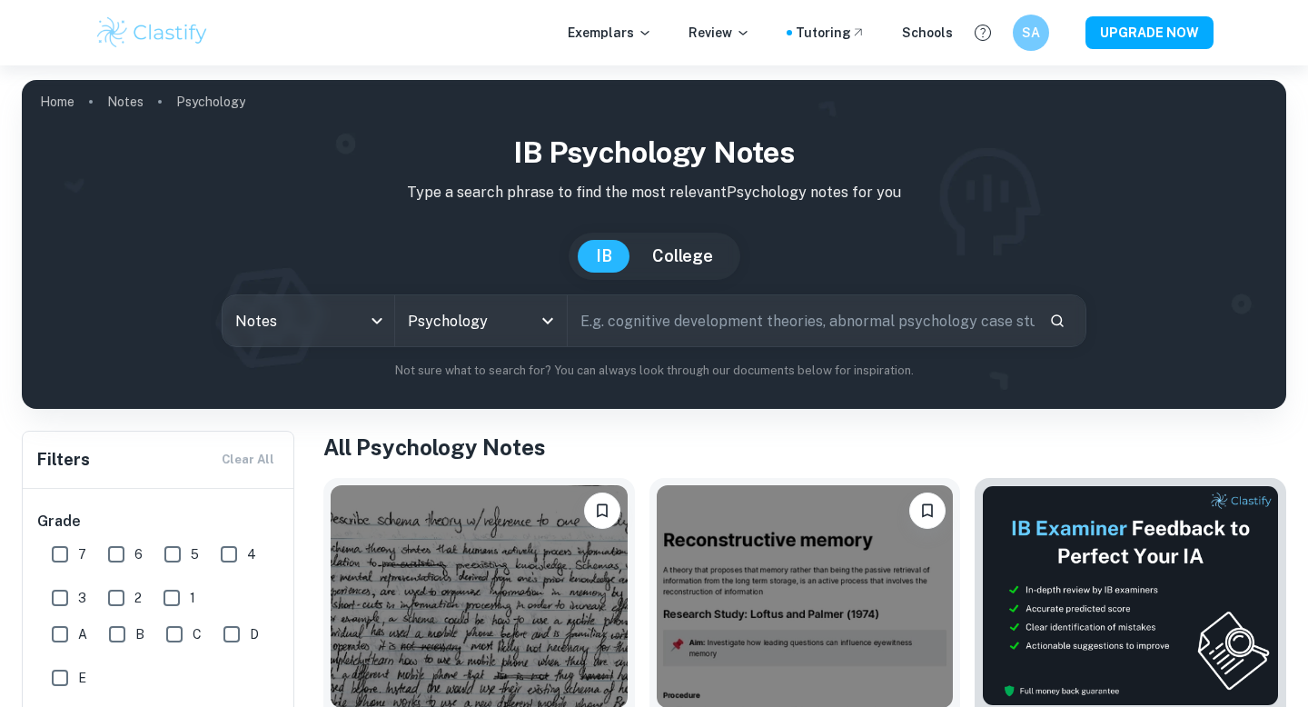
click at [613, 326] on input "text" at bounding box center [801, 320] width 467 height 51
type input "globalization"
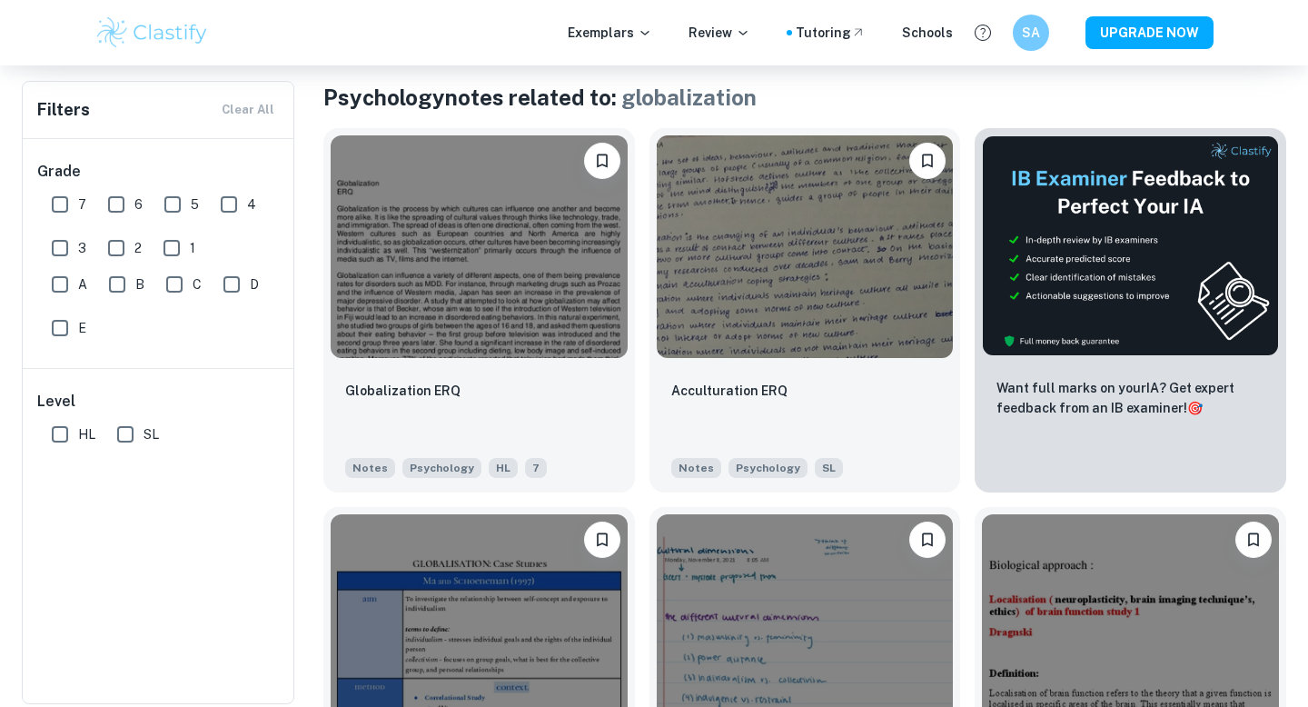
scroll to position [347, 0]
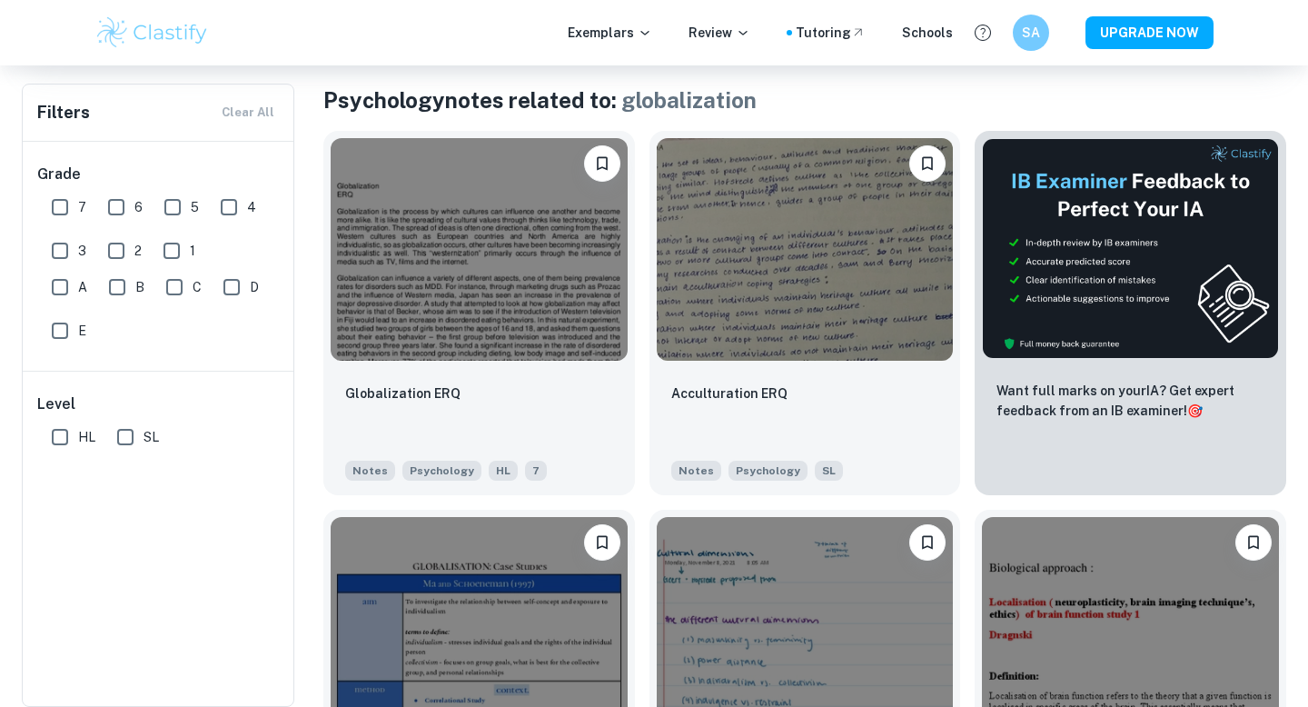
click at [57, 201] on input "7" at bounding box center [60, 207] width 36 height 36
checkbox input "true"
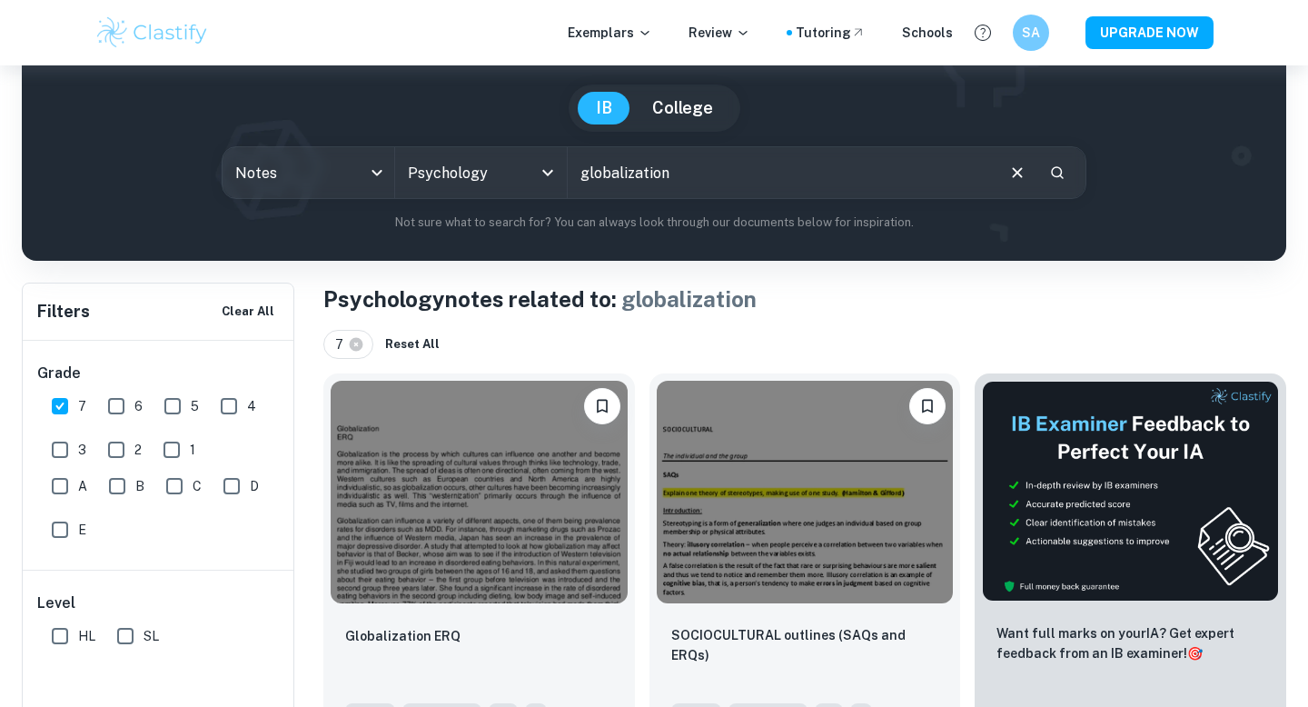
scroll to position [160, 0]
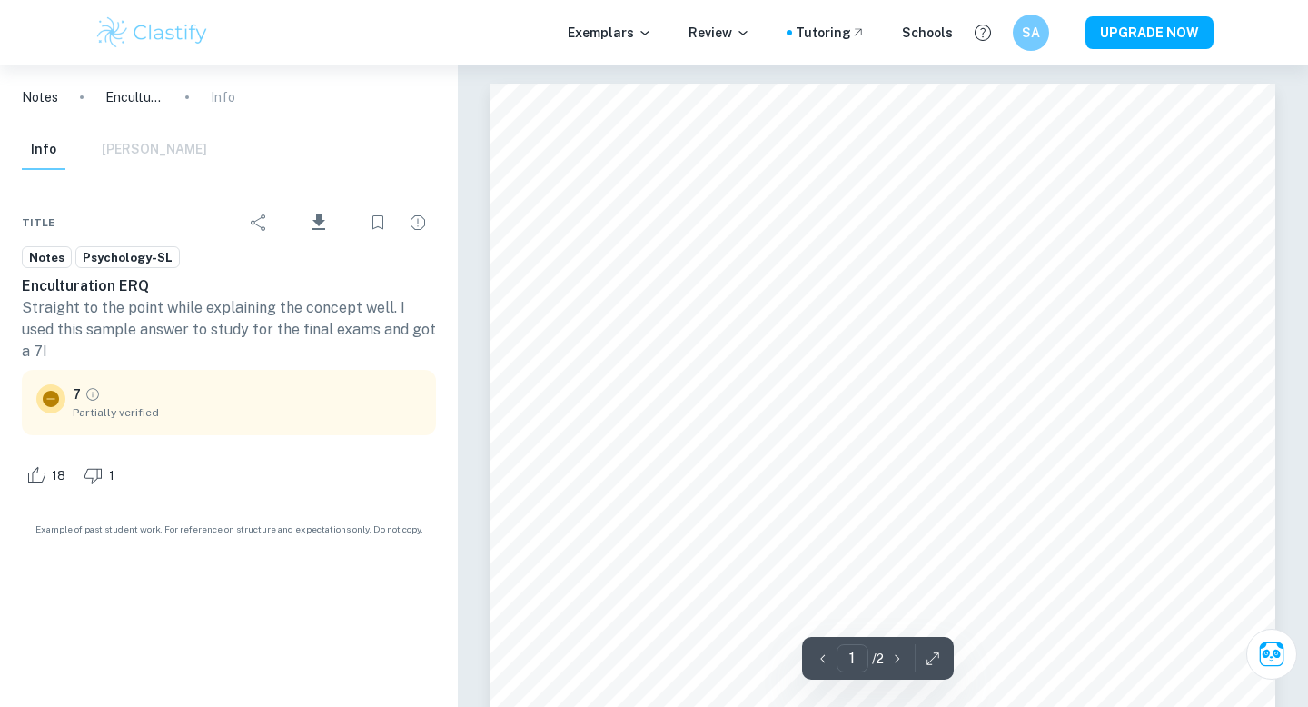
scroll to position [49, 0]
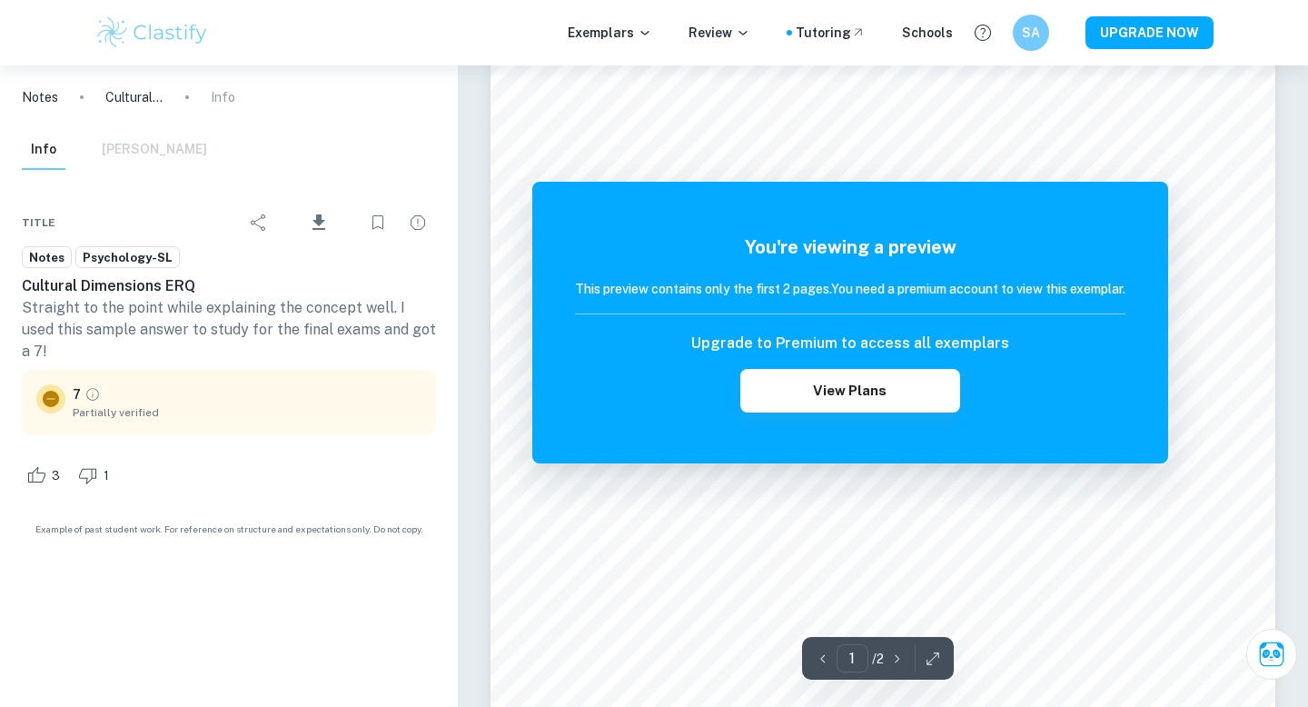
scroll to position [124, 0]
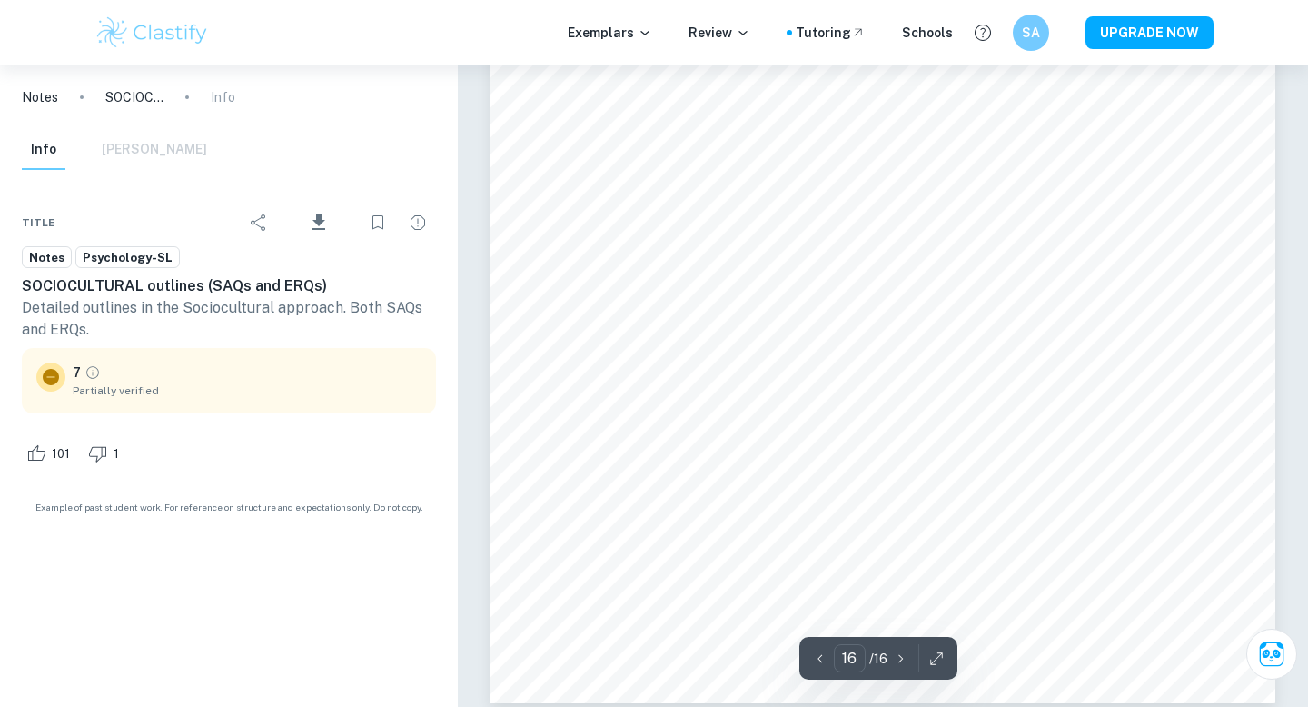
scroll to position [16287, 0]
type input "16"
